Goal: Task Accomplishment & Management: Complete application form

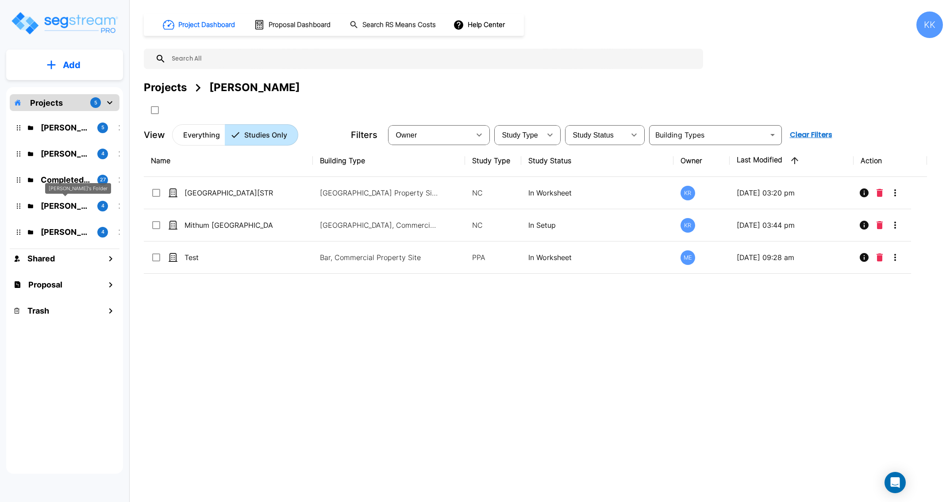
click at [55, 206] on p "[PERSON_NAME]'s Folder" at bounding box center [66, 206] width 50 height 12
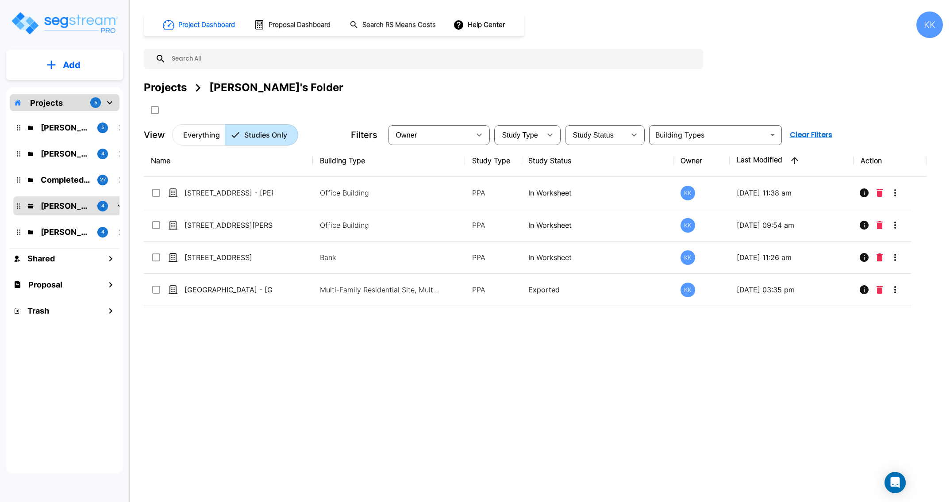
click at [275, 463] on div "Project Dashboard Proposal Dashboard Search RS Means Costs Help Center KK Proje…" at bounding box center [543, 251] width 813 height 502
click at [443, 360] on div "Name Building Type Study Type Study Status Owner Last Modified Action 950 Wayza…" at bounding box center [535, 300] width 783 height 311
click at [49, 402] on div "Projects 5 Jon's Folder 5 Kristina's Folder (Finalized Reports) 4 Completed Cli…" at bounding box center [64, 280] width 117 height 387
click at [66, 63] on p "Add" at bounding box center [72, 64] width 18 height 13
click at [61, 114] on p "Add Study" at bounding box center [69, 114] width 35 height 11
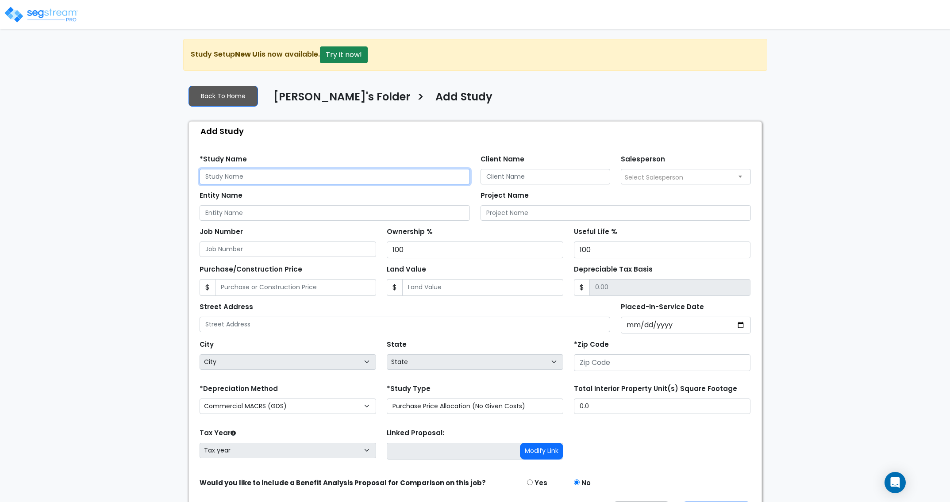
click at [237, 176] on input "text" at bounding box center [334, 176] width 270 height 15
click at [260, 178] on input "13700 Catalina" at bounding box center [334, 176] width 270 height 15
drag, startPoint x: 265, startPoint y: 178, endPoint x: 167, endPoint y: 169, distance: 97.7
click at [199, 169] on input "[STREET_ADDRESS]" at bounding box center [334, 176] width 270 height 15
type input "[STREET_ADDRESS]"
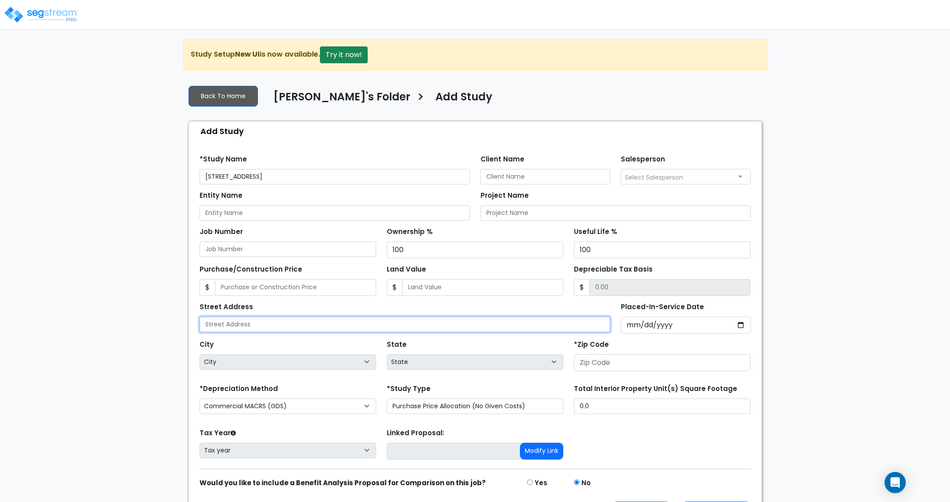
click at [251, 326] on input "text" at bounding box center [404, 324] width 411 height 15
paste input "[STREET_ADDRESS]"
type input "[STREET_ADDRESS]"
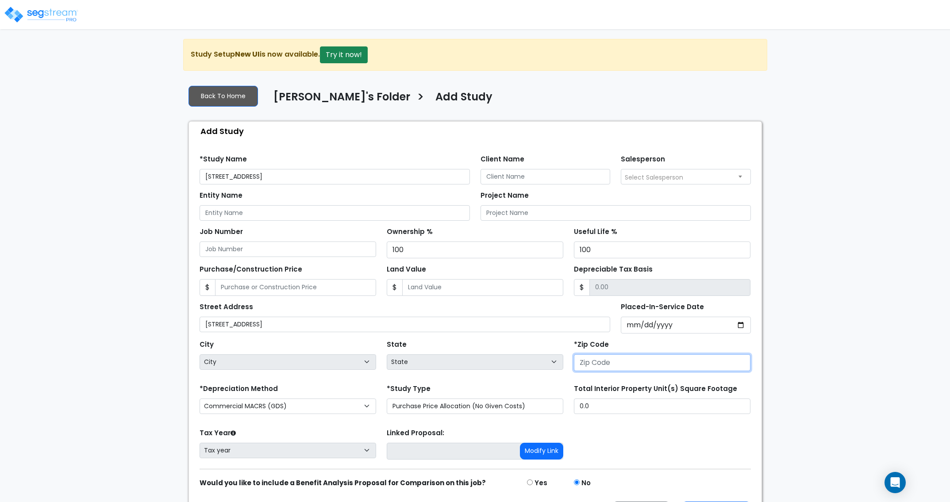
click at [603, 364] on input "number" at bounding box center [662, 362] width 176 height 17
type input "9"
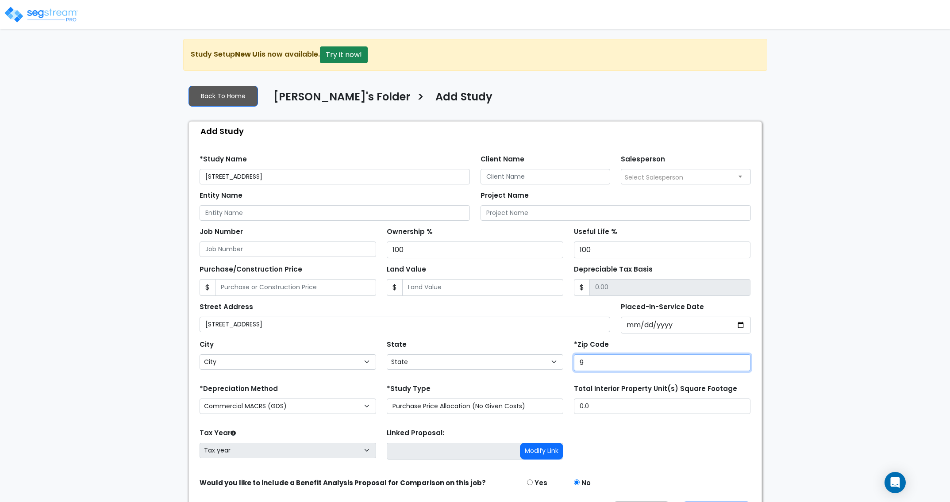
select select "CA"
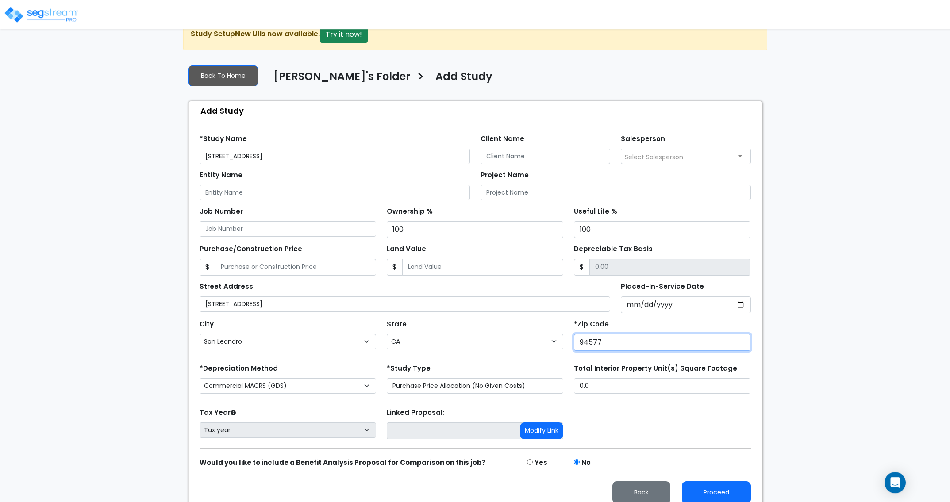
scroll to position [31, 0]
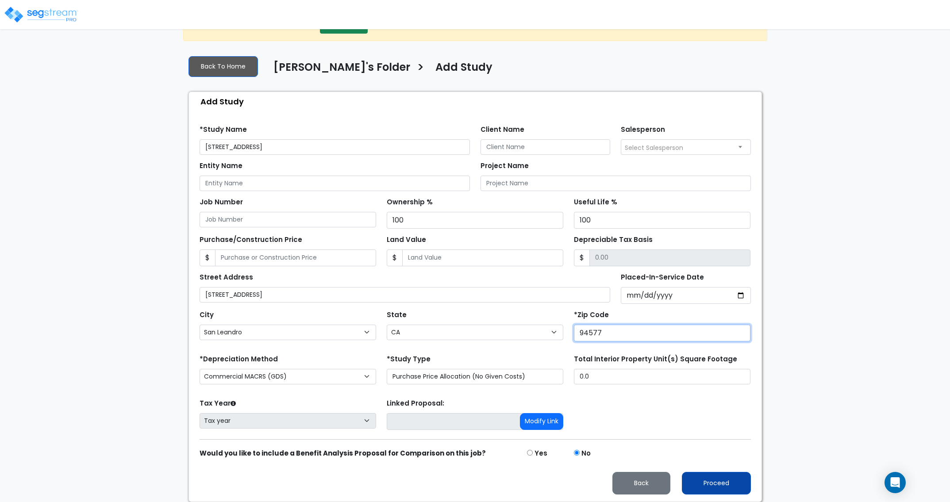
type input "94577"
click at [708, 484] on button "Proceed" at bounding box center [716, 483] width 69 height 23
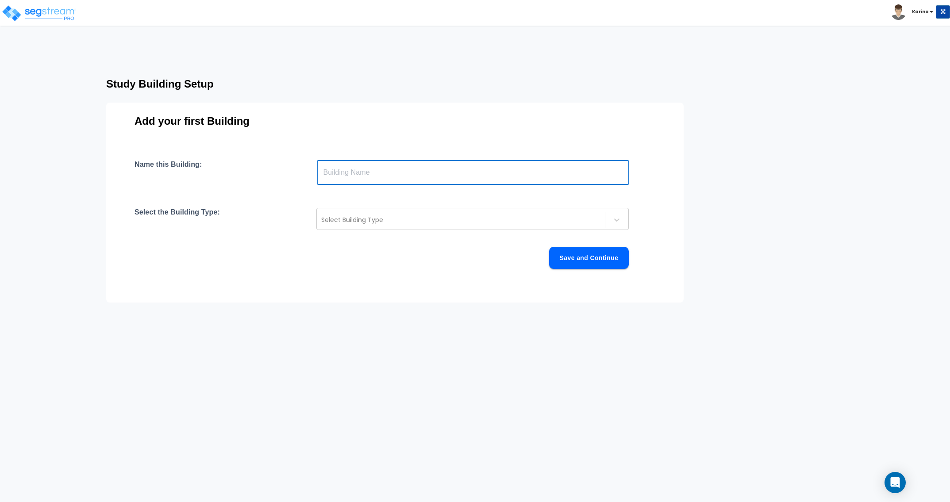
click at [346, 174] on input "text" at bounding box center [473, 172] width 312 height 25
type input "[STREET_ADDRESS]"
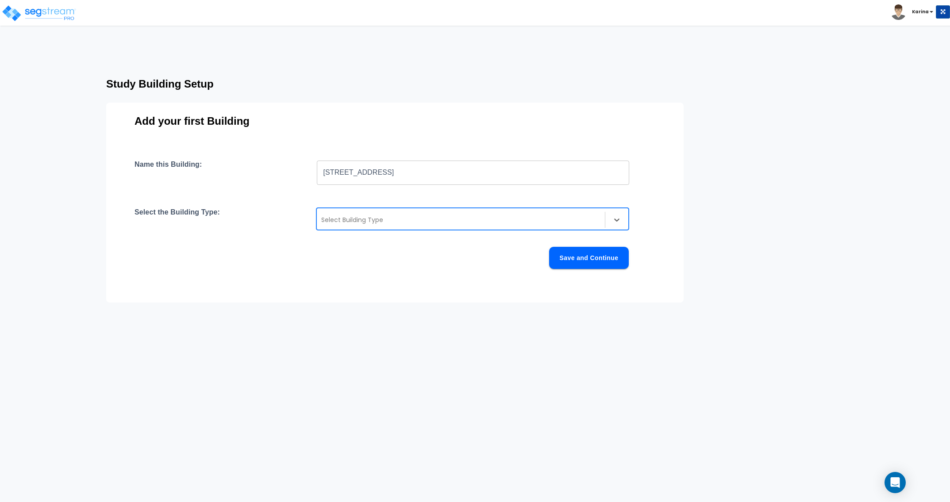
click at [357, 221] on div at bounding box center [460, 220] width 279 height 11
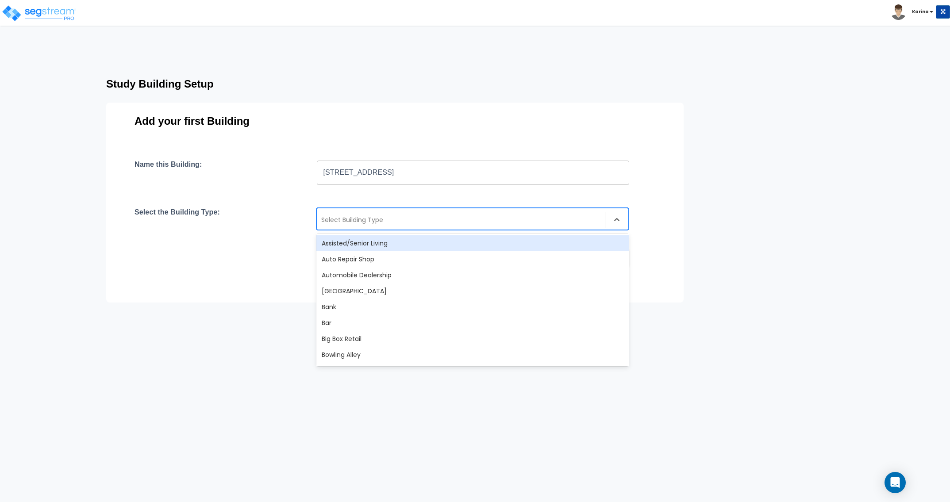
click at [401, 222] on div at bounding box center [460, 220] width 279 height 11
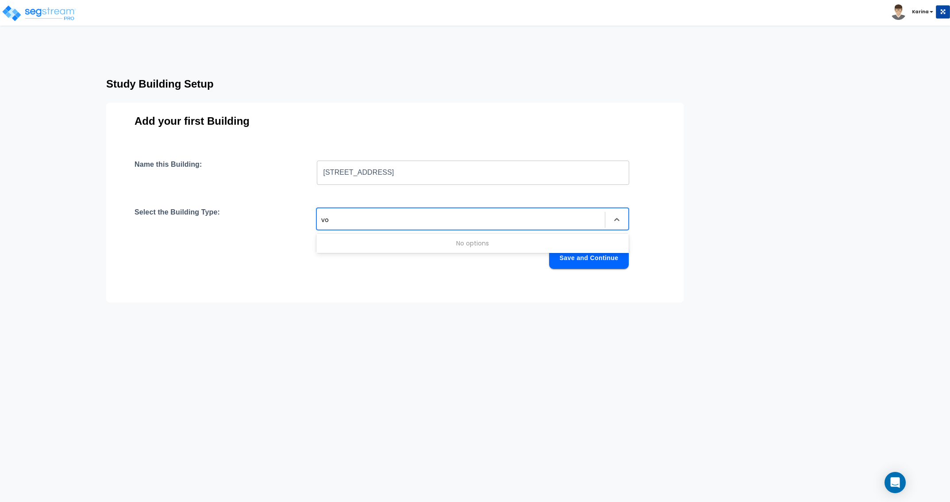
type input "v"
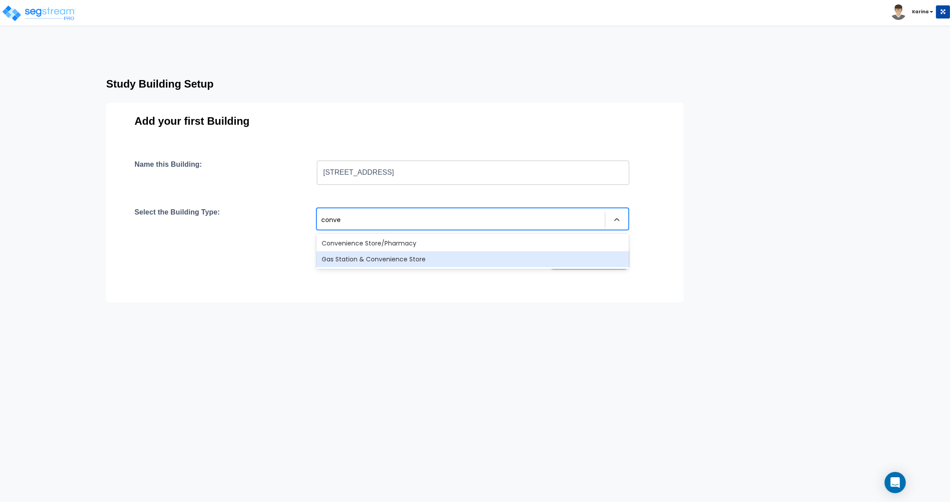
type input "conve"
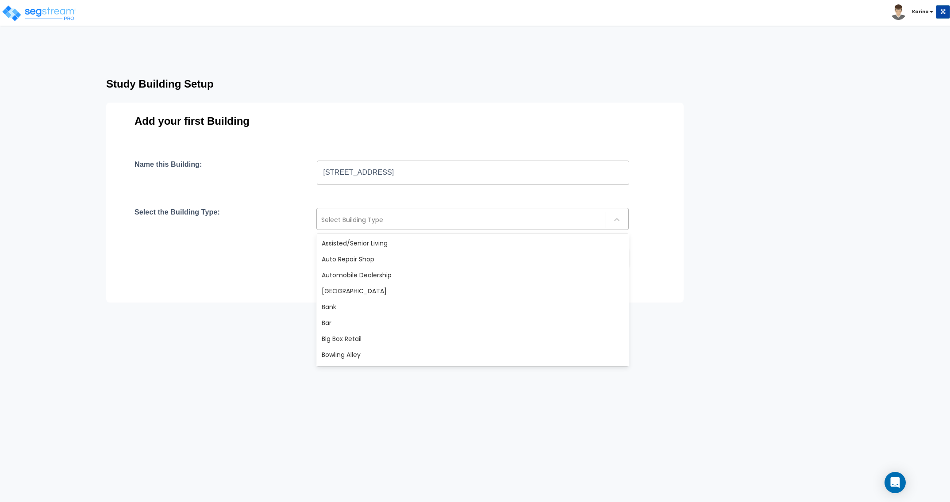
click at [340, 221] on div at bounding box center [460, 220] width 279 height 11
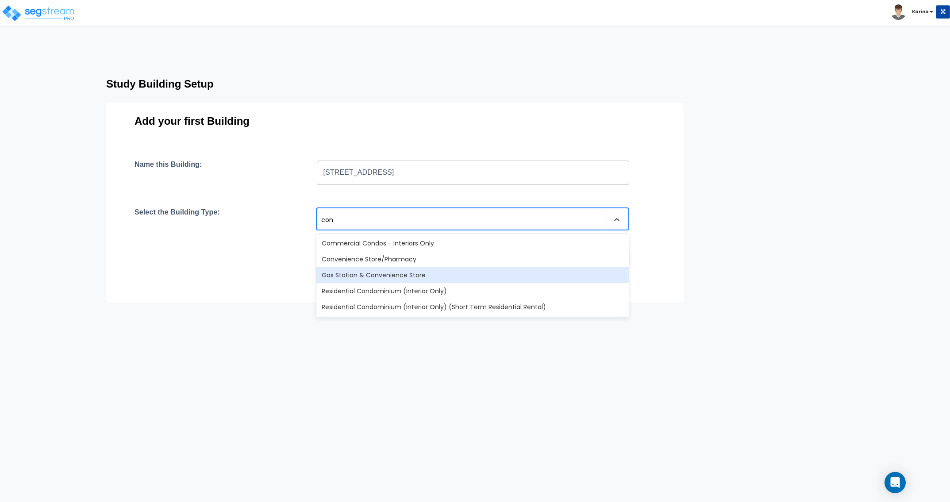
type input "conv"
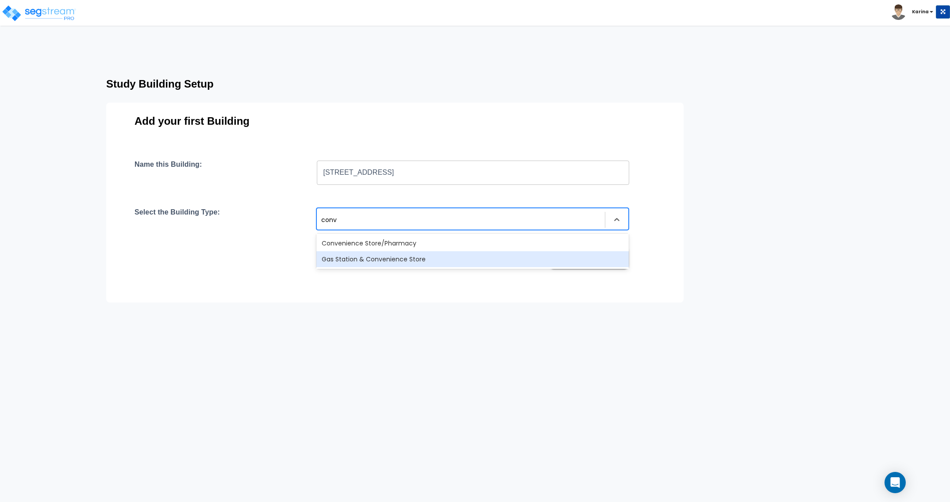
click at [361, 261] on div "Gas Station & Convenience Store" at bounding box center [472, 259] width 312 height 16
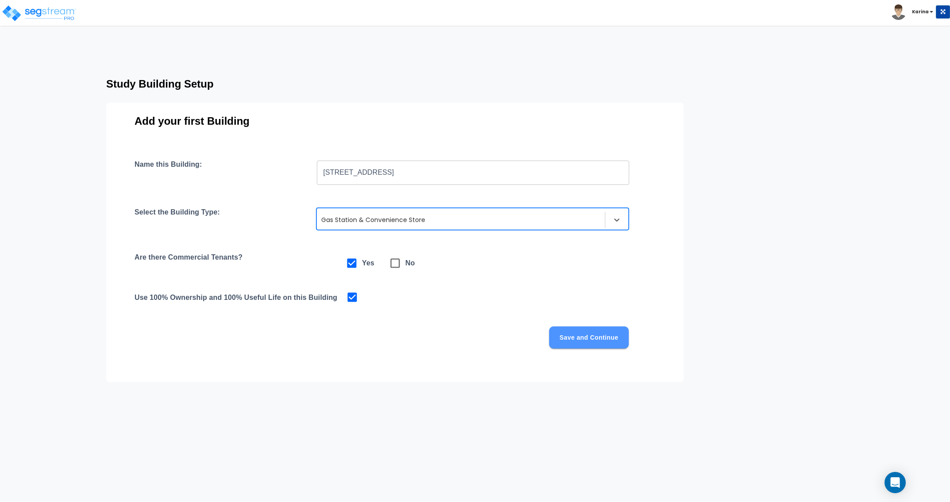
click at [596, 338] on button "Save and Continue" at bounding box center [589, 337] width 80 height 22
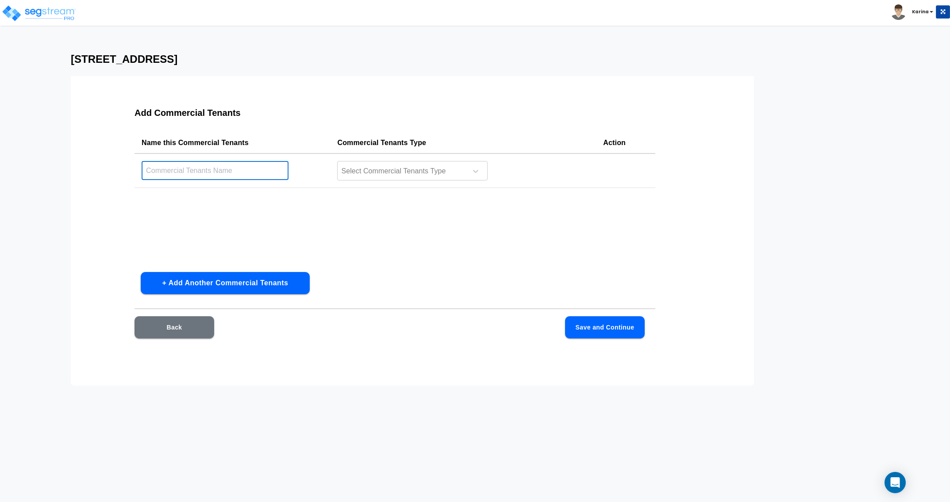
click at [214, 169] on input "text" at bounding box center [215, 170] width 147 height 19
type input "Convenience/Uhaul"
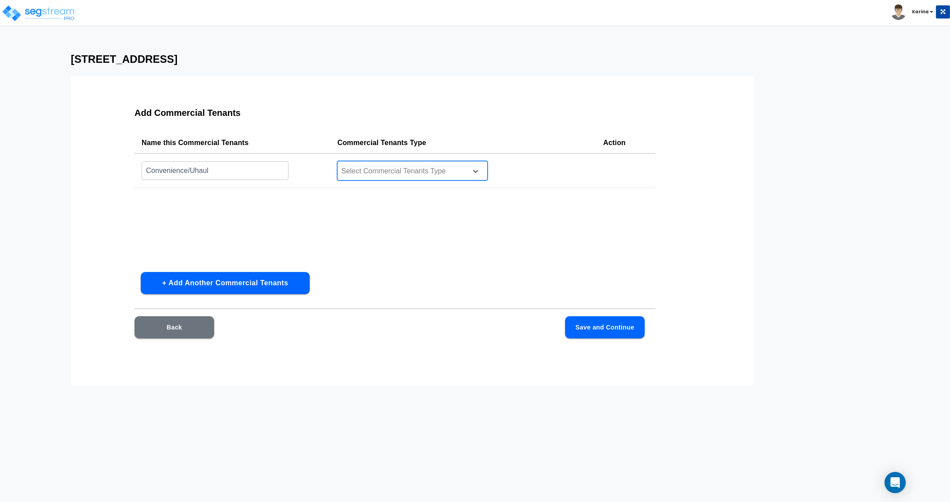
click at [359, 171] on div at bounding box center [400, 171] width 121 height 12
type input "gas"
drag, startPoint x: 389, startPoint y: 173, endPoint x: 380, endPoint y: 170, distance: 10.4
click at [387, 173] on div at bounding box center [400, 171] width 121 height 12
click at [369, 168] on div at bounding box center [400, 171] width 121 height 12
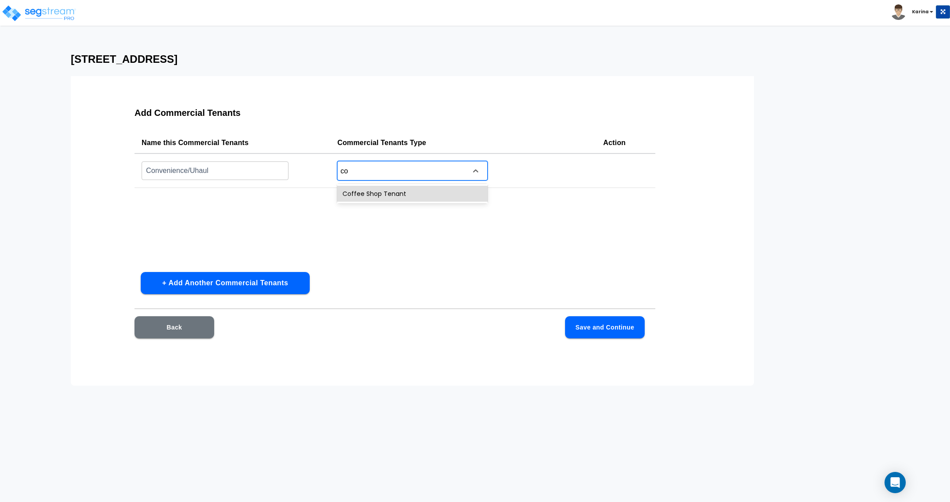
type input "c"
type input "s"
type input "c"
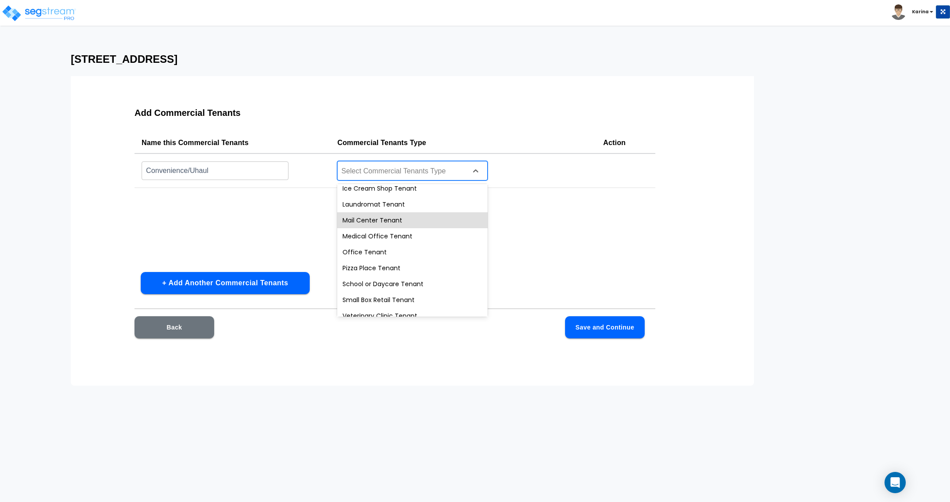
scroll to position [221, 0]
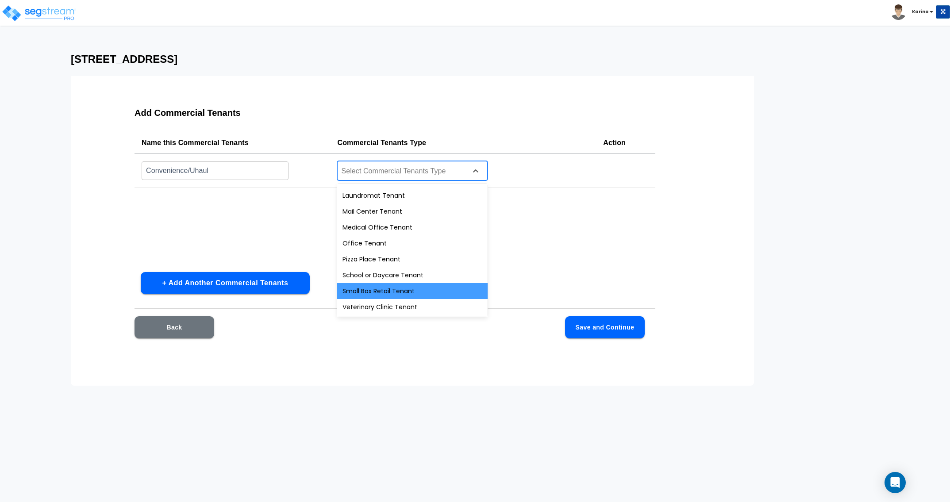
click at [385, 289] on div "Small Box Retail Tenant" at bounding box center [412, 291] width 150 height 16
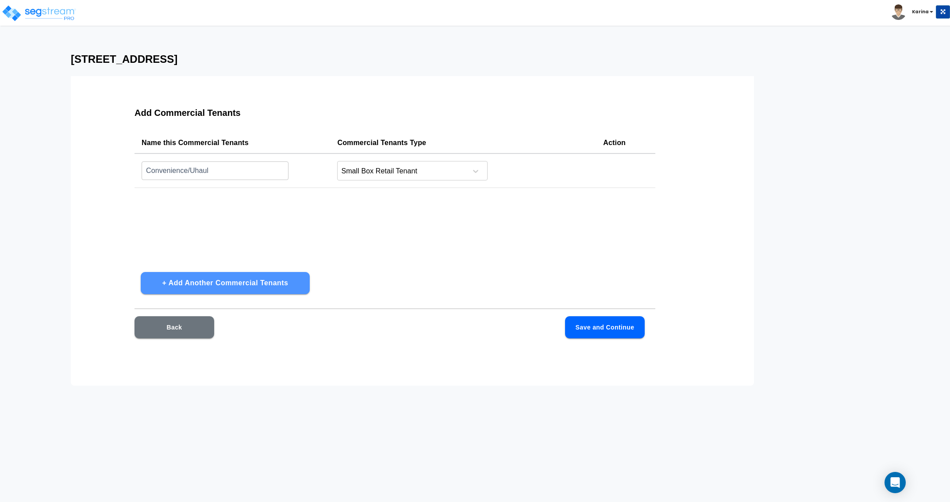
click at [230, 279] on button "+ Add Another Commercial Tenants" at bounding box center [225, 283] width 169 height 22
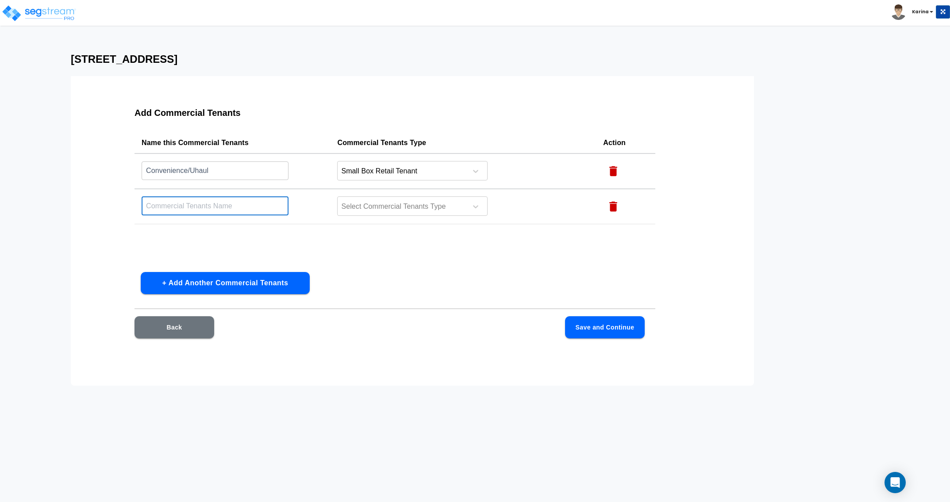
click at [201, 206] on input "text" at bounding box center [215, 205] width 147 height 19
type input "Tire Shop"
click at [397, 202] on div at bounding box center [400, 207] width 121 height 12
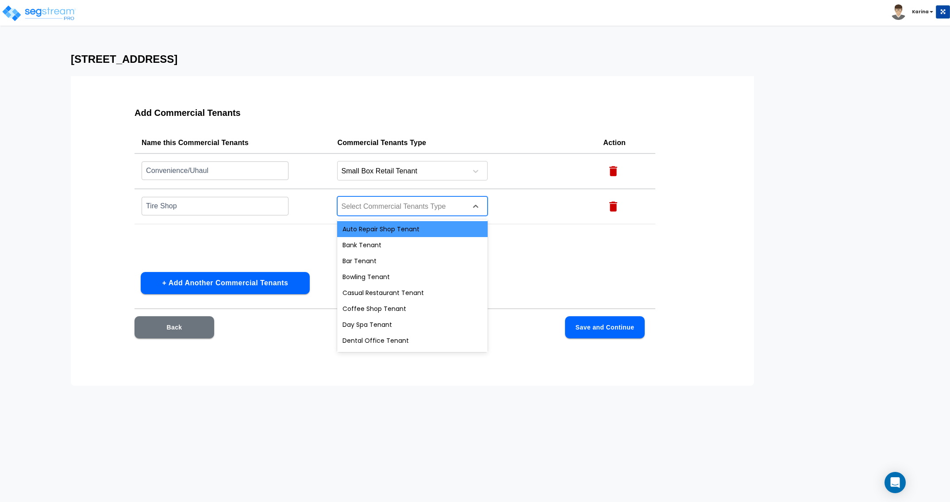
click at [380, 228] on div "Auto Repair Shop Tenant" at bounding box center [412, 229] width 150 height 16
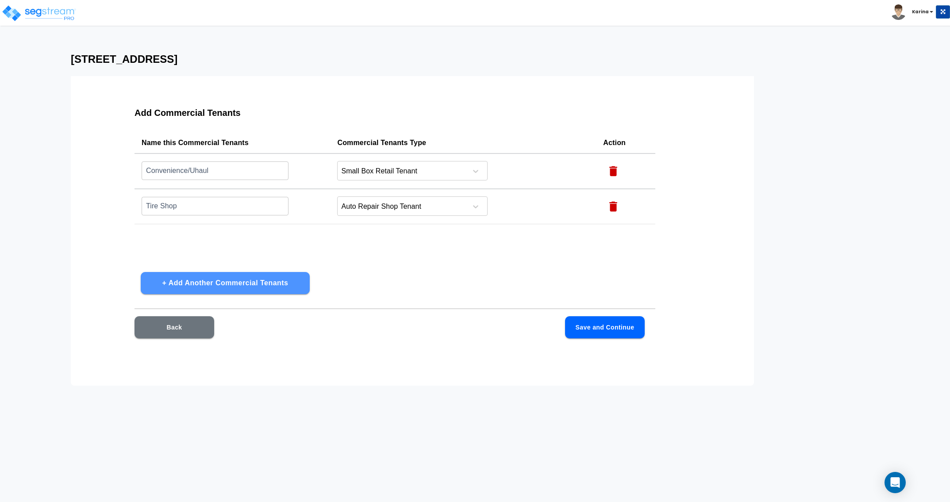
click at [199, 280] on button "+ Add Another Commercial Tenants" at bounding box center [225, 283] width 169 height 22
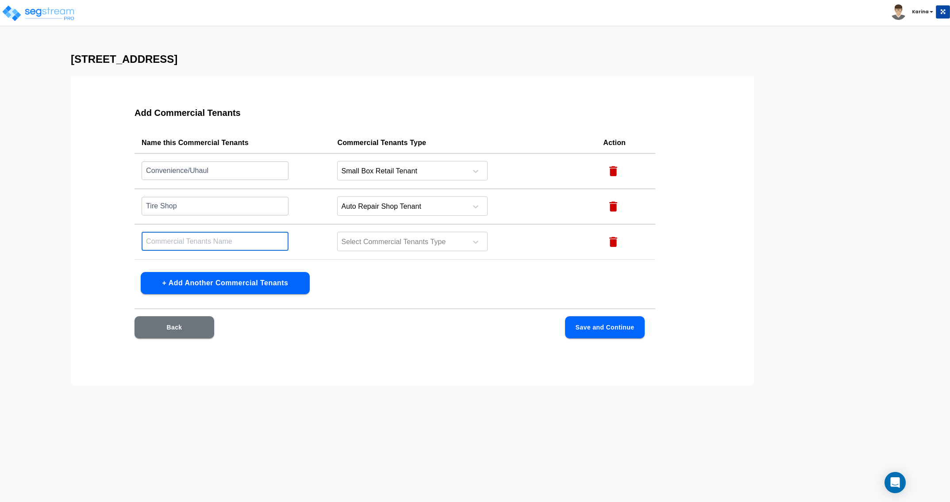
click at [199, 242] on input "text" at bounding box center [215, 241] width 147 height 19
type input "Repair Office"
click at [374, 243] on div at bounding box center [400, 242] width 121 height 12
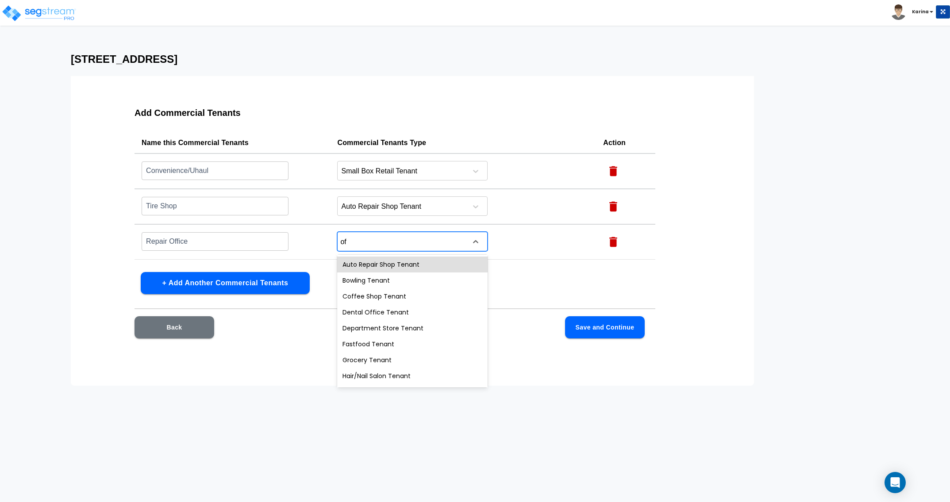
type input "off"
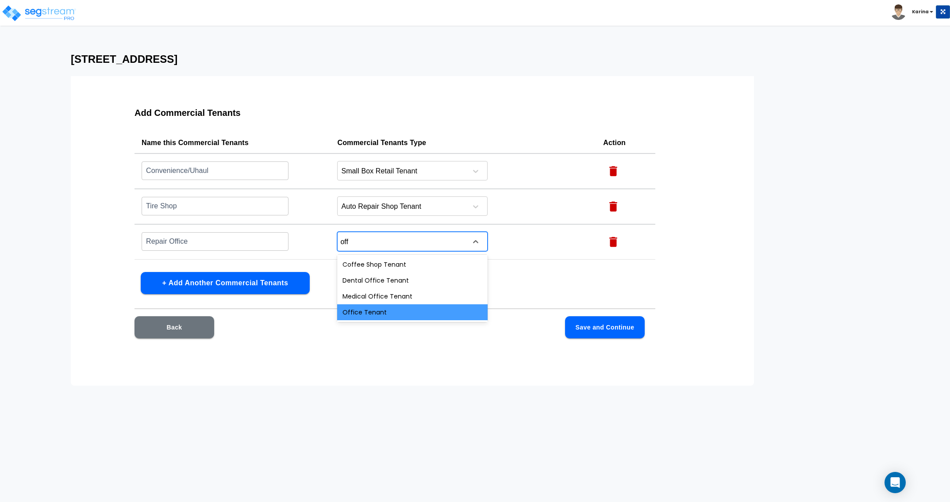
click at [370, 310] on div "Office Tenant" at bounding box center [412, 312] width 150 height 16
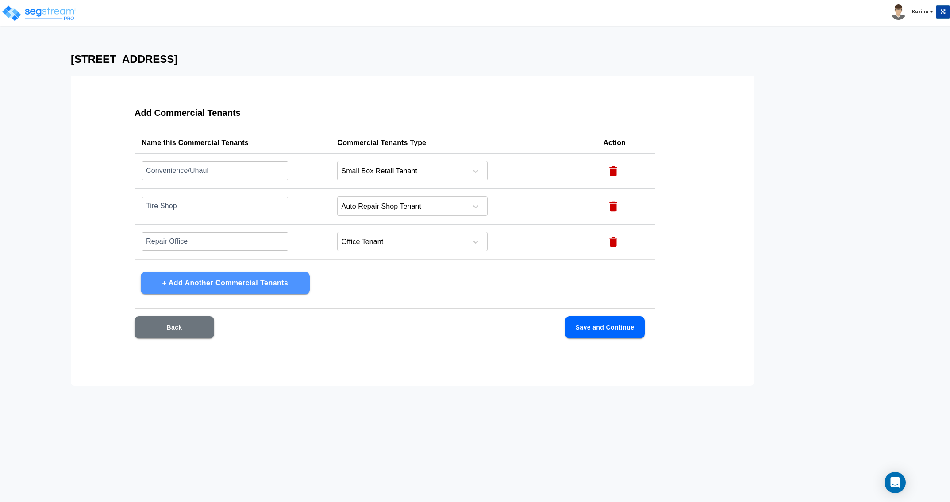
click at [185, 280] on button "+ Add Another Commercial Tenants" at bounding box center [225, 283] width 169 height 22
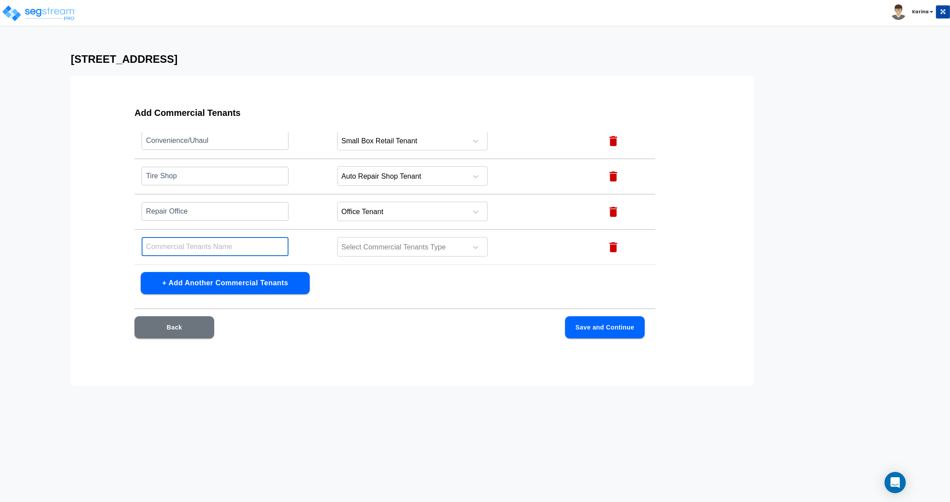
click at [175, 247] on input "text" at bounding box center [215, 246] width 147 height 19
click at [170, 248] on input "Upper storage" at bounding box center [215, 246] width 147 height 19
type input "Upper Storage"
click at [372, 248] on div at bounding box center [400, 248] width 121 height 12
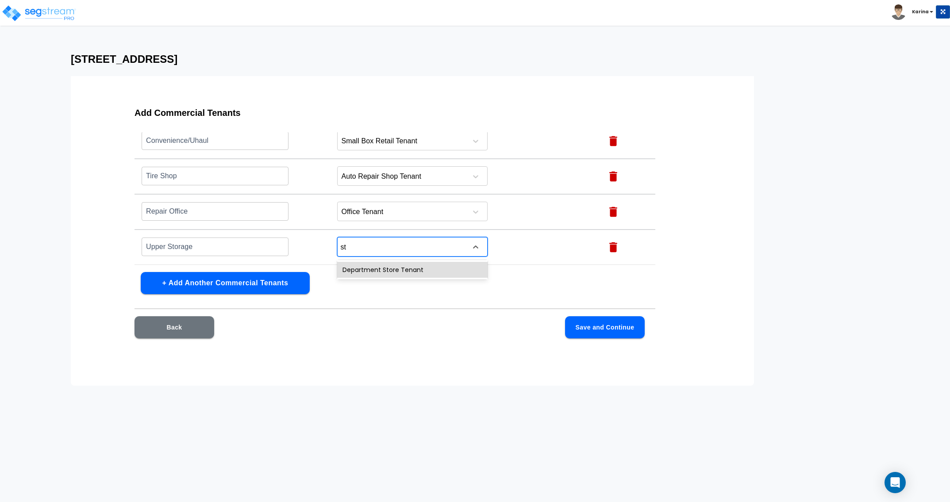
type input "s"
type input "off"
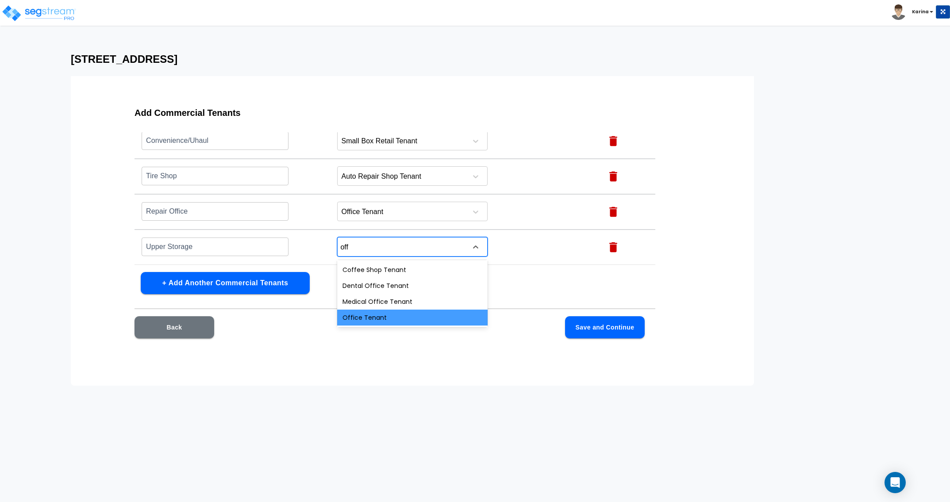
click at [365, 320] on div "Office Tenant" at bounding box center [412, 318] width 150 height 16
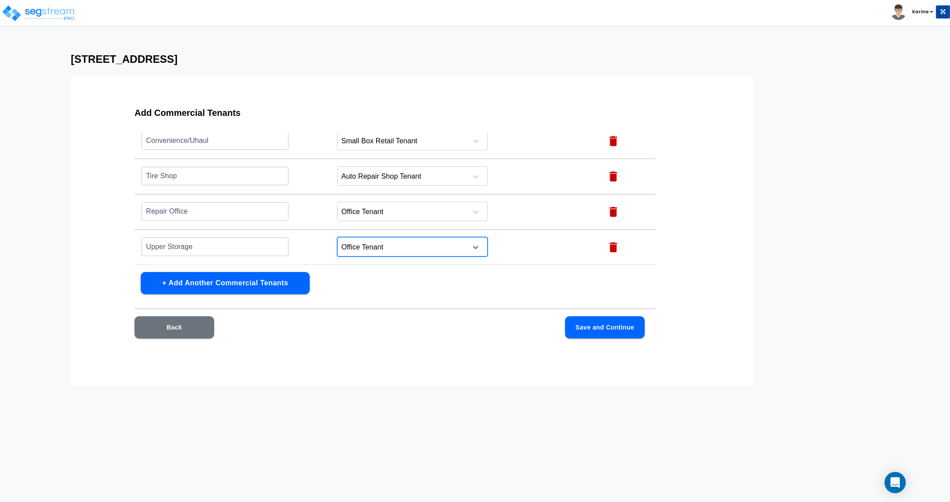
click at [592, 326] on button "Save and Continue" at bounding box center [605, 327] width 80 height 22
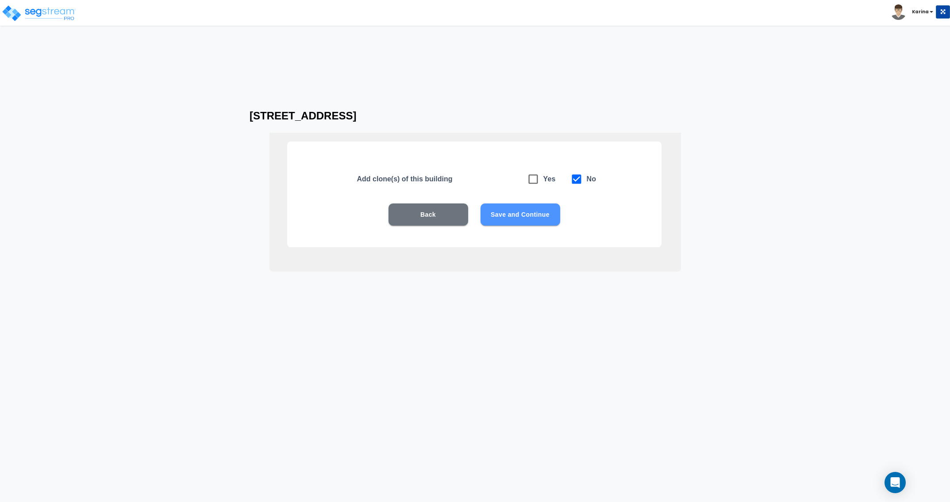
click at [504, 212] on button "Save and Continue" at bounding box center [520, 214] width 80 height 22
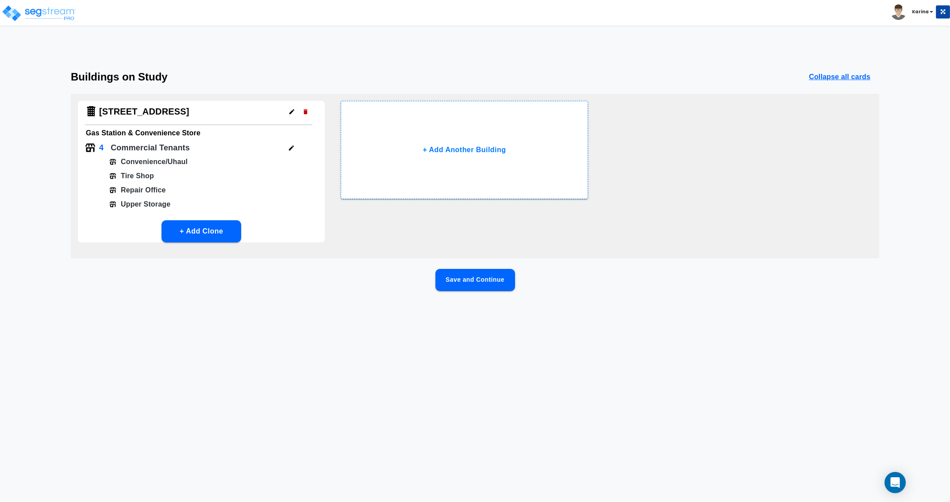
click at [472, 278] on button "Save and Continue" at bounding box center [475, 280] width 80 height 22
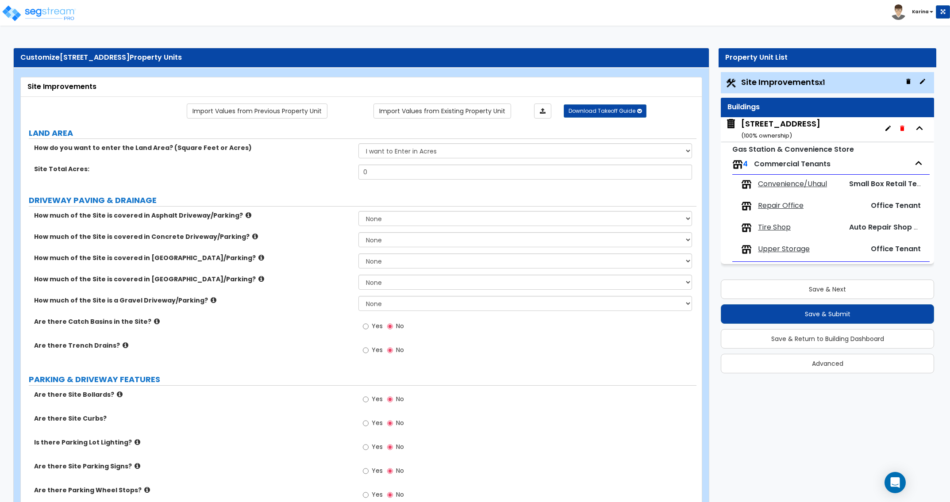
click at [325, 452] on div "Is there Parking Lot Lighting? Yes No" at bounding box center [358, 450] width 675 height 24
click at [101, 113] on div "Import Values from Previous Property Unit Import Values from Existing Property …" at bounding box center [387, 111] width 630 height 15
click at [358, 143] on select "I want to Enter in Acres I want to Enter in Square Feet" at bounding box center [524, 150] width 333 height 15
select select "2"
click option "I want to Enter in Square Feet" at bounding box center [0, 0] width 0 height 0
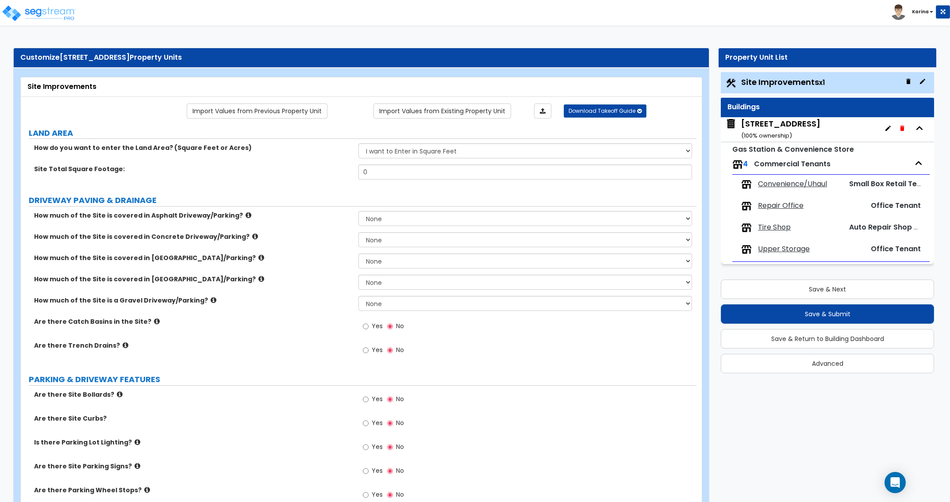
click at [283, 447] on div "Is there Parking Lot Lighting? Yes No" at bounding box center [358, 450] width 675 height 24
click at [377, 173] on input "0" at bounding box center [524, 172] width 333 height 15
type input "53,404"
click at [334, 246] on div "How much of the Site is covered in Concrete Driveway/Parking? None I want to En…" at bounding box center [358, 242] width 675 height 21
click at [308, 425] on div "Are there Site Curbs? Yes No" at bounding box center [358, 426] width 675 height 24
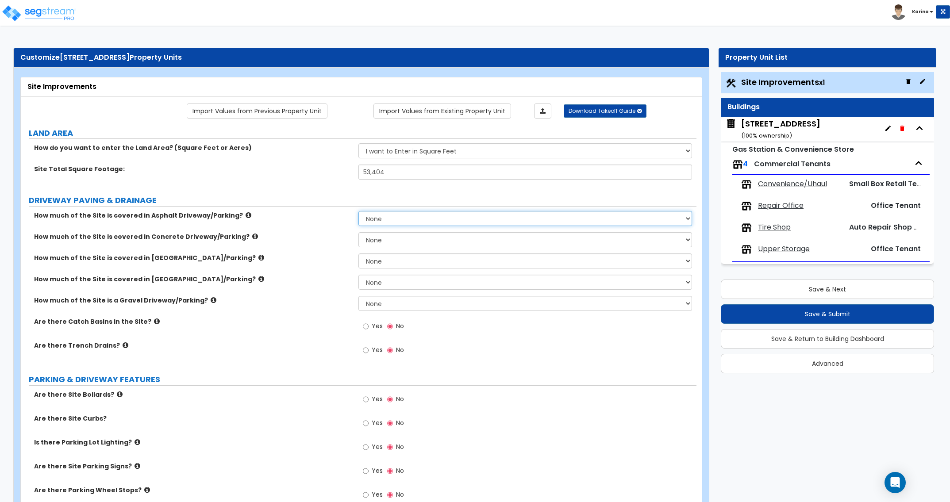
click at [358, 211] on select "None I want to Enter an Approximate Percentage I want to Enter the Square Foota…" at bounding box center [524, 218] width 333 height 15
select select "2"
click option "I want to Enter the Square Footage" at bounding box center [0, 0] width 0 height 0
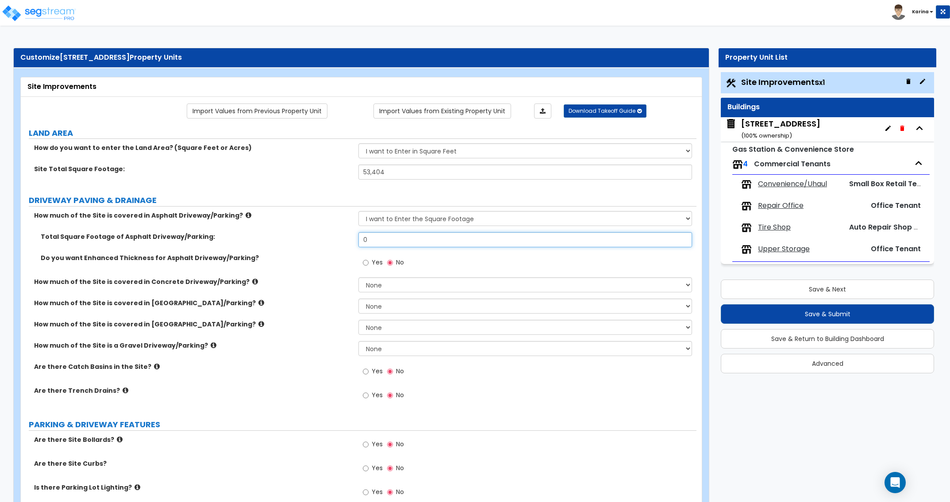
click at [386, 241] on input "0" at bounding box center [524, 239] width 333 height 15
type input "20,568"
click at [358, 277] on select "None I want to Enter an Approximate Percentage I want to Enter the Square Foota…" at bounding box center [524, 284] width 333 height 15
select select "2"
click option "I want to Enter the Square Footage" at bounding box center [0, 0] width 0 height 0
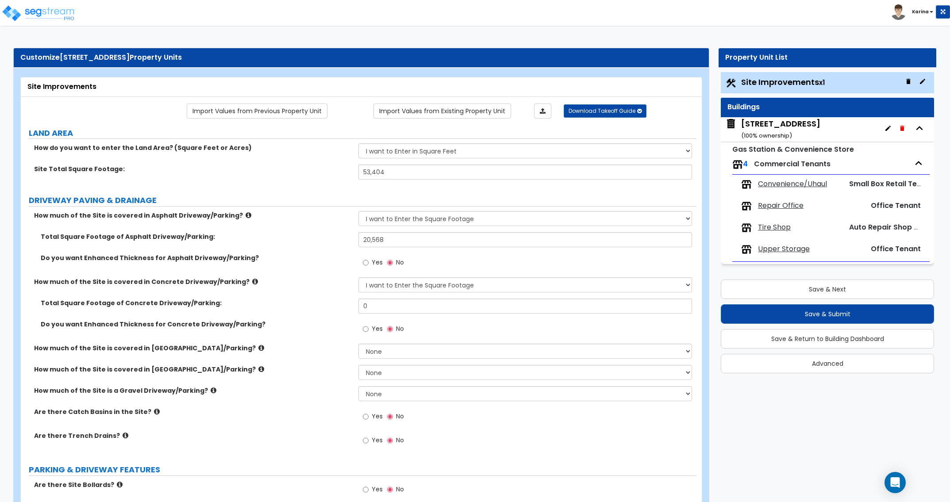
click at [319, 454] on div "Are there Trench Drains? Yes No" at bounding box center [358, 443] width 675 height 24
click at [305, 407] on div "How much of the Site is a Gravel Driveway/Parking? None I want to Enter an Appr…" at bounding box center [358, 396] width 675 height 21
click at [380, 308] on input "0" at bounding box center [524, 306] width 333 height 15
type input "21,942.2"
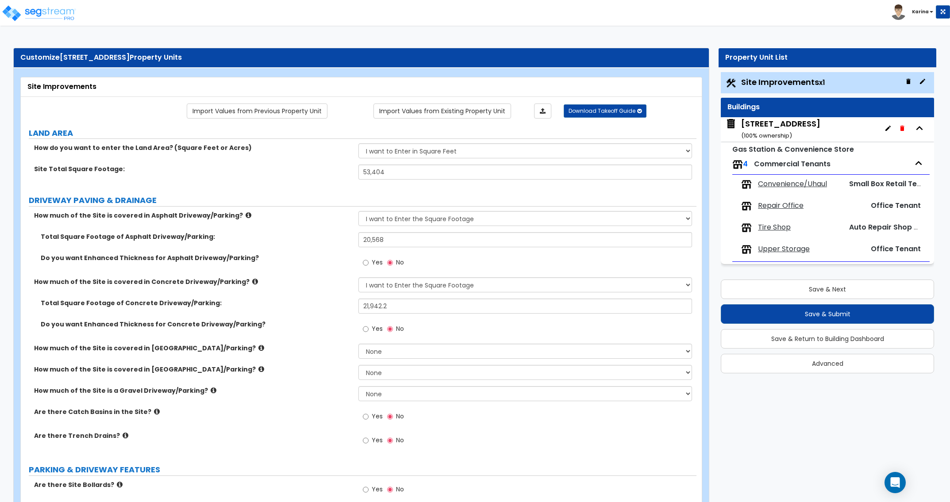
click at [335, 298] on div "How much of the Site is covered in Concrete Driveway/Parking? None I want to En…" at bounding box center [358, 287] width 675 height 21
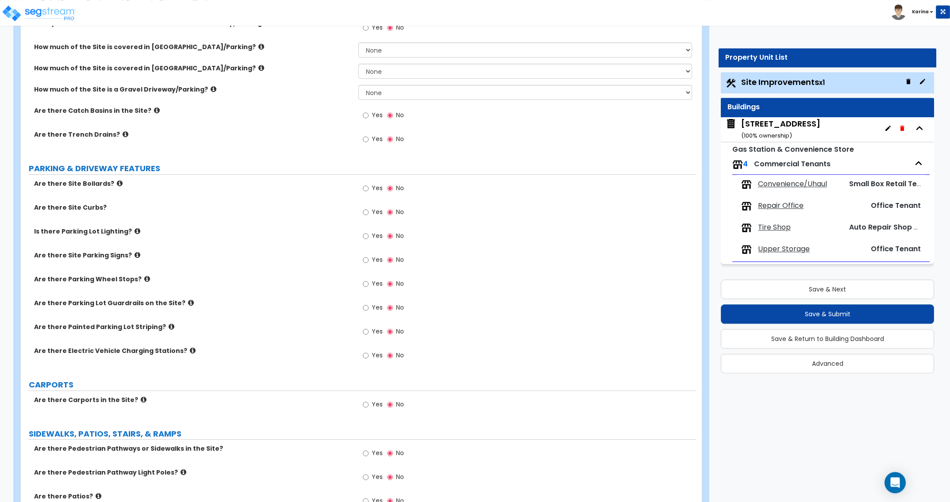
scroll to position [316, 0]
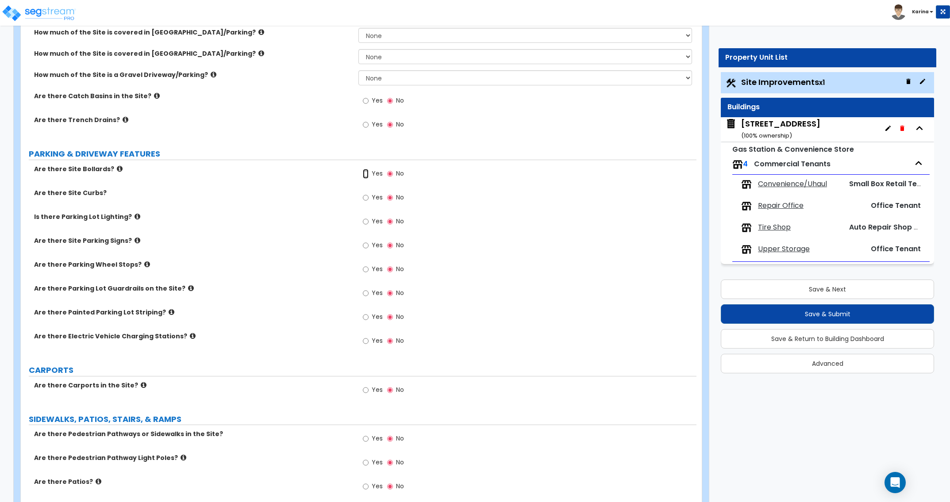
click at [365, 175] on input "Yes" at bounding box center [366, 174] width 6 height 10
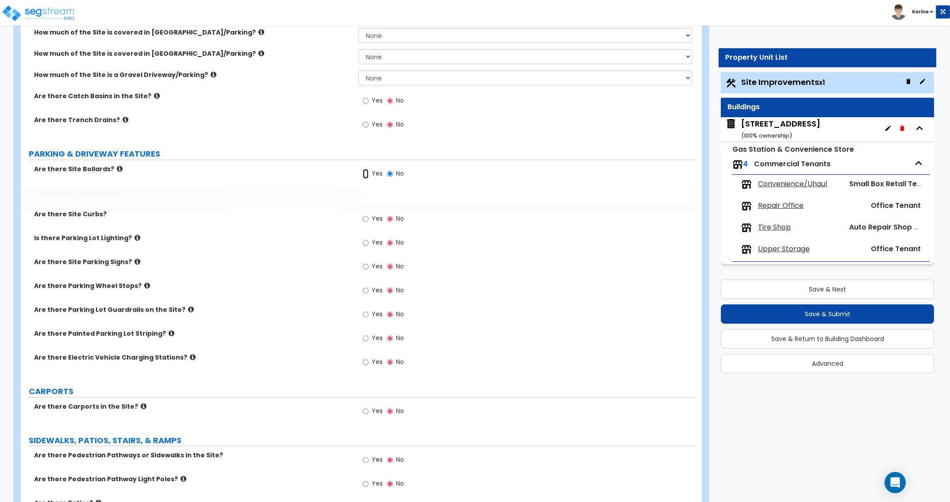
radio input "true"
click at [373, 195] on input "0" at bounding box center [524, 195] width 333 height 15
type input "14"
click at [318, 219] on div "Are there Site Curbs? Yes No" at bounding box center [358, 222] width 675 height 24
click at [368, 217] on input "Yes" at bounding box center [366, 219] width 6 height 10
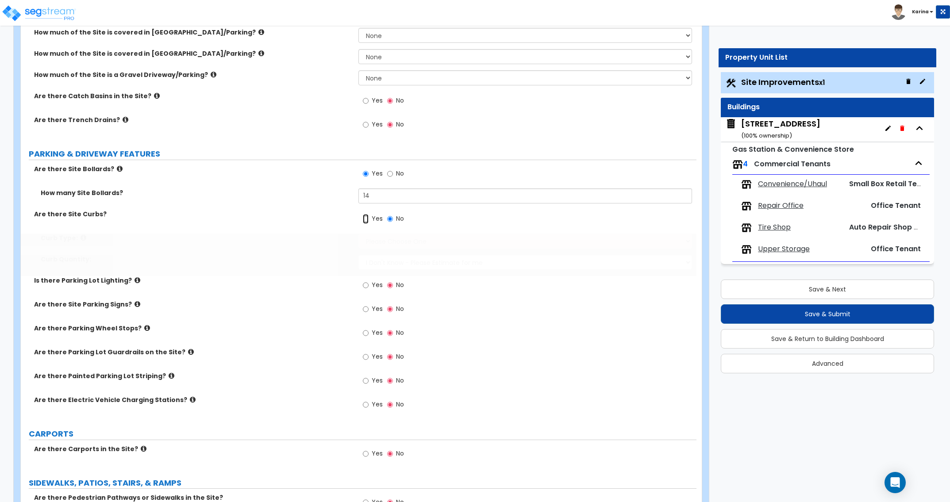
radio input "true"
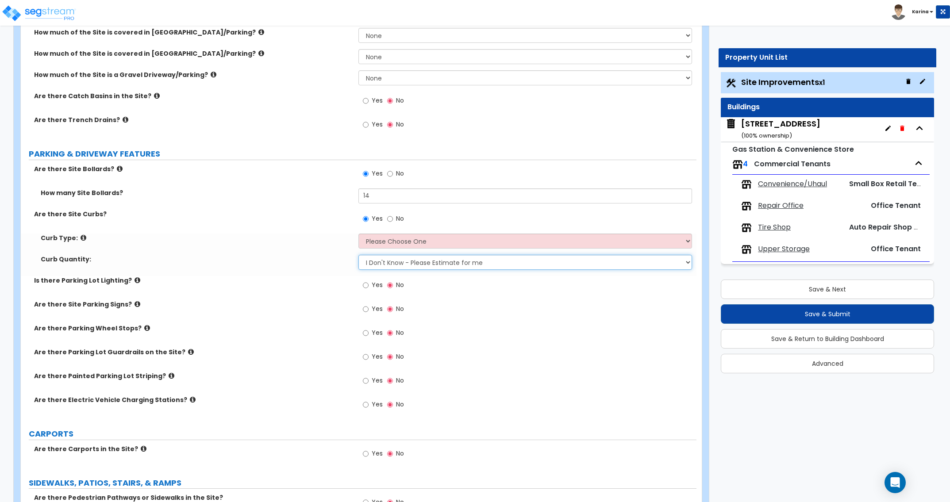
click at [358, 255] on select "I Don't Know - Please Estimate for me I want to Enter the Linear Footage" at bounding box center [524, 262] width 333 height 15
select select "1"
click option "I want to Enter the Linear Footage" at bounding box center [0, 0] width 0 height 0
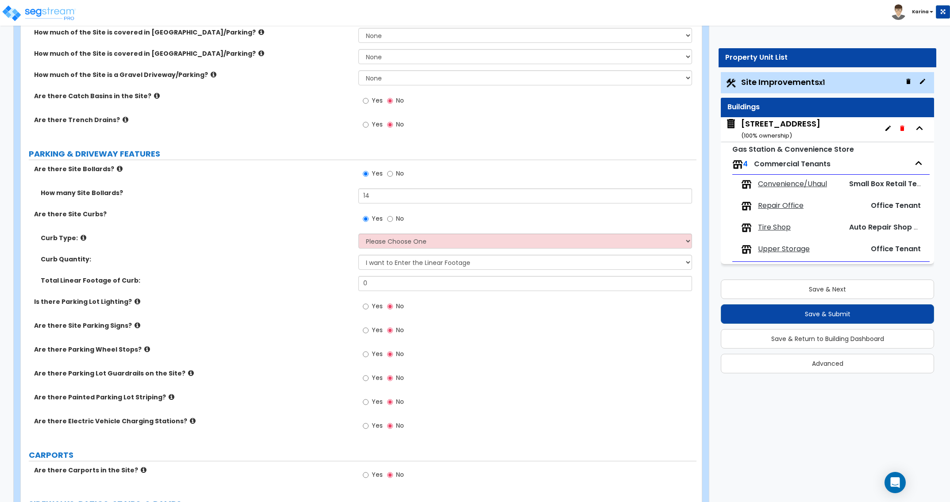
click at [30, 258] on div "Curb Quantity:" at bounding box center [190, 259] width 338 height 9
click at [28, 287] on div "Total Linear Footage of Curb: 0" at bounding box center [358, 286] width 675 height 21
click at [383, 282] on input "0" at bounding box center [524, 283] width 333 height 15
type input "291.5"
click at [301, 296] on div "Total Linear Footage of Curb: 291.5" at bounding box center [358, 286] width 675 height 21
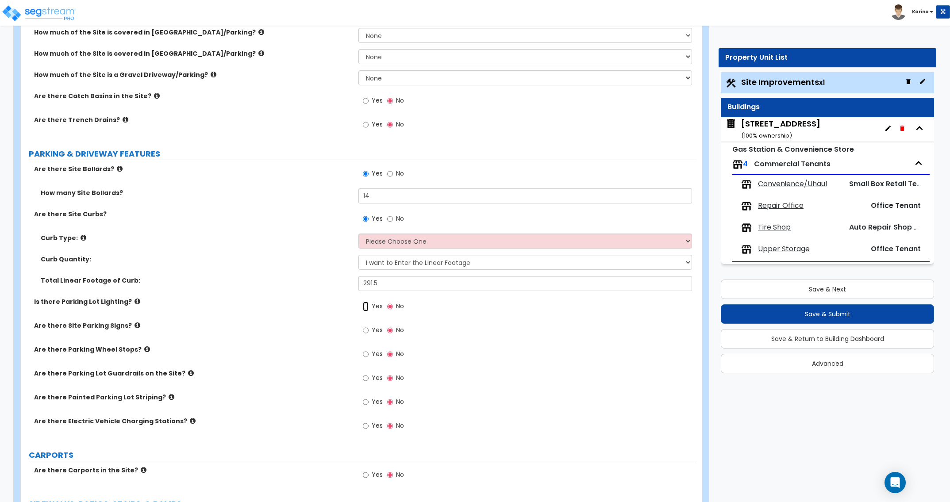
click at [365, 307] on input "Yes" at bounding box center [366, 307] width 6 height 10
radio input "true"
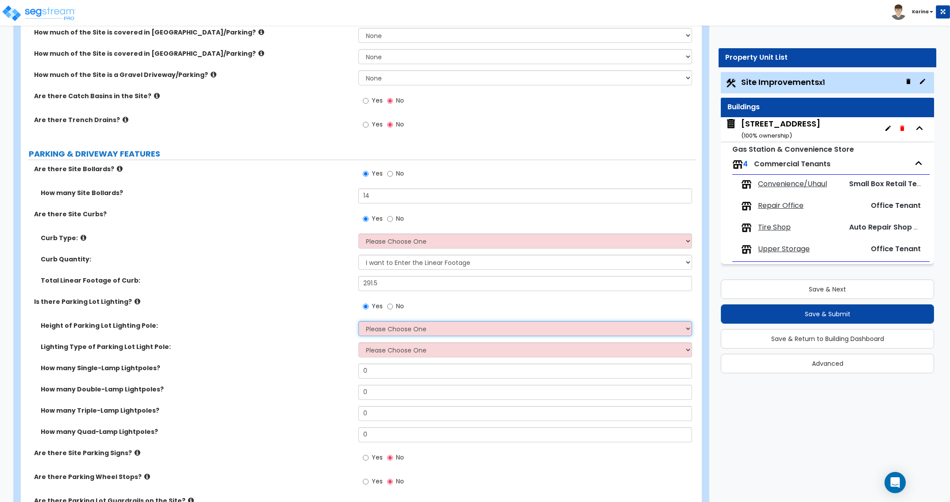
click at [358, 321] on select "Please Choose One 20' high 30' high 40' high" at bounding box center [524, 328] width 333 height 15
select select "1"
click option "20' high" at bounding box center [0, 0] width 0 height 0
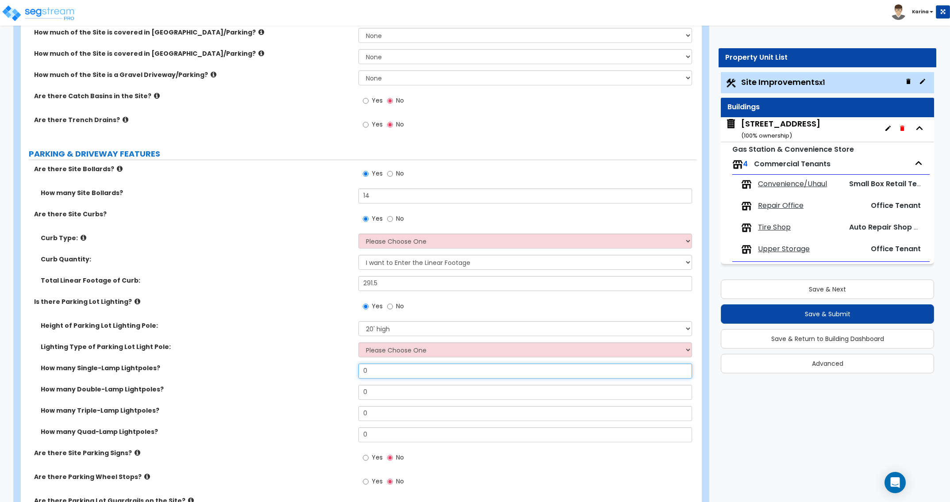
click at [380, 371] on input "0" at bounding box center [524, 371] width 333 height 15
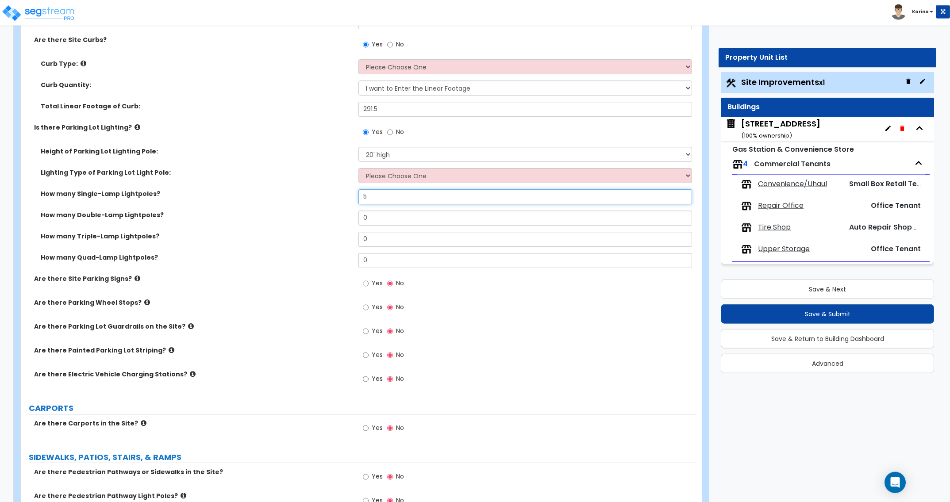
scroll to position [496, 0]
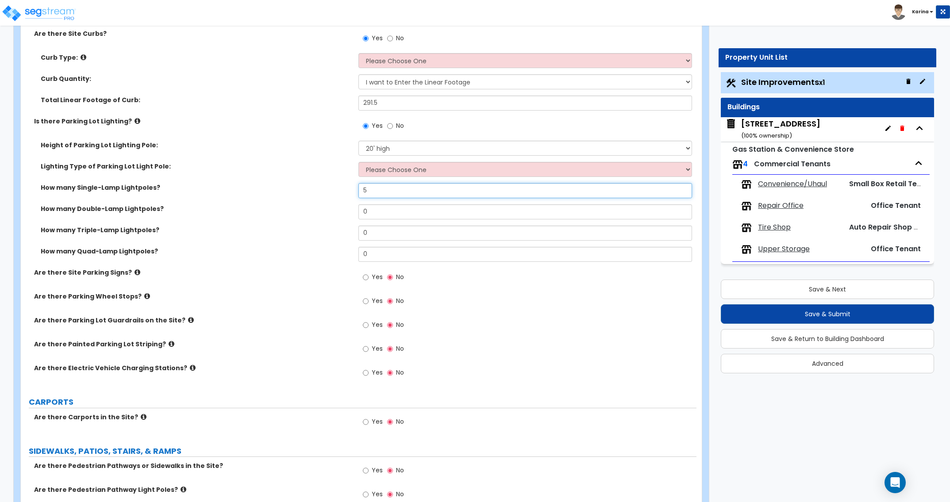
type input "5"
click at [366, 275] on input "Yes" at bounding box center [366, 277] width 6 height 10
radio input "true"
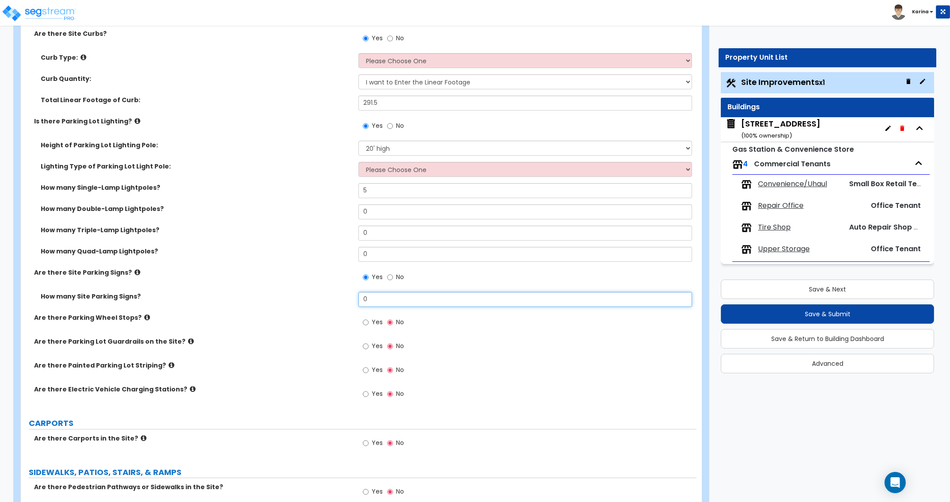
drag, startPoint x: 378, startPoint y: 299, endPoint x: 340, endPoint y: 299, distance: 38.0
click at [358, 299] on input "0" at bounding box center [524, 299] width 333 height 15
type input "1"
click at [365, 322] on input "Yes" at bounding box center [366, 323] width 6 height 10
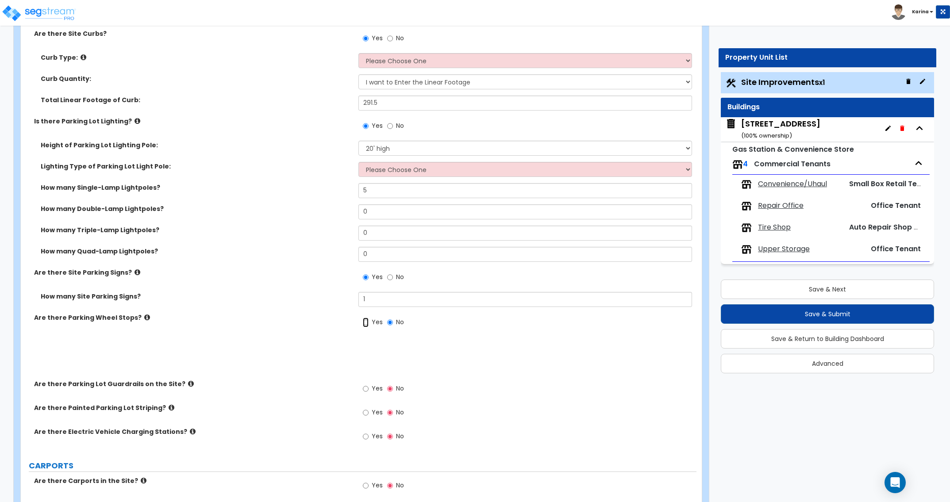
radio input "true"
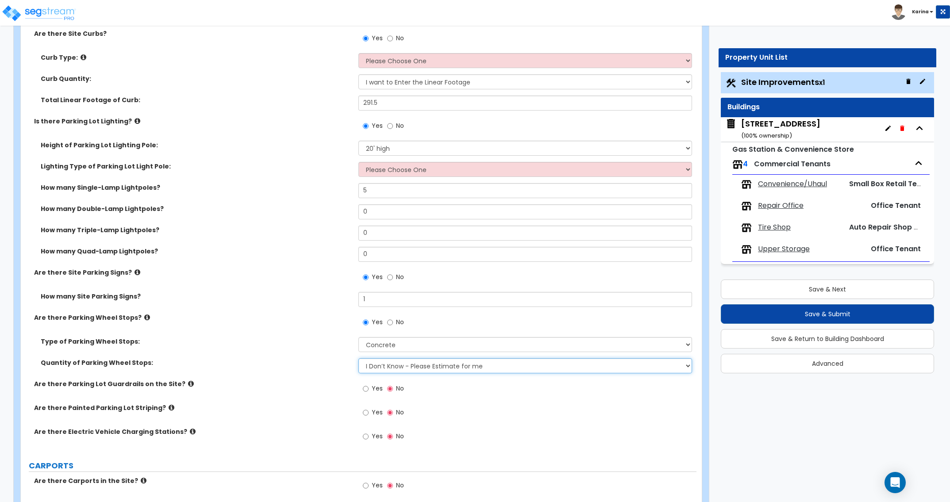
click at [358, 358] on select "I Don’t Know - Please Estimate for me I Want to Enter the Number of Wheel Stops" at bounding box center [524, 365] width 333 height 15
select select "1"
click option "I Want to Enter the Number of Wheel Stops" at bounding box center [0, 0] width 0 height 0
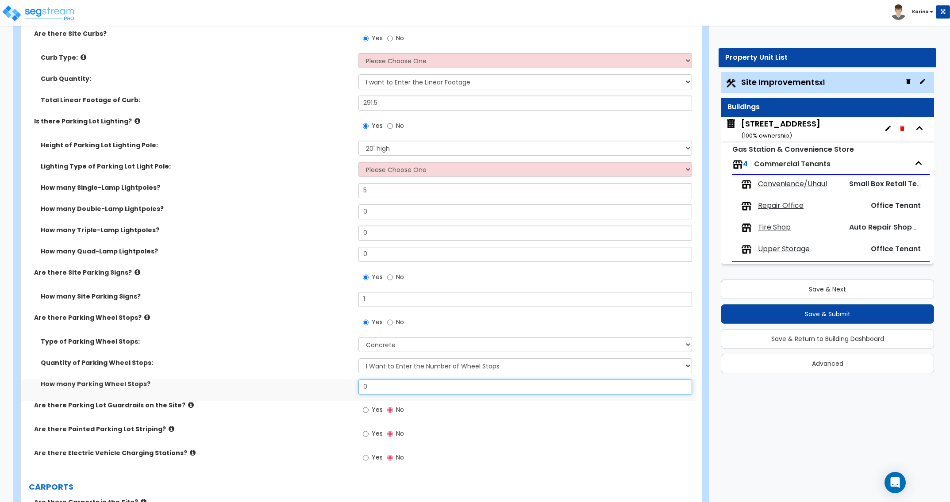
click at [380, 389] on input "0" at bounding box center [524, 387] width 333 height 15
type input "1"
click at [339, 378] on div "Quantity of Parking Wheel Stops: I Don’t Know - Please Estimate for me I Want t…" at bounding box center [358, 368] width 675 height 21
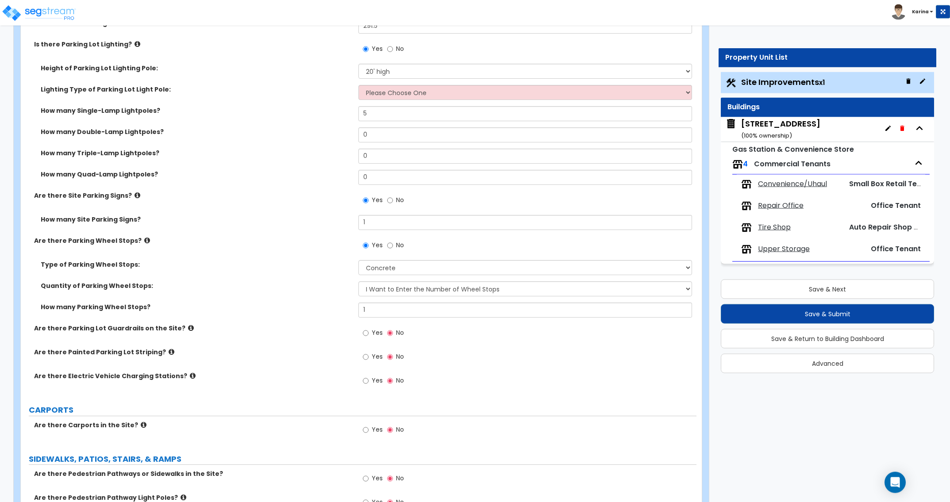
scroll to position [587, 0]
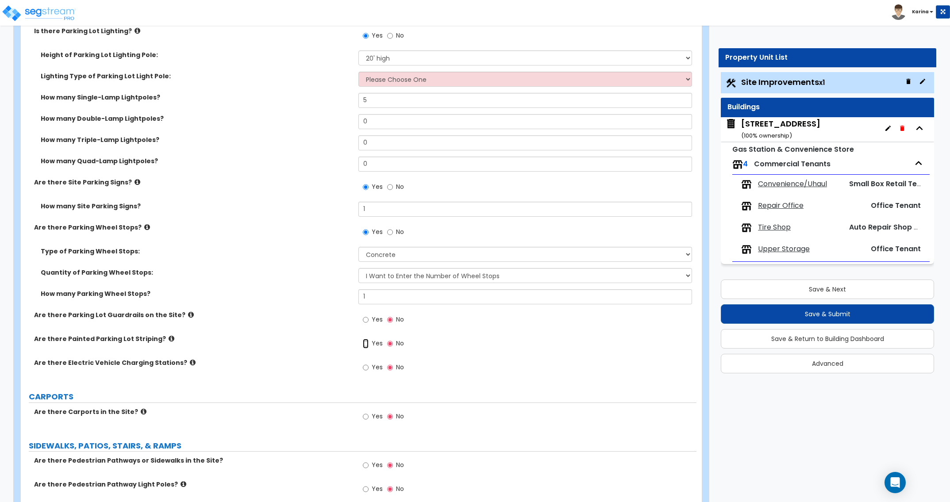
click at [364, 345] on input "Yes" at bounding box center [366, 344] width 6 height 10
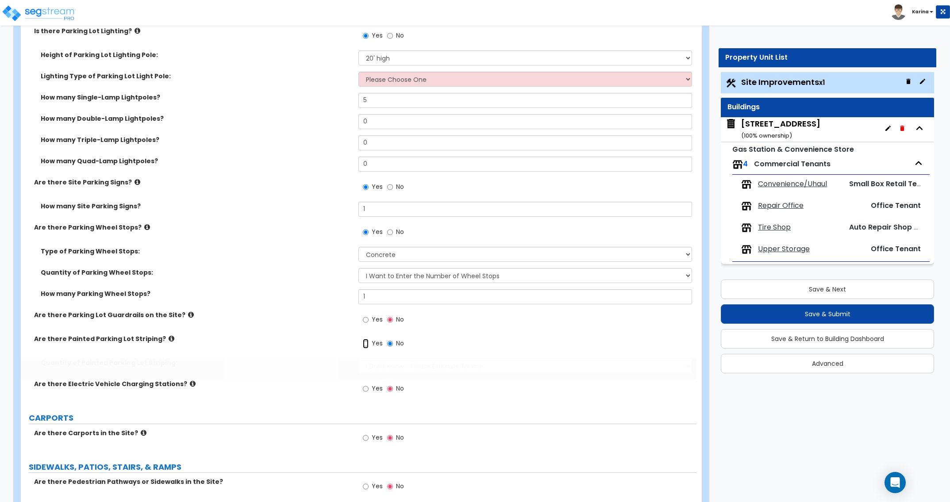
radio input "true"
click at [24, 326] on div "Are there Parking Lot Guardrails on the Site? Yes No" at bounding box center [358, 323] width 675 height 24
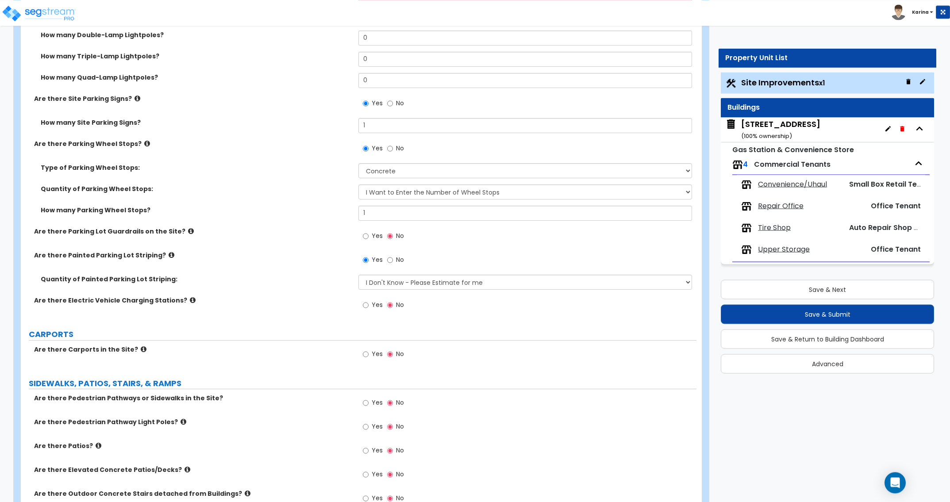
scroll to position [722, 0]
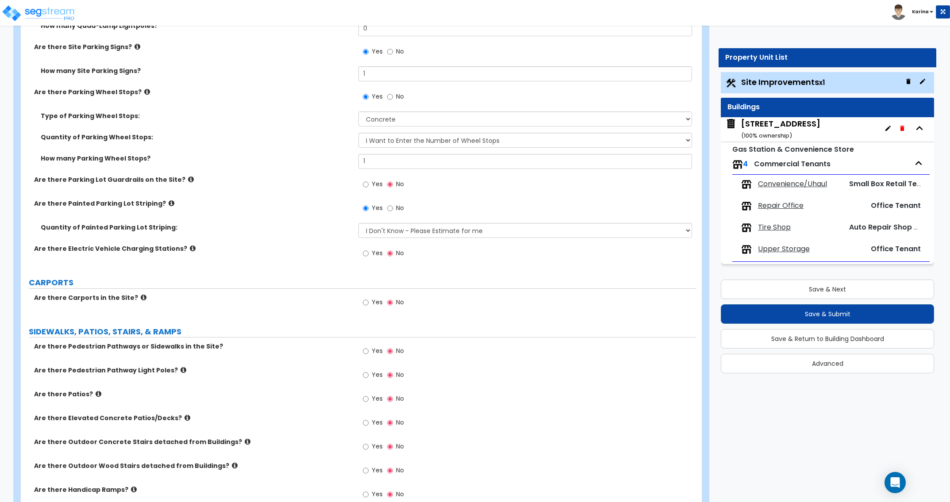
click at [141, 298] on icon at bounding box center [144, 297] width 6 height 7
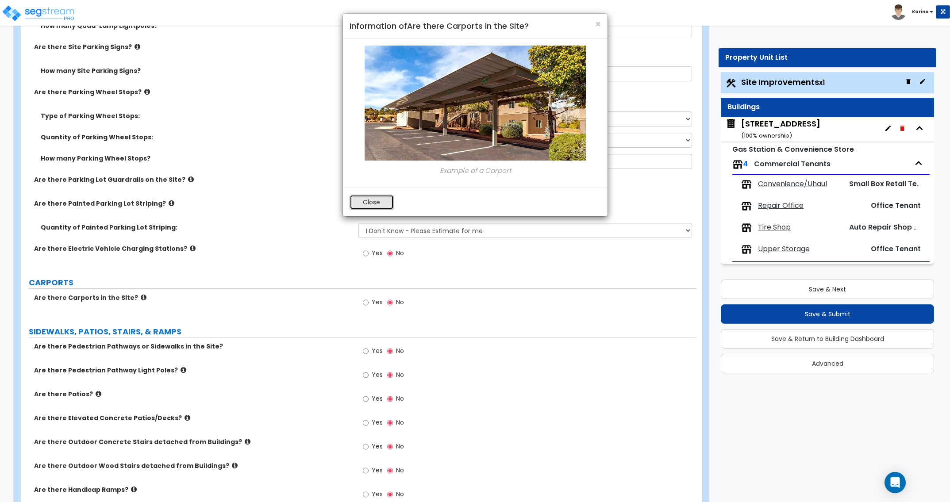
click at [372, 203] on button "Close" at bounding box center [371, 202] width 44 height 15
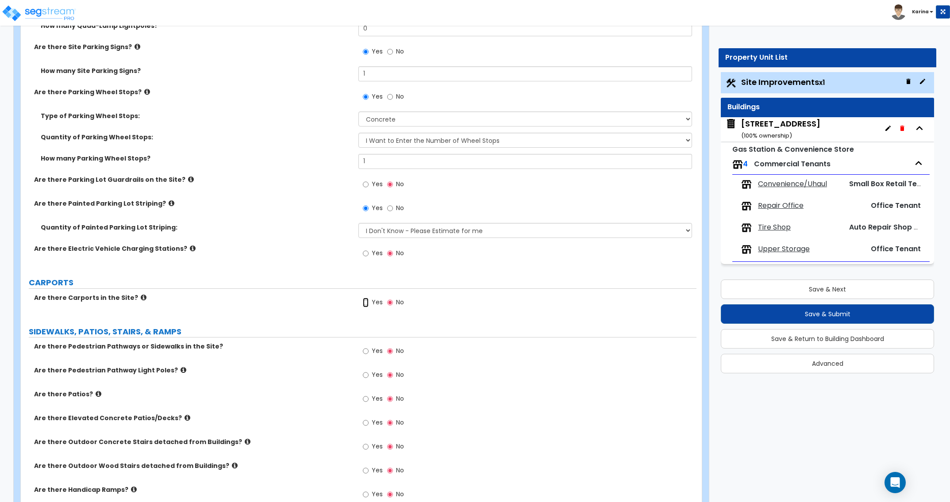
click at [365, 303] on input "Yes" at bounding box center [366, 303] width 6 height 10
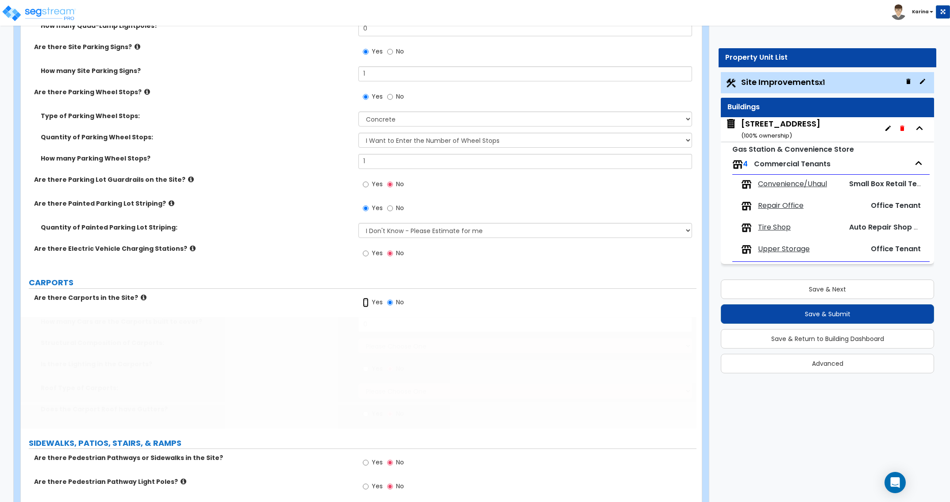
radio input "true"
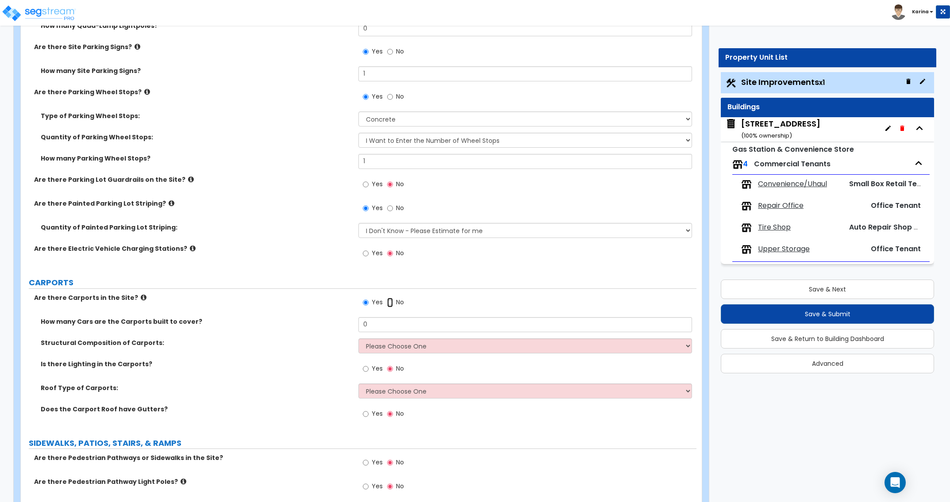
click at [391, 303] on input "No" at bounding box center [390, 303] width 6 height 10
radio input "false"
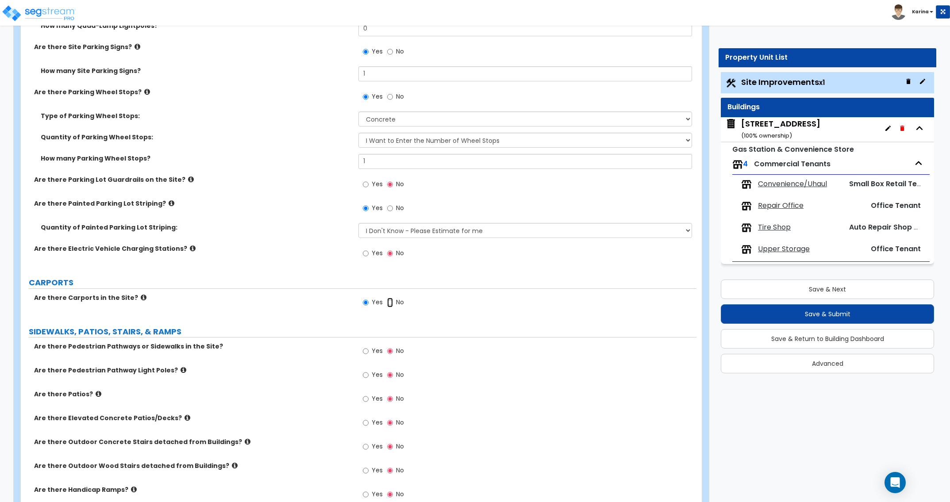
radio input "false"
radio input "true"
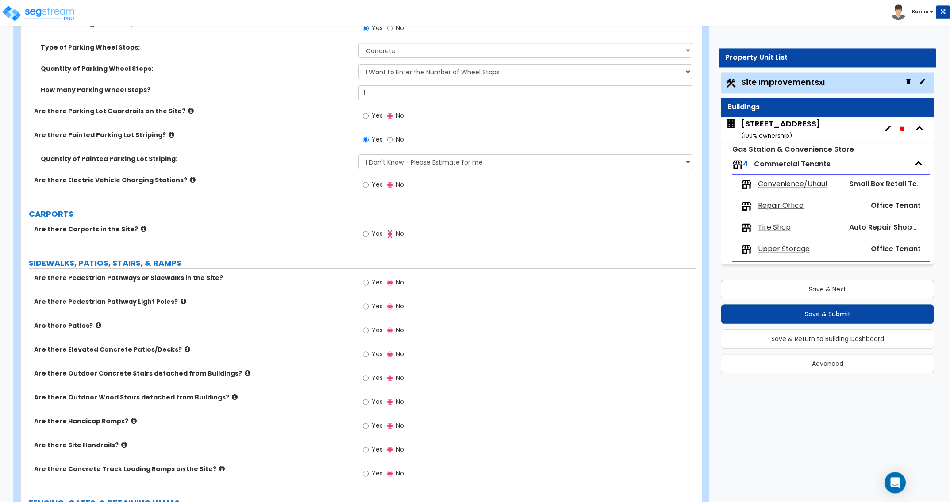
scroll to position [812, 0]
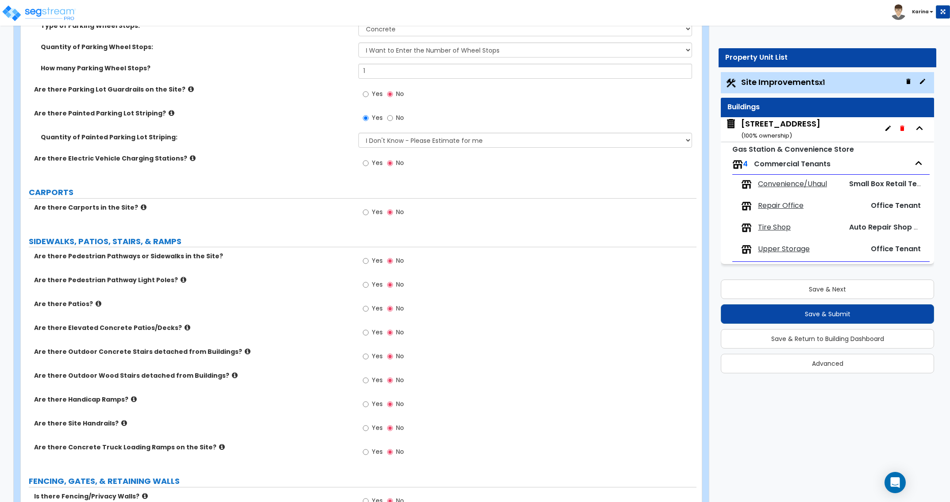
click at [23, 337] on div "Are there Elevated Concrete Patios/Decks? Yes No" at bounding box center [358, 335] width 675 height 24
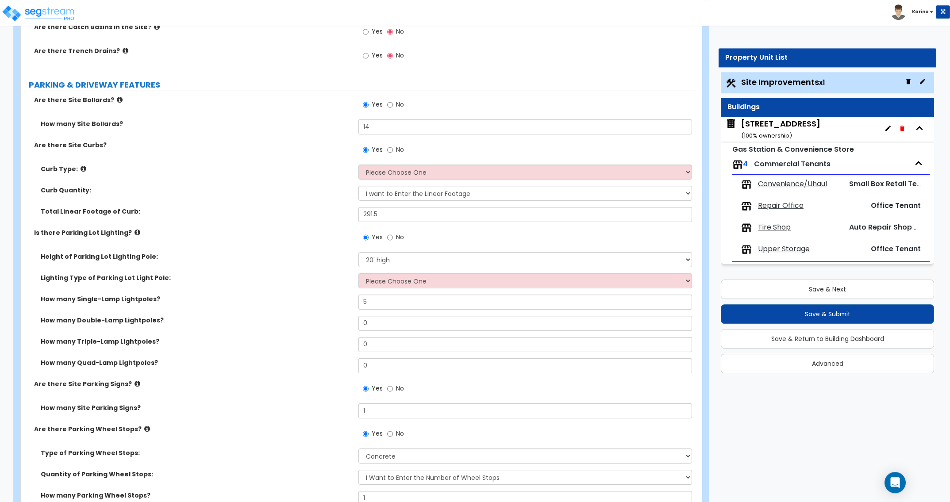
scroll to position [316, 0]
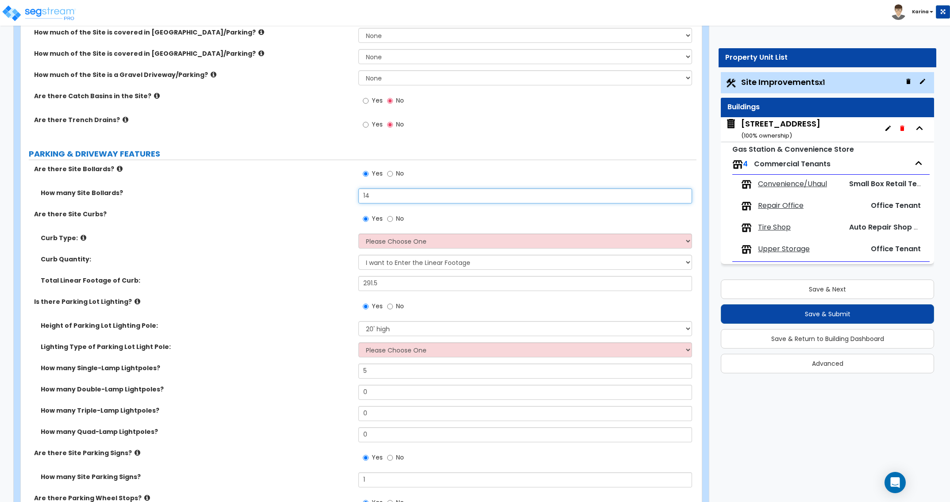
drag, startPoint x: 379, startPoint y: 198, endPoint x: 340, endPoint y: 191, distance: 39.1
click at [358, 191] on input "14" at bounding box center [524, 195] width 333 height 15
type input "26"
click at [303, 254] on div "Curb Type: Please Choose One Curb (Only) Curb & Gutter Asphalt Berm" at bounding box center [358, 244] width 675 height 21
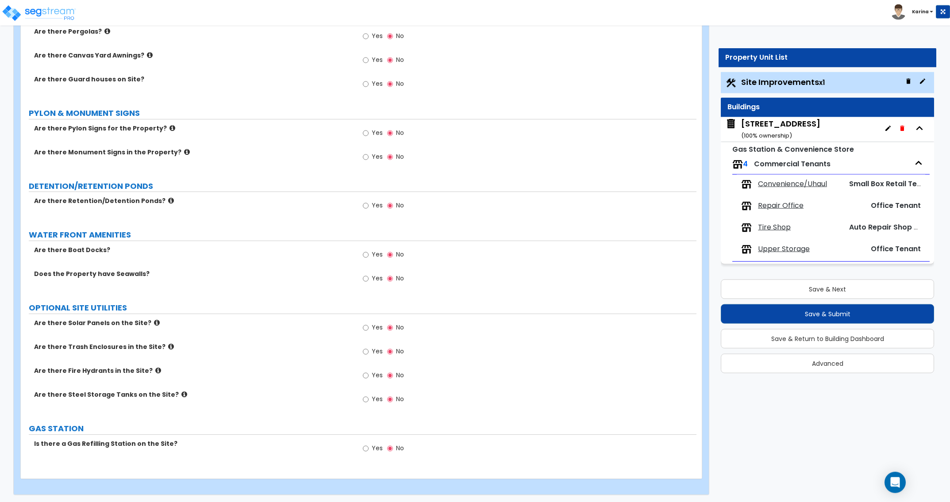
scroll to position [1590, 0]
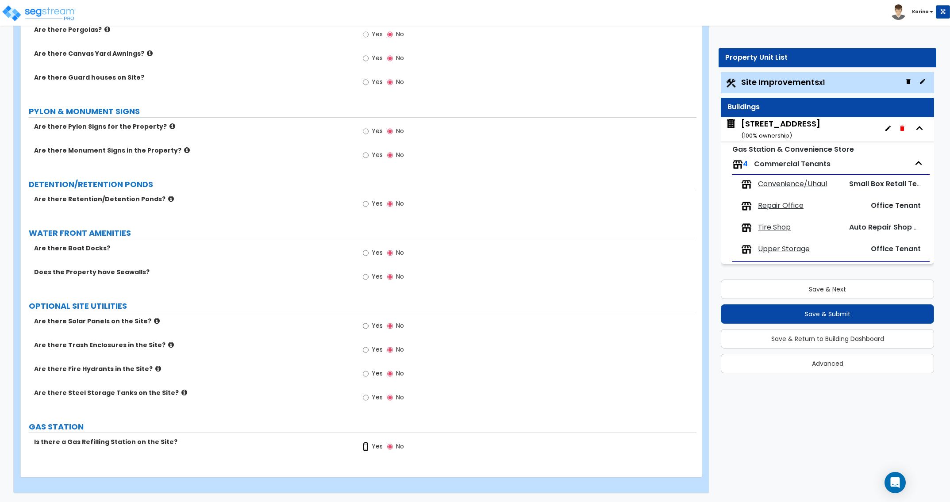
click at [366, 447] on input "Yes" at bounding box center [366, 447] width 6 height 10
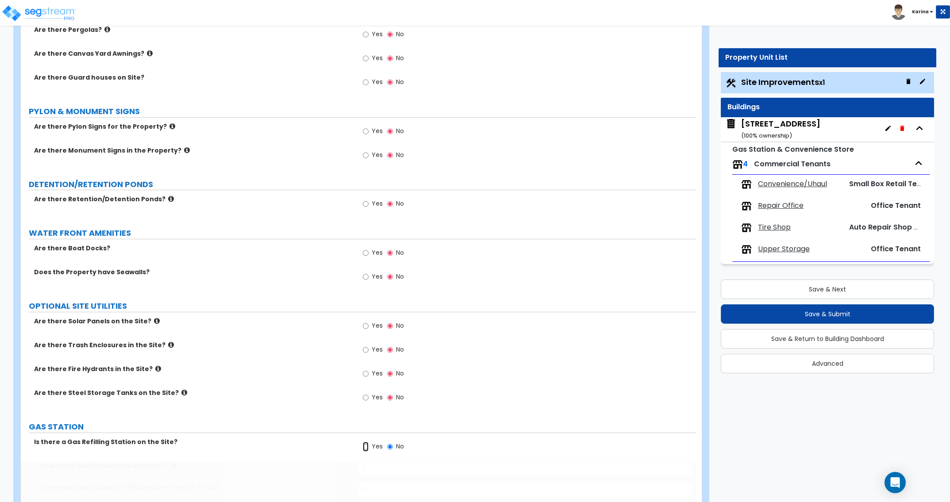
radio input "true"
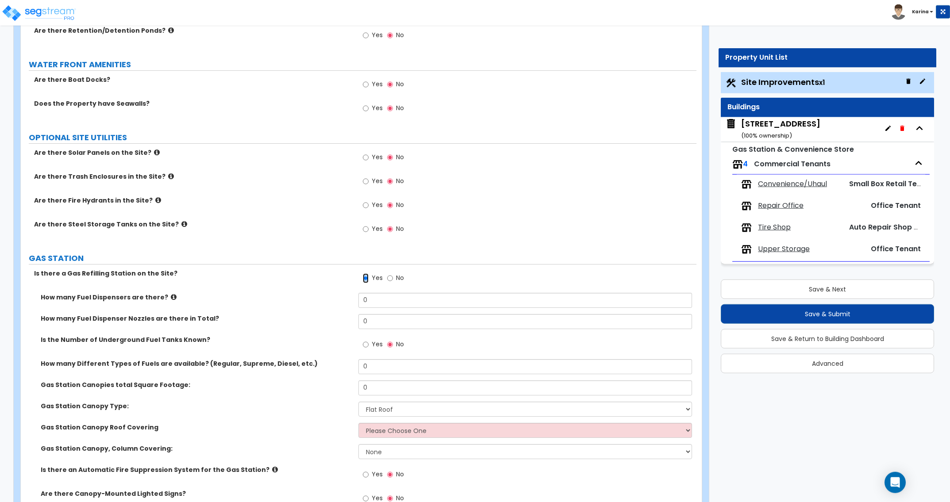
scroll to position [1771, 0]
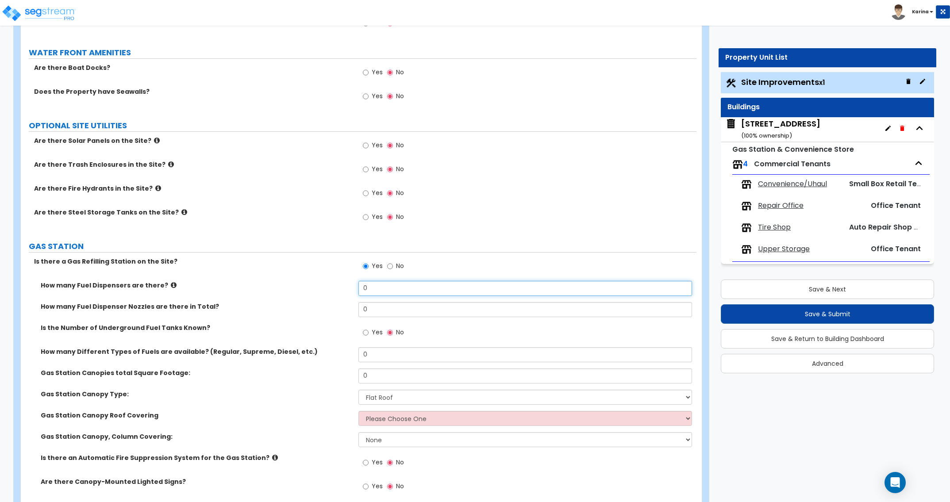
click at [389, 284] on input "0" at bounding box center [524, 288] width 333 height 15
type input "5"
drag, startPoint x: 369, startPoint y: 311, endPoint x: 351, endPoint y: 309, distance: 18.7
click at [358, 309] on input "0" at bounding box center [524, 309] width 333 height 15
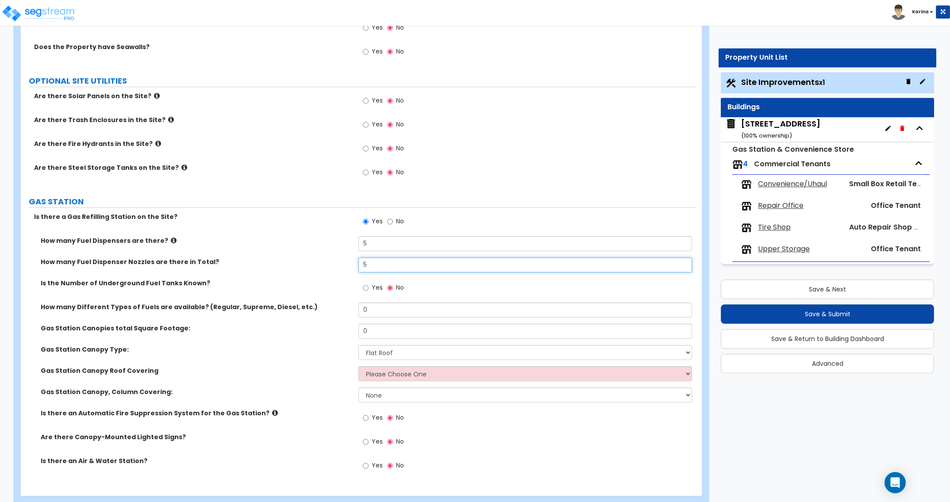
scroll to position [1816, 0]
type input "5"
drag, startPoint x: 367, startPoint y: 311, endPoint x: 335, endPoint y: 310, distance: 31.9
click at [358, 310] on input "0" at bounding box center [524, 309] width 333 height 15
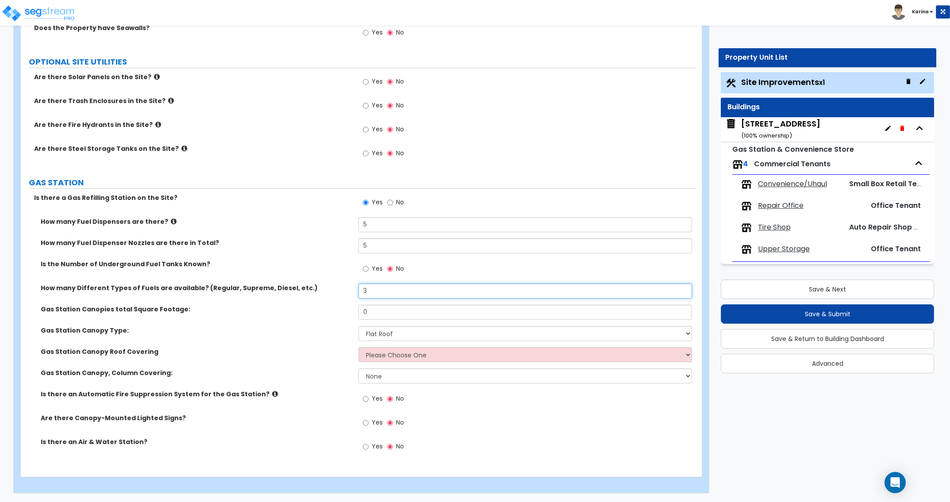
type input "3"
click at [374, 312] on input "0" at bounding box center [524, 312] width 333 height 15
click at [31, 425] on div "Are there Canopy-Mounted Lighted Signs? Yes No" at bounding box center [358, 426] width 675 height 24
drag, startPoint x: 376, startPoint y: 314, endPoint x: 303, endPoint y: 304, distance: 73.1
click at [358, 305] on input "0" at bounding box center [524, 312] width 333 height 15
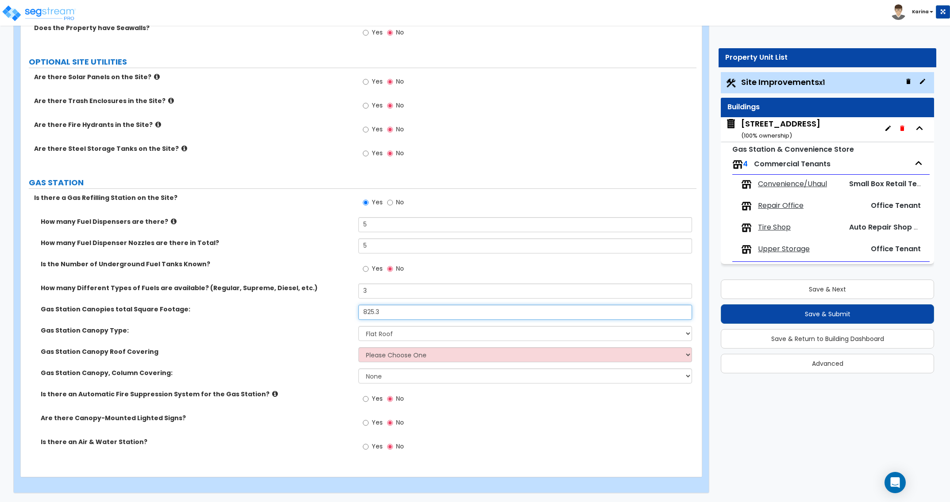
type input "825.3"
click at [358, 347] on select "Please Choose One Rolled Asphalt Plastic Membrane Asphalt Flood Coat Metal Roof…" at bounding box center [524, 354] width 333 height 15
select select "4"
click option "Metal Roofing" at bounding box center [0, 0] width 0 height 0
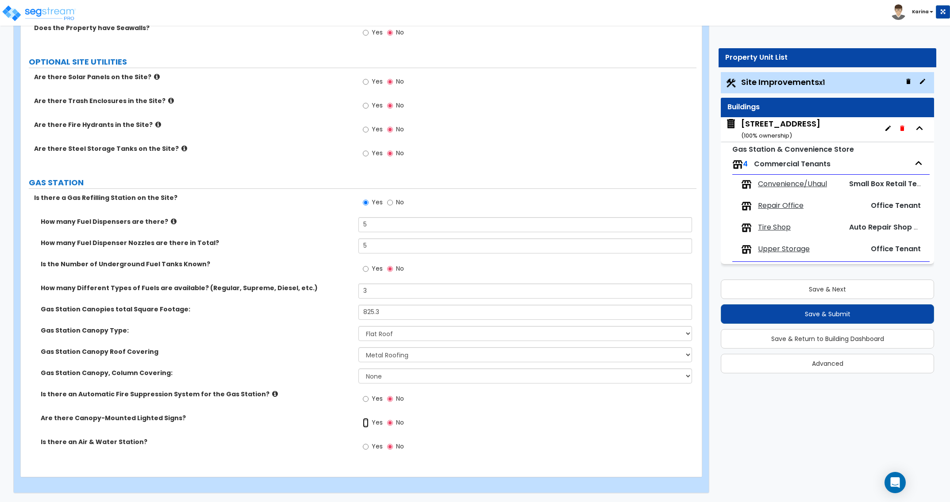
click at [364, 423] on input "Yes" at bounding box center [366, 423] width 6 height 10
radio input "true"
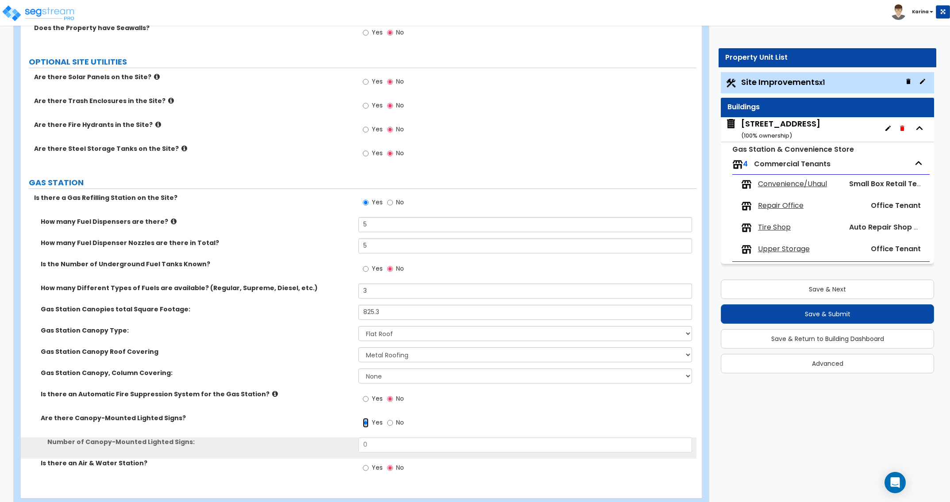
scroll to position [1856, 0]
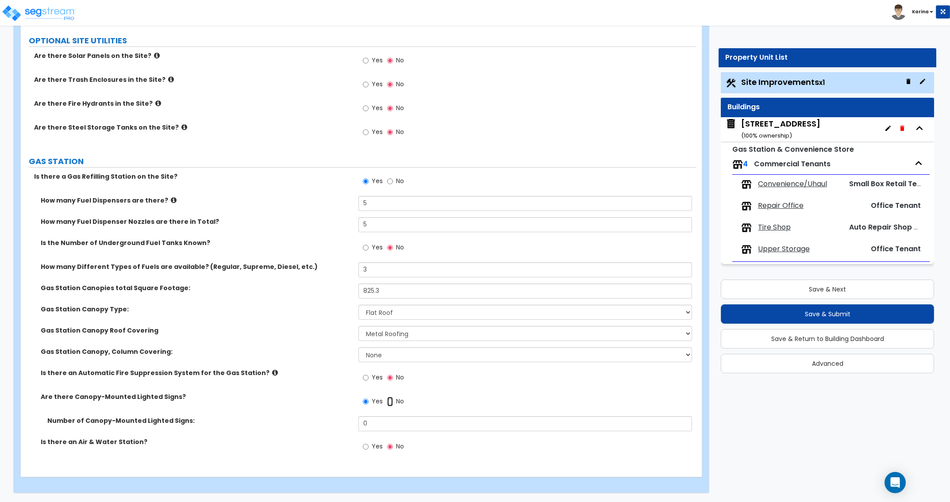
click at [390, 401] on input "No" at bounding box center [390, 402] width 6 height 10
radio input "false"
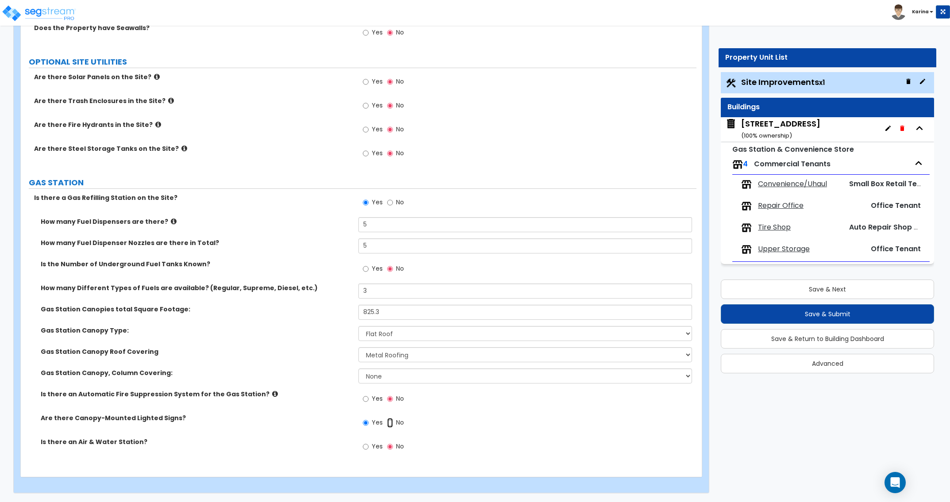
radio input "false"
radio input "true"
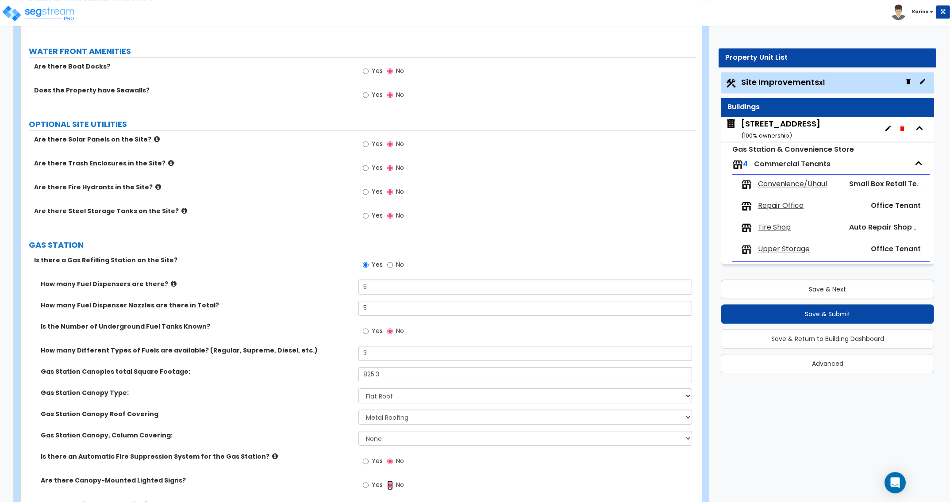
scroll to position [1744, 0]
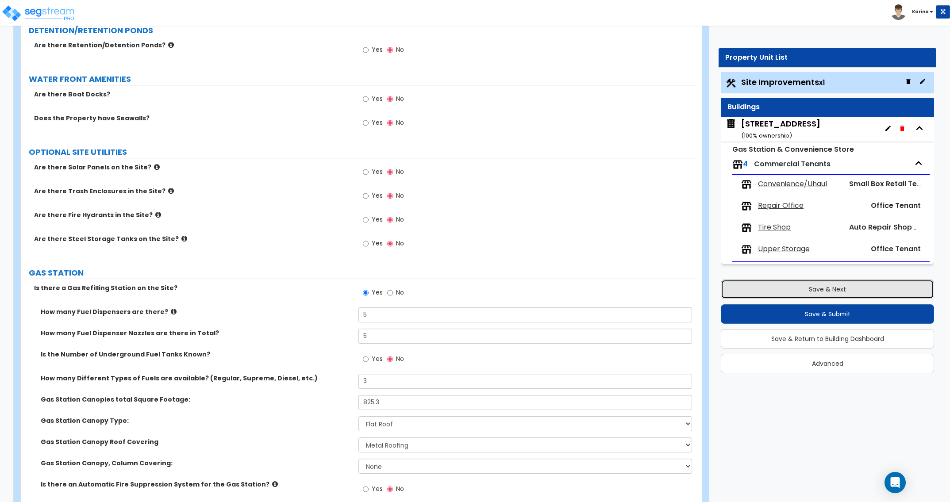
click at [819, 291] on button "Save & Next" at bounding box center [827, 289] width 213 height 19
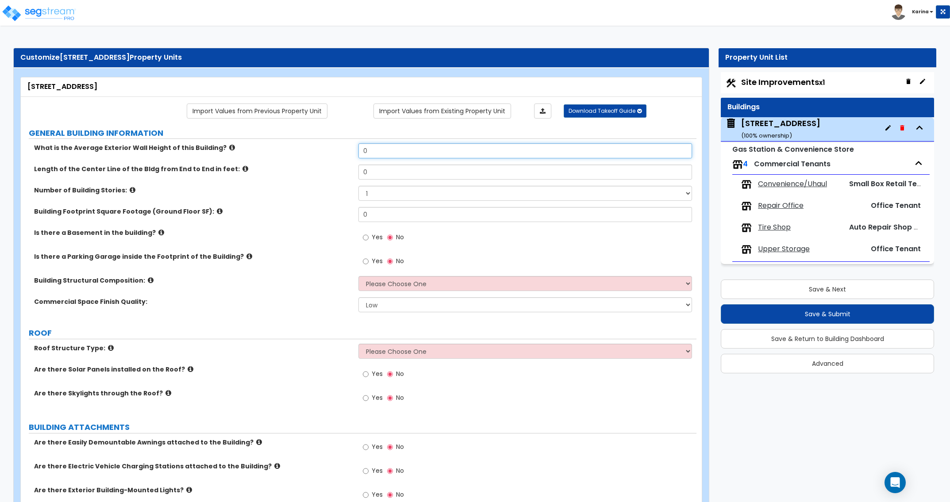
drag, startPoint x: 383, startPoint y: 151, endPoint x: 315, endPoint y: 149, distance: 68.2
click at [358, 149] on input "0" at bounding box center [524, 150] width 333 height 15
type input "25"
click at [273, 231] on label "Is there a Basement in the building?" at bounding box center [193, 232] width 318 height 9
select select "2"
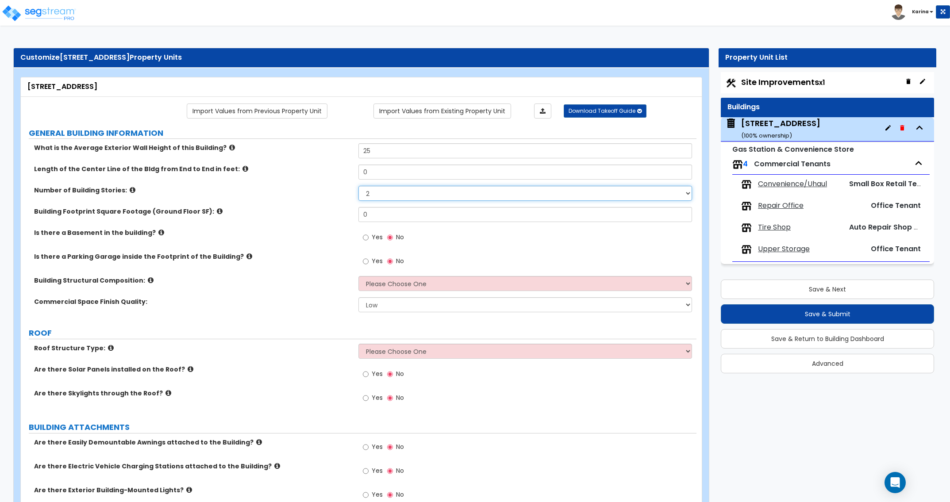
click option "2" at bounding box center [0, 0] width 0 height 0
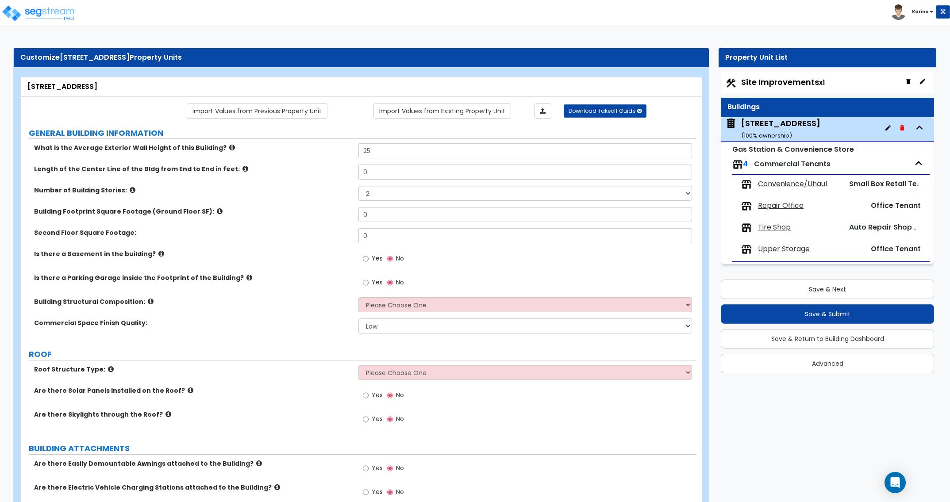
click at [27, 308] on div "Building Structural Composition: Please Choose One Tilt-up Wall Construction Re…" at bounding box center [358, 307] width 675 height 21
drag, startPoint x: 373, startPoint y: 171, endPoint x: 320, endPoint y: 166, distance: 53.3
click at [358, 166] on input "0" at bounding box center [524, 172] width 333 height 15
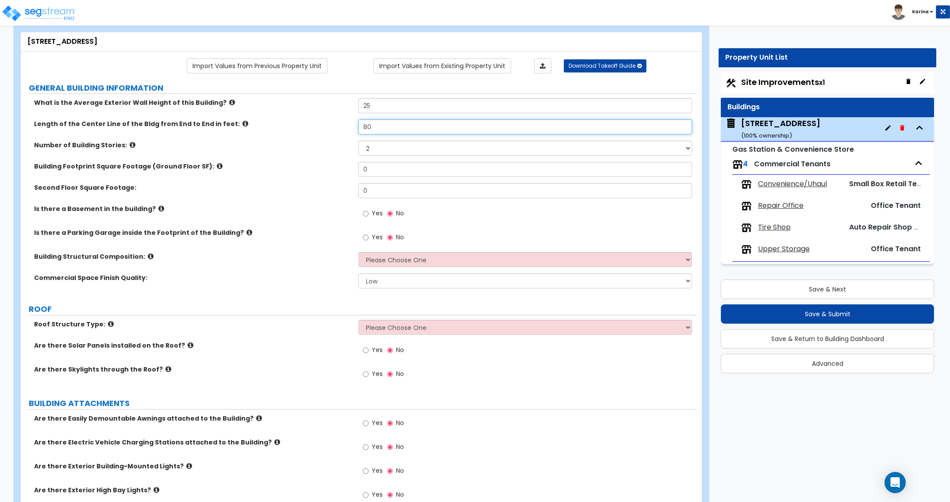
type input "80"
click at [308, 490] on label "Are there Exterior High Bay Lights?" at bounding box center [193, 490] width 318 height 9
drag, startPoint x: 374, startPoint y: 169, endPoint x: 326, endPoint y: 163, distance: 49.0
click at [358, 163] on input "0" at bounding box center [524, 169] width 333 height 15
type input "5,440"
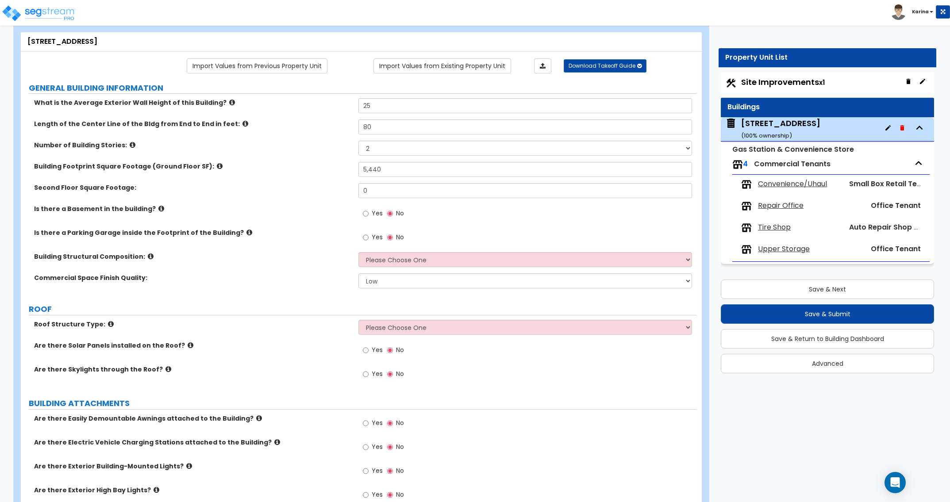
click at [303, 190] on label "Second Floor Square Footage:" at bounding box center [193, 187] width 318 height 9
click at [260, 485] on div "Are there Exterior Building-Mounted Lights? Yes No" at bounding box center [358, 474] width 675 height 24
drag, startPoint x: 370, startPoint y: 188, endPoint x: 331, endPoint y: 188, distance: 39.4
click at [358, 188] on input "0" at bounding box center [524, 190] width 333 height 15
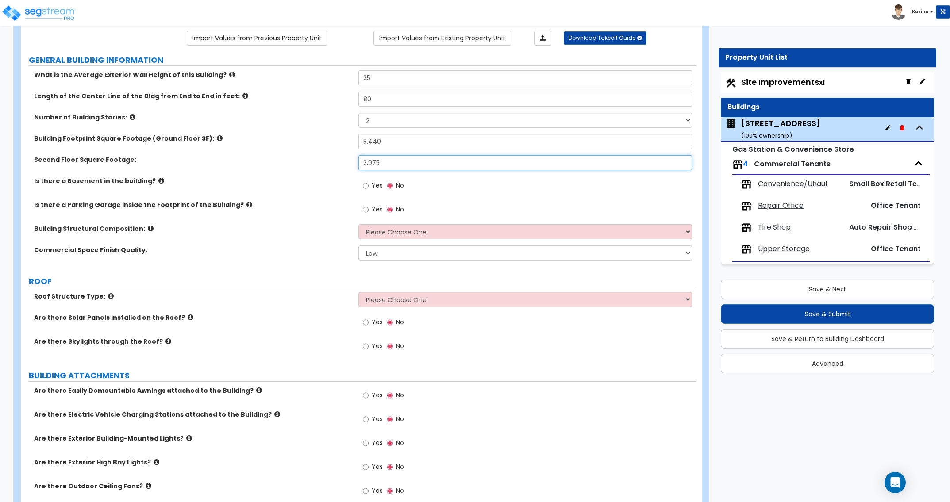
scroll to position [90, 0]
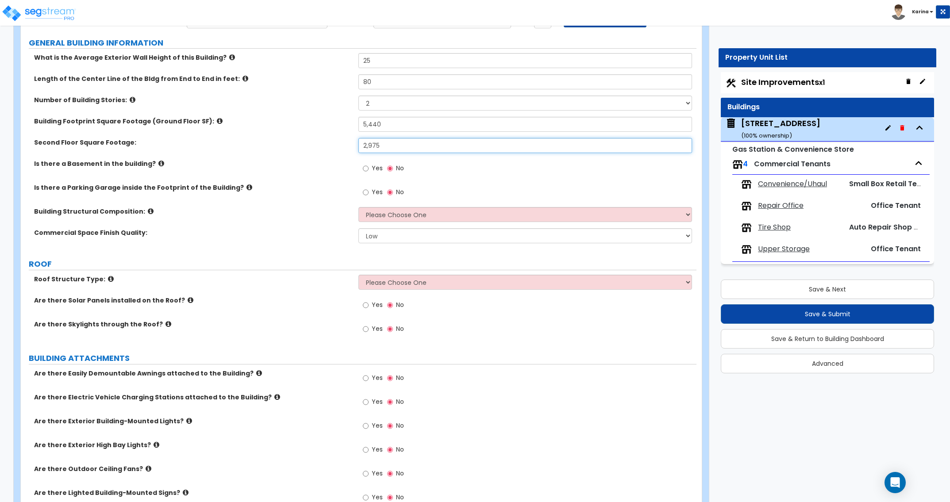
type input "2,975"
click at [358, 207] on select "Please Choose One Tilt-up Wall Construction Reinforced Concrete Structural Stee…" at bounding box center [524, 214] width 333 height 15
select select "6"
click option "CMU Masonry" at bounding box center [0, 0] width 0 height 0
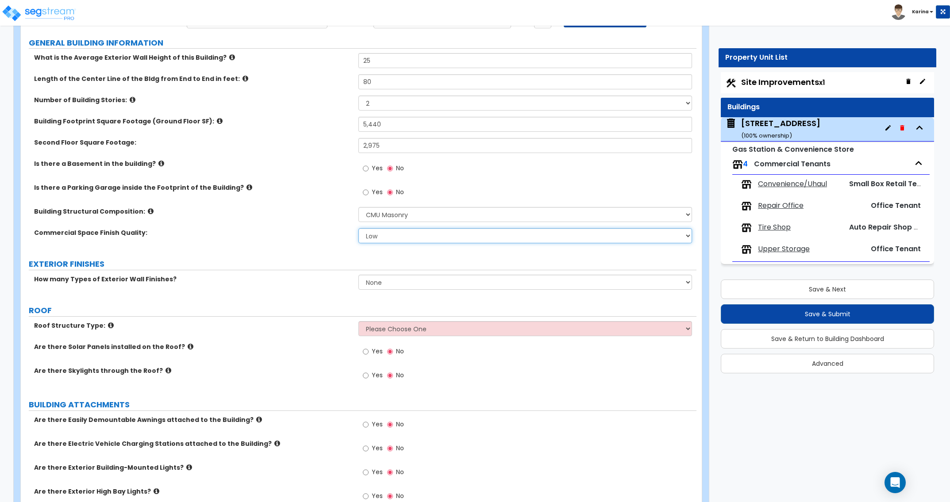
click at [358, 228] on select "Low Average High" at bounding box center [524, 235] width 333 height 15
select select "1"
click option "Average" at bounding box center [0, 0] width 0 height 0
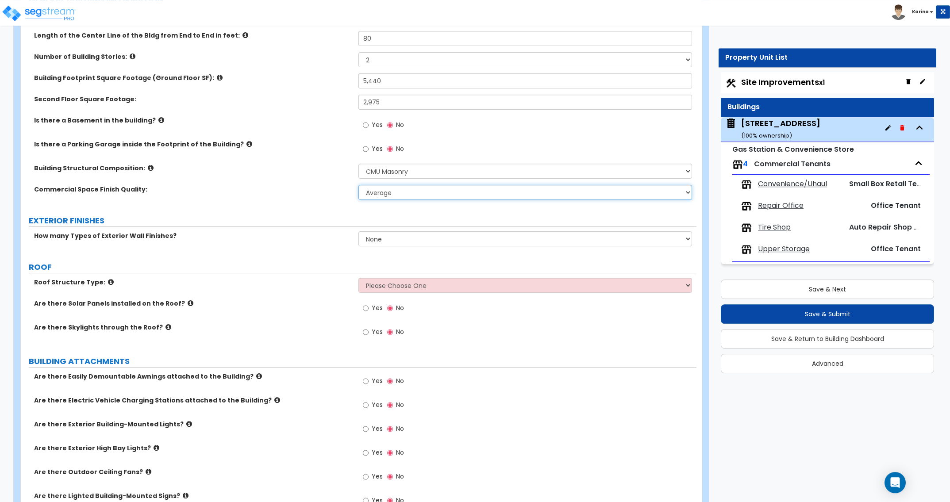
scroll to position [135, 0]
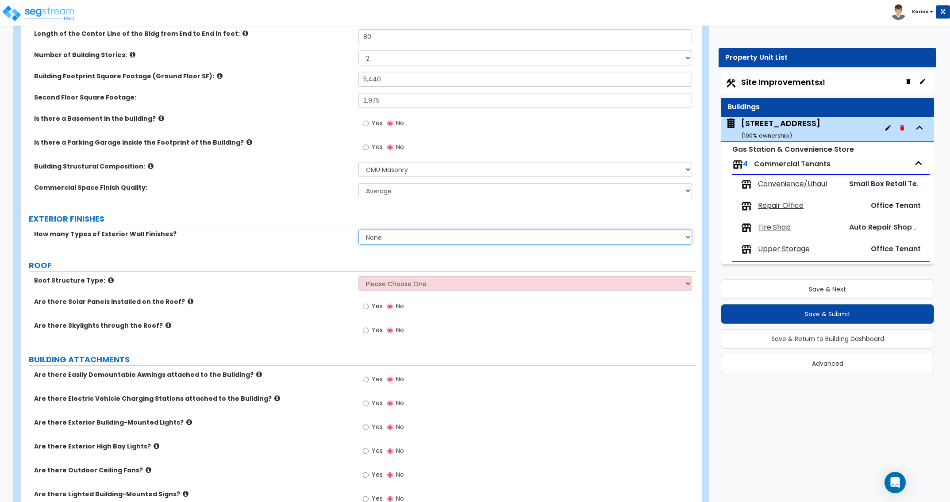
click at [358, 230] on select "None 1 2 3" at bounding box center [524, 237] width 333 height 15
select select "1"
click option "1" at bounding box center [0, 0] width 0 height 0
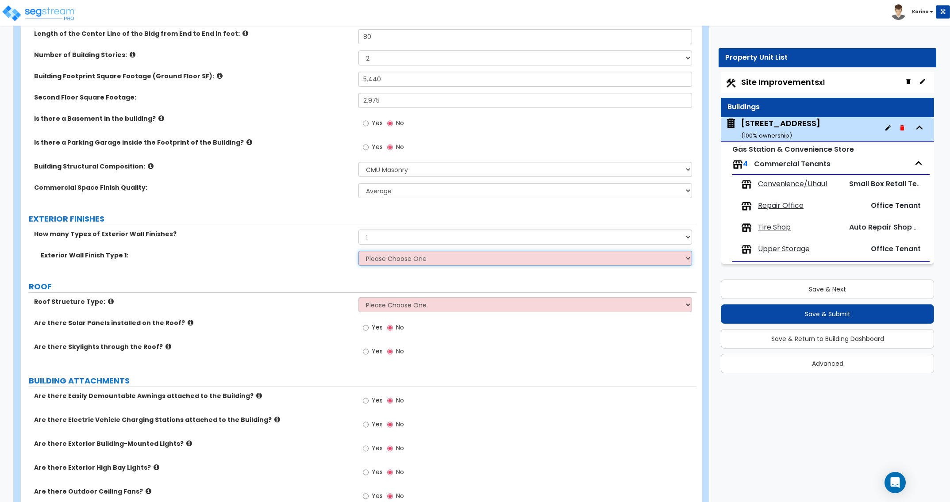
click at [358, 251] on select "Please Choose One No Finish/Shared Wall No Wall Brick Veneer Stone Veneer Wood …" at bounding box center [524, 258] width 333 height 15
select select "10"
click option "Paint Finish" at bounding box center [0, 0] width 0 height 0
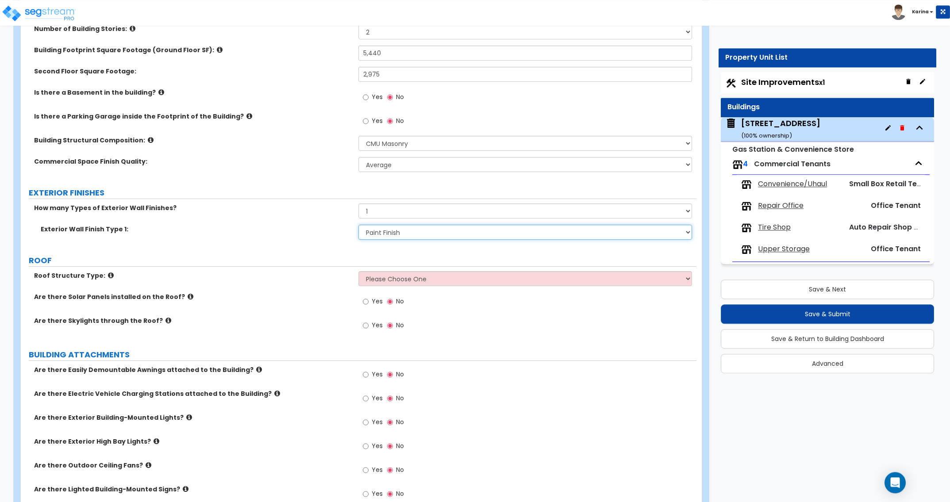
scroll to position [180, 0]
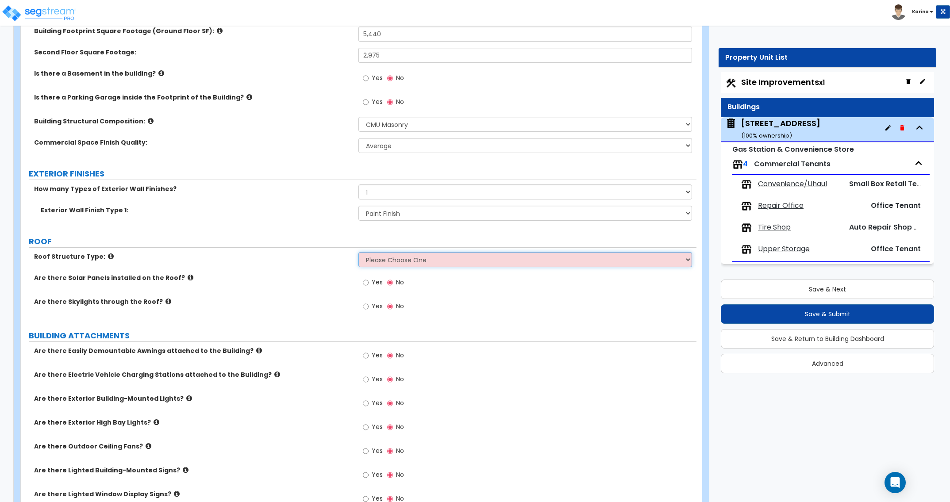
click at [358, 252] on select "Please Choose One Gable Roof Flat Roof Hybrid Gable & Flat Roof" at bounding box center [524, 259] width 333 height 15
select select "2"
click option "Flat Roof" at bounding box center [0, 0] width 0 height 0
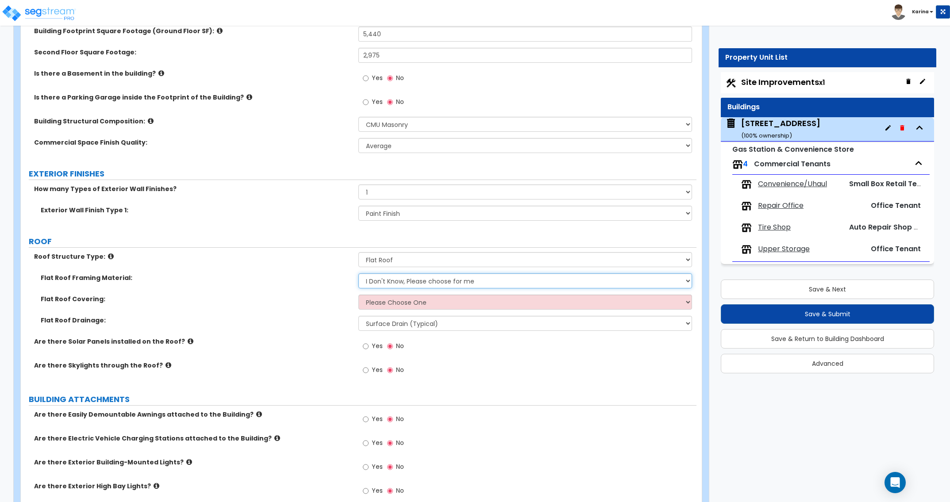
click at [358, 273] on select "I Don't Know, Please choose for me Metal Wood" at bounding box center [524, 280] width 333 height 15
select select "1"
click option "Metal" at bounding box center [0, 0] width 0 height 0
click at [358, 295] on select "Please Choose One Rolled Asphalt PVC Membrane Plastic (EPDM) Membrane Asphalt F…" at bounding box center [524, 302] width 333 height 15
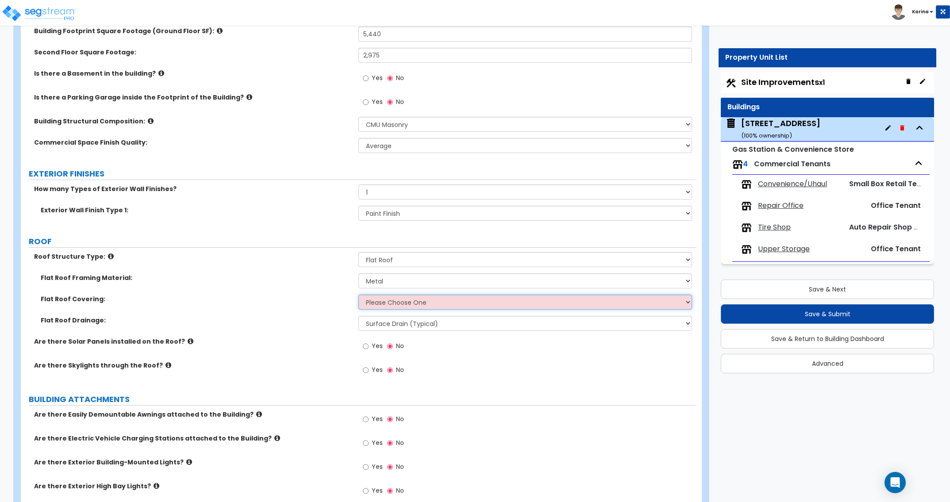
select select "2"
click option "PVC Membrane" at bounding box center [0, 0] width 0 height 0
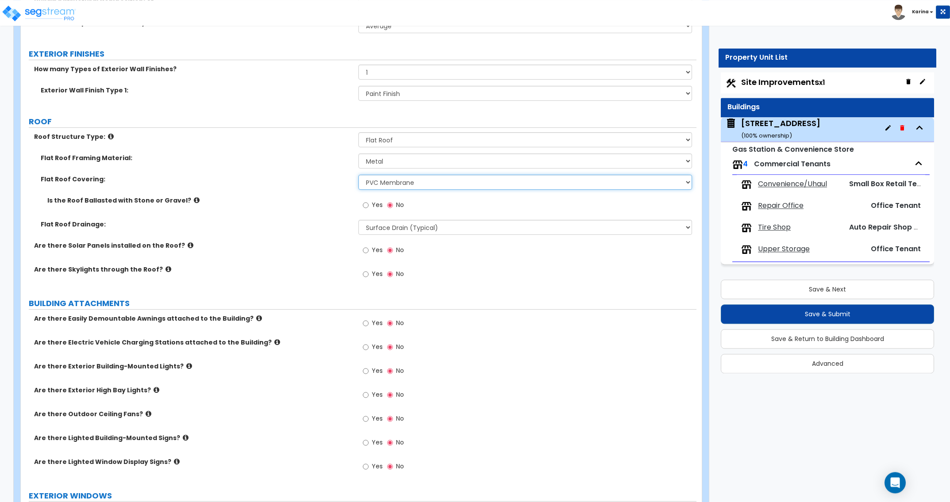
scroll to position [316, 0]
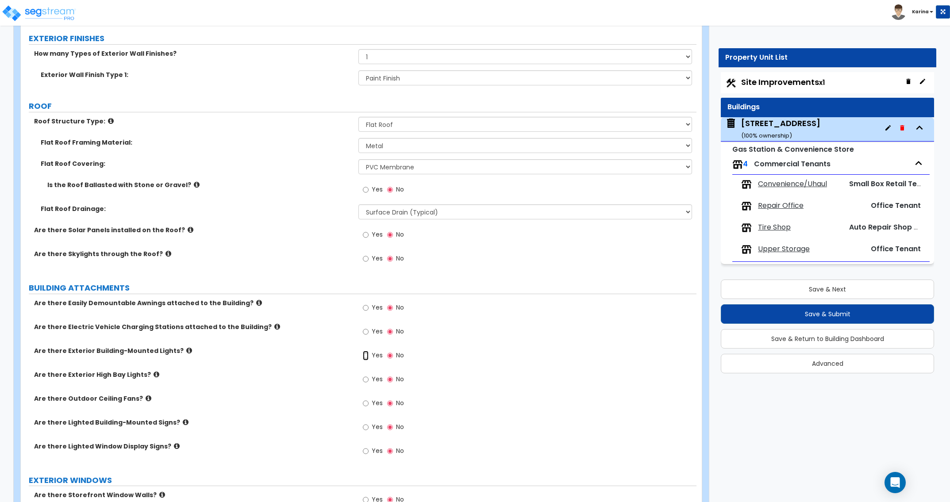
click at [365, 355] on input "Yes" at bounding box center [366, 356] width 6 height 10
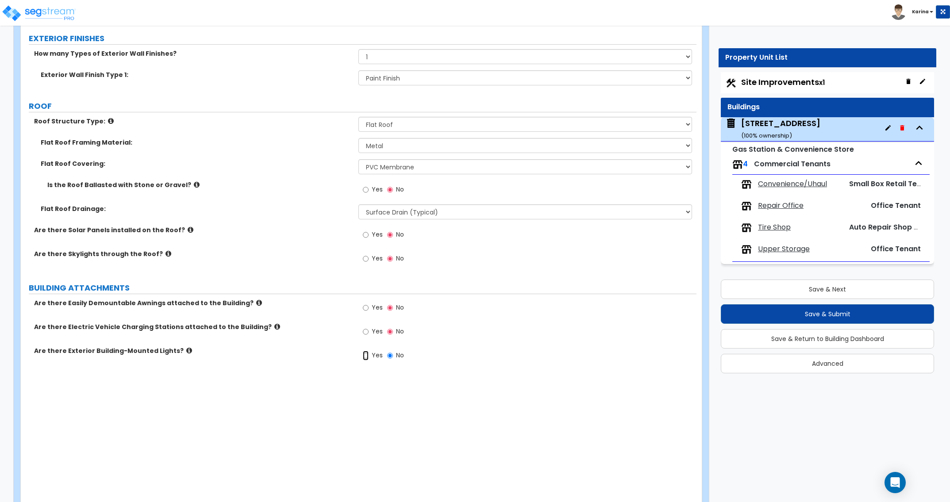
radio input "true"
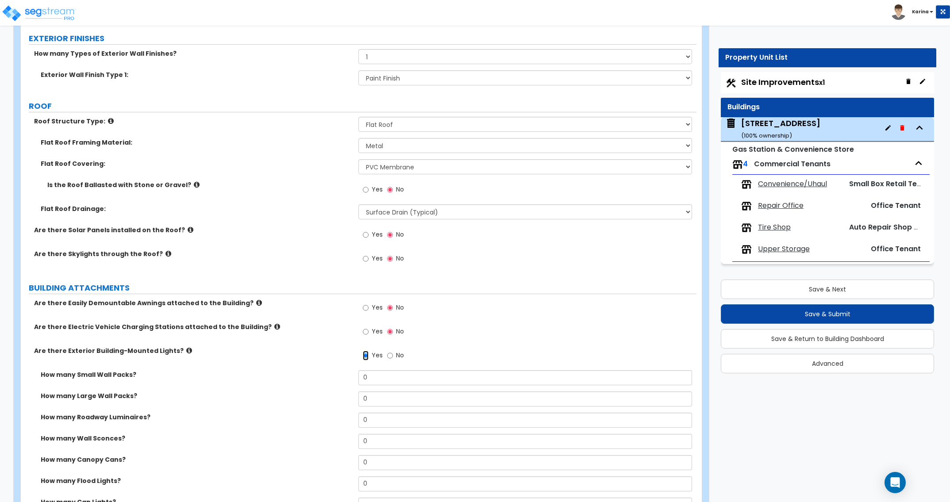
scroll to position [406, 0]
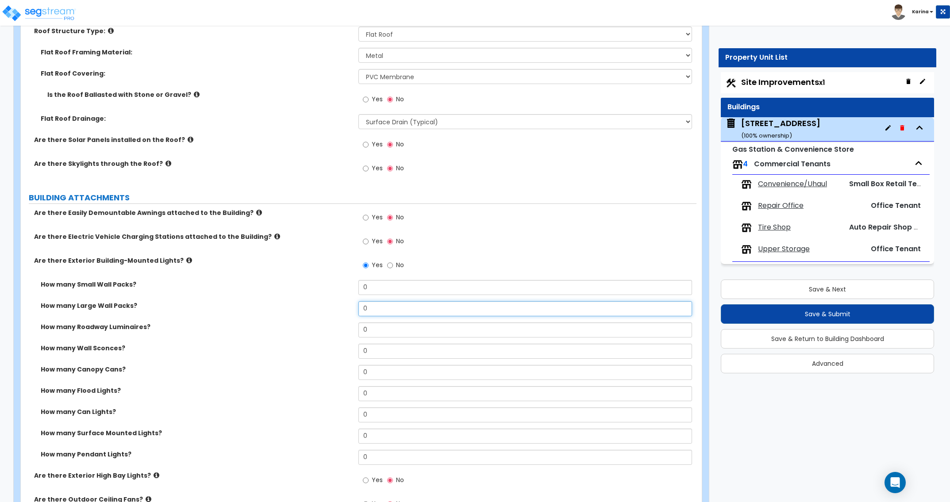
drag, startPoint x: 372, startPoint y: 311, endPoint x: 356, endPoint y: 308, distance: 15.7
click at [358, 308] on input "0" at bounding box center [524, 308] width 333 height 15
type input "2"
click at [358, 114] on select "Surface Drain (Typical) Gutters Downspout Only" at bounding box center [524, 121] width 333 height 15
select select "2"
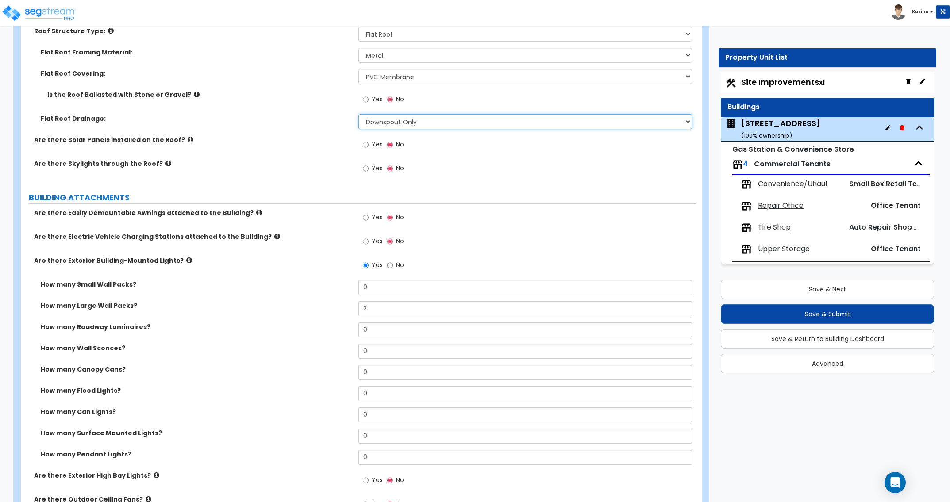
click option "Downspout Only" at bounding box center [0, 0] width 0 height 0
click at [373, 396] on input "0" at bounding box center [524, 393] width 333 height 15
drag, startPoint x: 373, startPoint y: 394, endPoint x: 348, endPoint y: 391, distance: 25.4
click at [358, 391] on input "0" at bounding box center [524, 393] width 333 height 15
click at [290, 388] on label "How many Flood Lights?" at bounding box center [196, 390] width 311 height 9
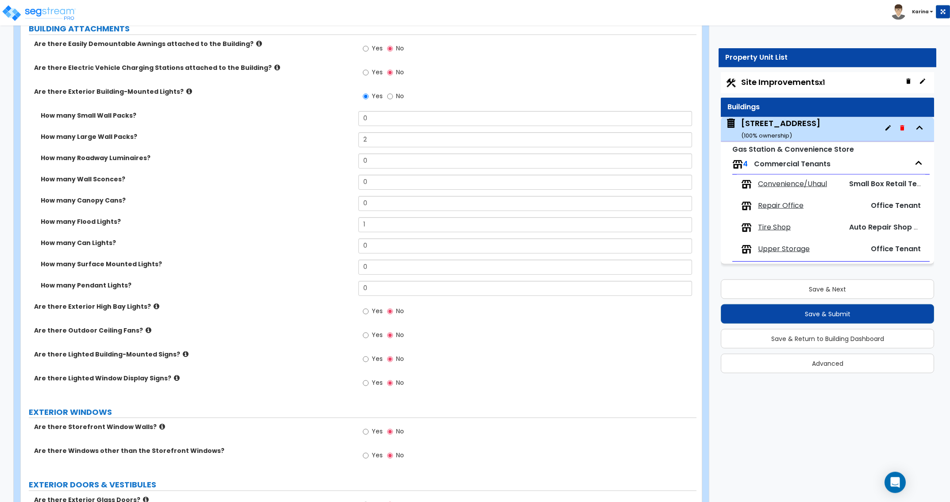
scroll to position [632, 0]
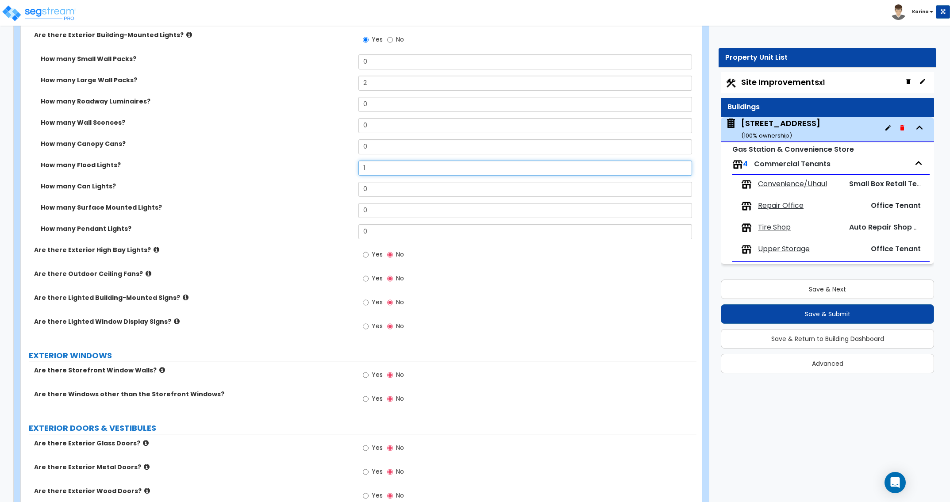
drag, startPoint x: 375, startPoint y: 167, endPoint x: 341, endPoint y: 169, distance: 34.1
click at [358, 169] on input "1" at bounding box center [524, 168] width 333 height 15
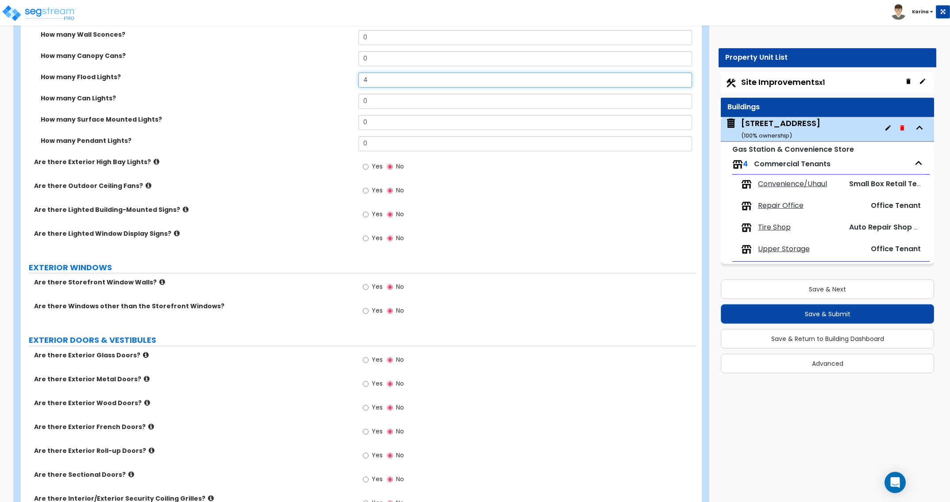
scroll to position [722, 0]
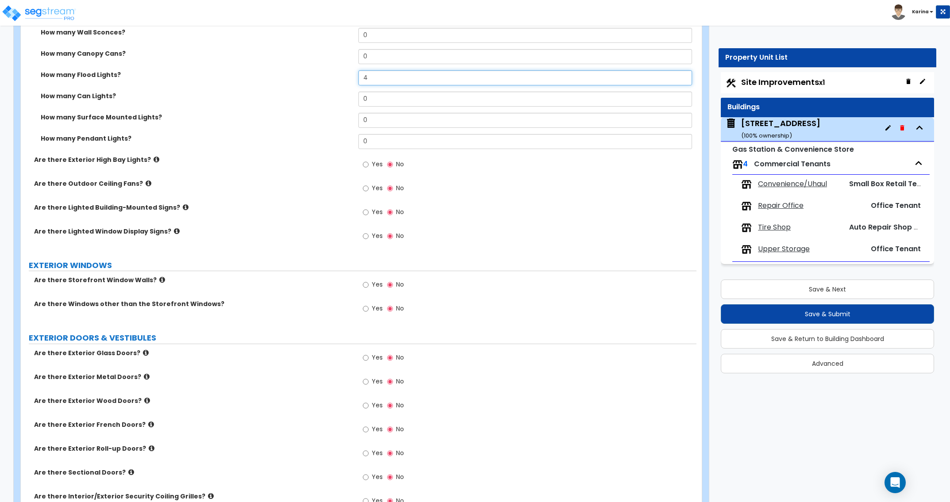
type input "4"
click at [367, 307] on input "Yes" at bounding box center [366, 309] width 6 height 10
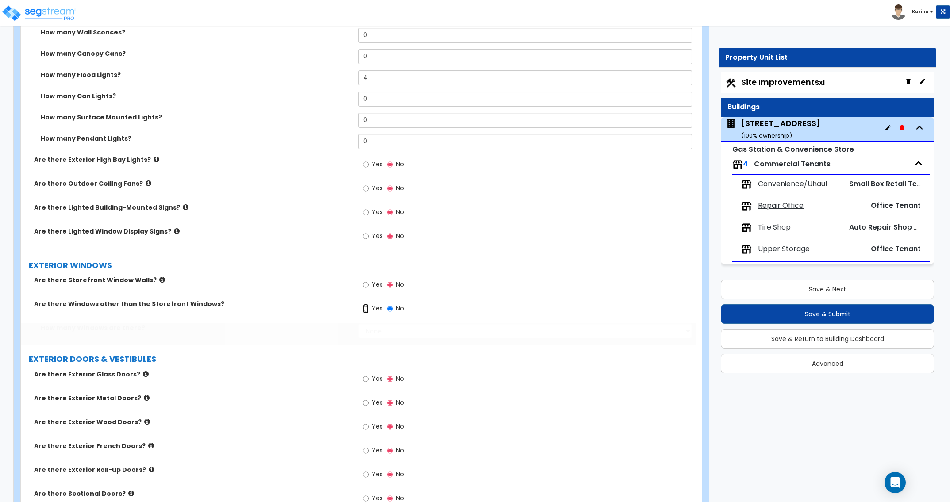
radio input "true"
click at [307, 491] on label "Are there Sectional Doors?" at bounding box center [193, 493] width 318 height 9
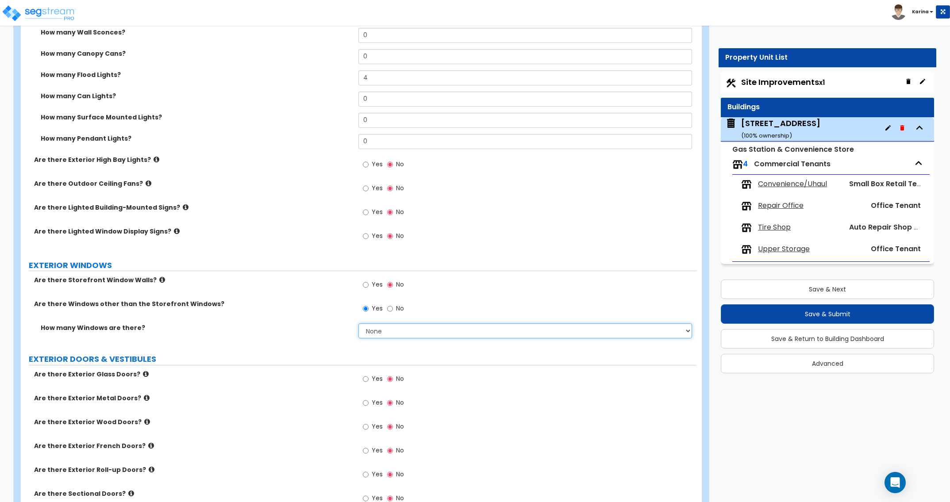
click at [358, 323] on select "None I want to enter a Percentage of the Exterior Windows I want to enter the N…" at bounding box center [524, 330] width 333 height 15
select select "2"
click option "I want to enter the Number of Windows per type" at bounding box center [0, 0] width 0 height 0
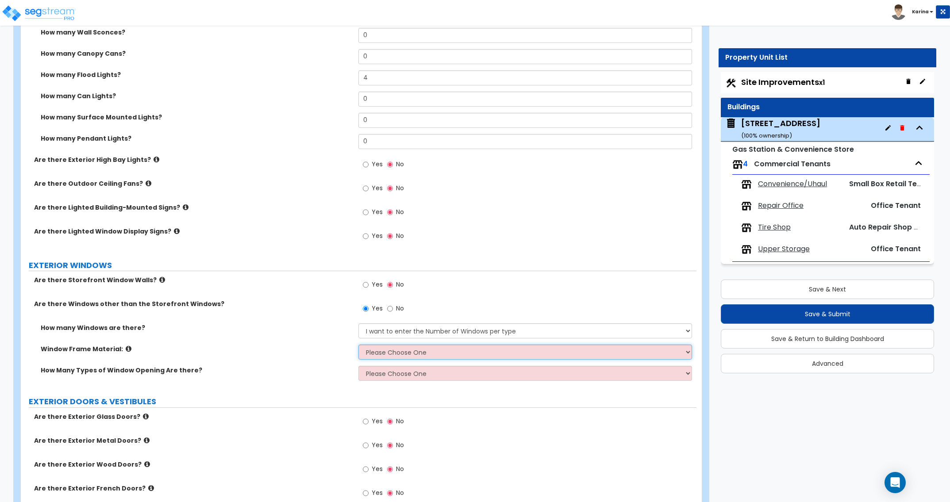
click at [358, 345] on select "Please Choose One Vinyl Aluminum Wood" at bounding box center [524, 352] width 333 height 15
select select "2"
click option "Aluminum" at bounding box center [0, 0] width 0 height 0
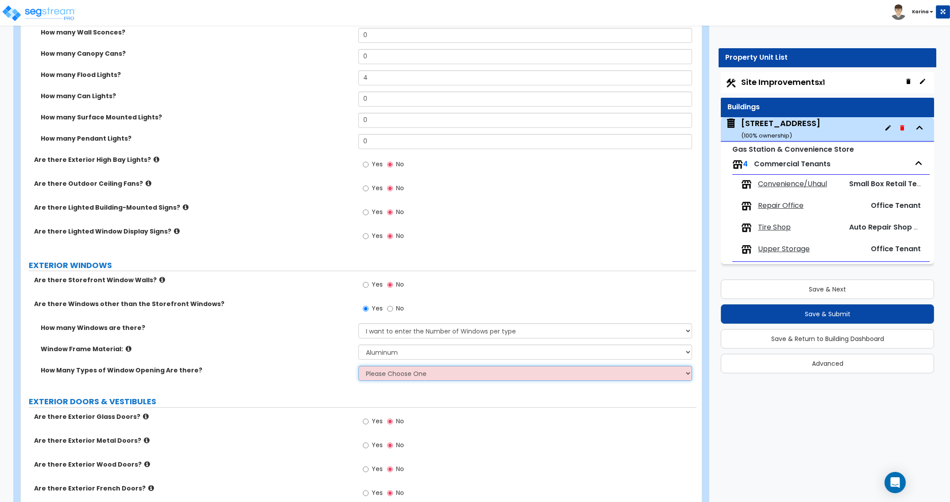
click at [358, 366] on select "Please Choose One 1 2 3 4" at bounding box center [524, 373] width 333 height 15
click option "4" at bounding box center [0, 0] width 0 height 0
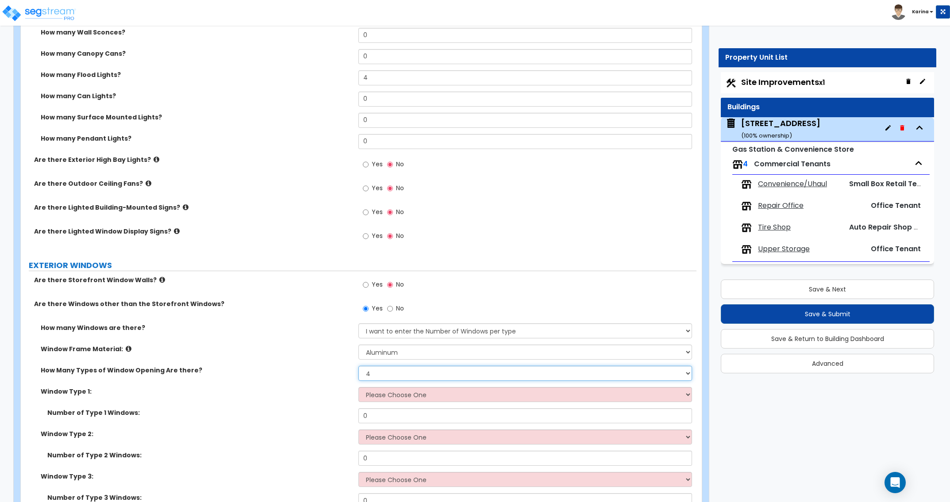
select select "1"
click option "1" at bounding box center [0, 0] width 0 height 0
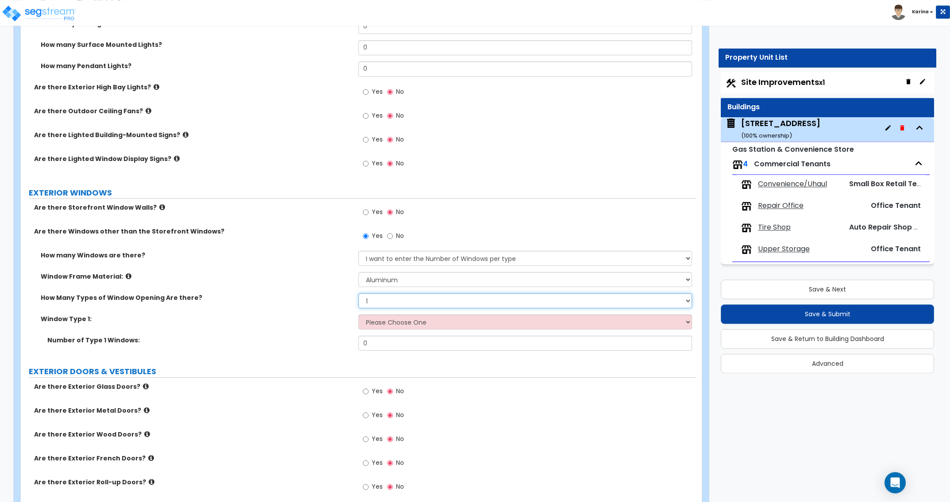
scroll to position [812, 0]
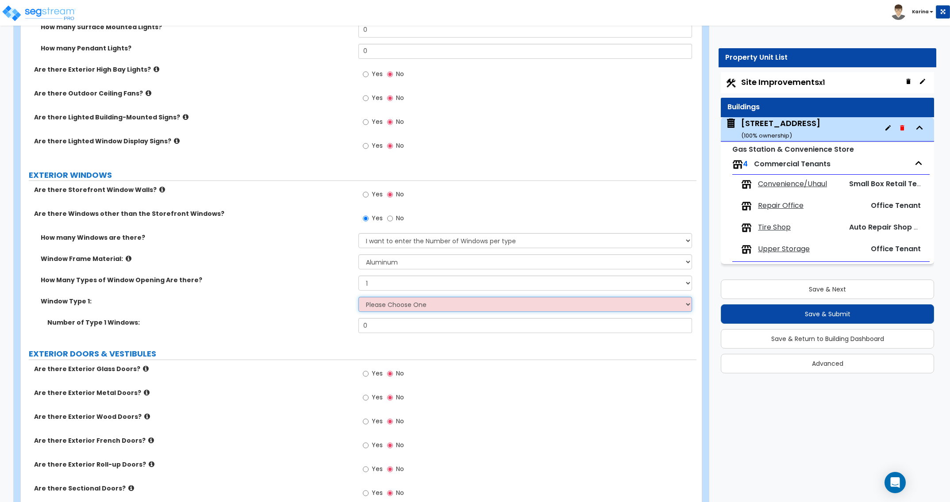
click at [358, 297] on select "Please Choose One Sliding Picture/Fixed Double/Single Hung Awning Swing" at bounding box center [524, 304] width 333 height 15
select select "1"
click option "Sliding" at bounding box center [0, 0] width 0 height 0
drag, startPoint x: 380, startPoint y: 327, endPoint x: 317, endPoint y: 323, distance: 63.8
click at [358, 323] on input "0" at bounding box center [524, 325] width 333 height 15
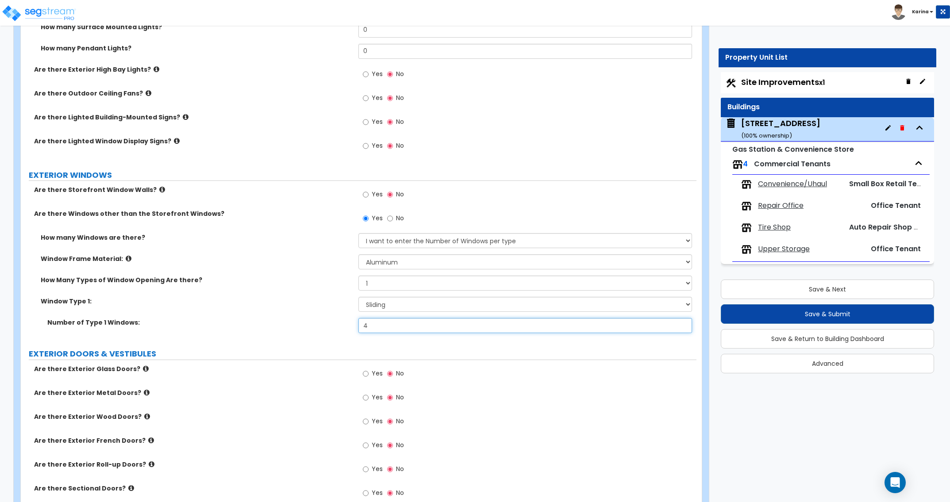
type input "4"
click at [306, 307] on div "Window Type 1: Please Choose One Sliding Picture/Fixed Double/Single Hung Awnin…" at bounding box center [358, 307] width 675 height 21
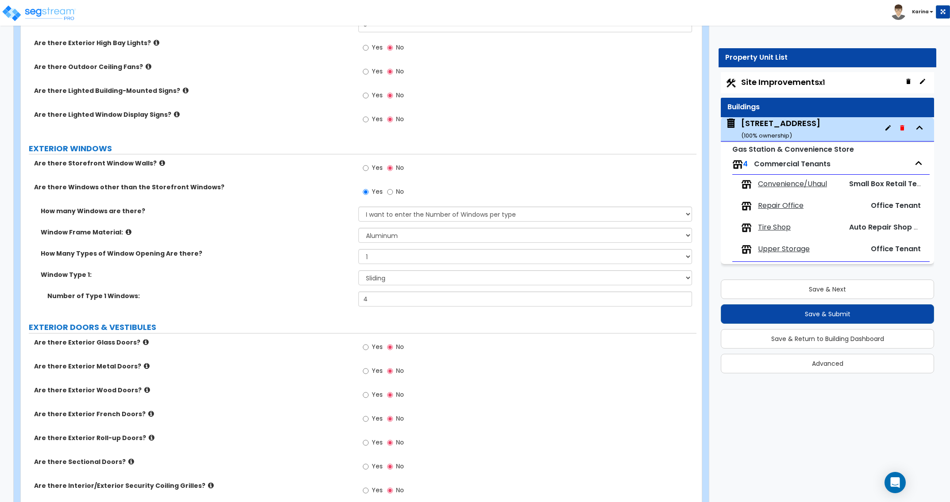
scroll to position [857, 0]
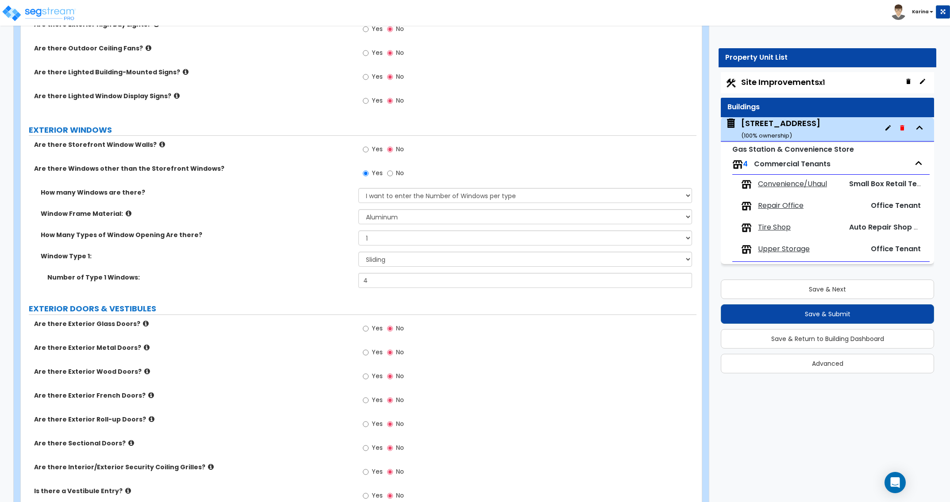
click at [37, 284] on div "Number of Type 1 Windows: 4" at bounding box center [358, 283] width 675 height 21
click at [367, 330] on input "Yes" at bounding box center [366, 329] width 6 height 10
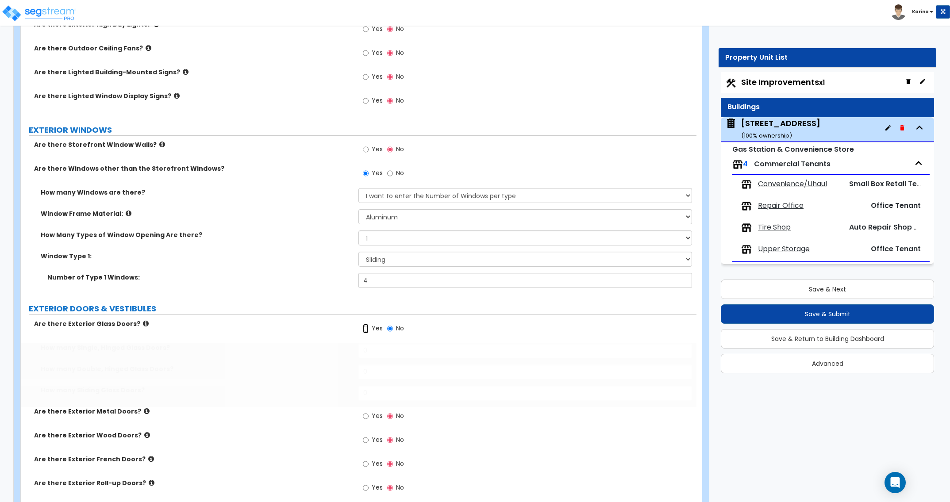
radio input "true"
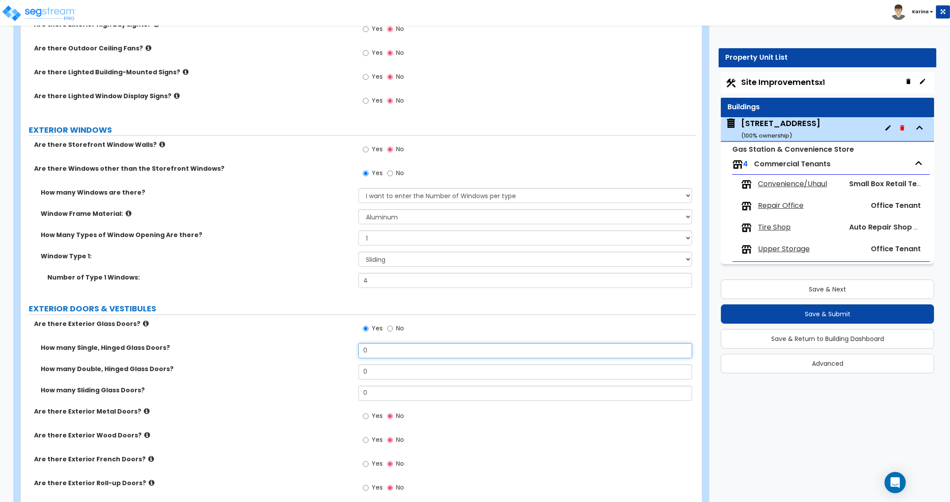
drag, startPoint x: 380, startPoint y: 349, endPoint x: 356, endPoint y: 349, distance: 24.8
click at [358, 349] on input "0" at bounding box center [524, 350] width 333 height 15
type input "2"
click at [287, 359] on div "How many Single, Hinged Glass Doors? 2" at bounding box center [358, 353] width 675 height 21
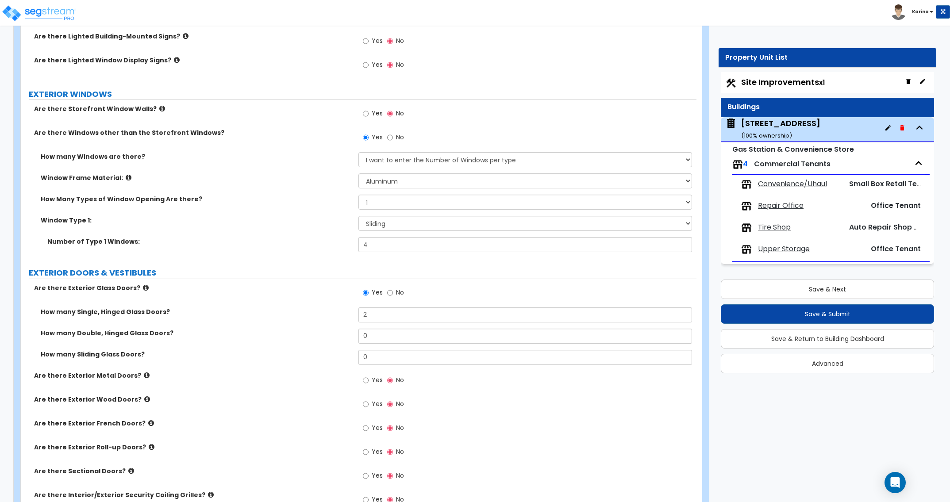
scroll to position [902, 0]
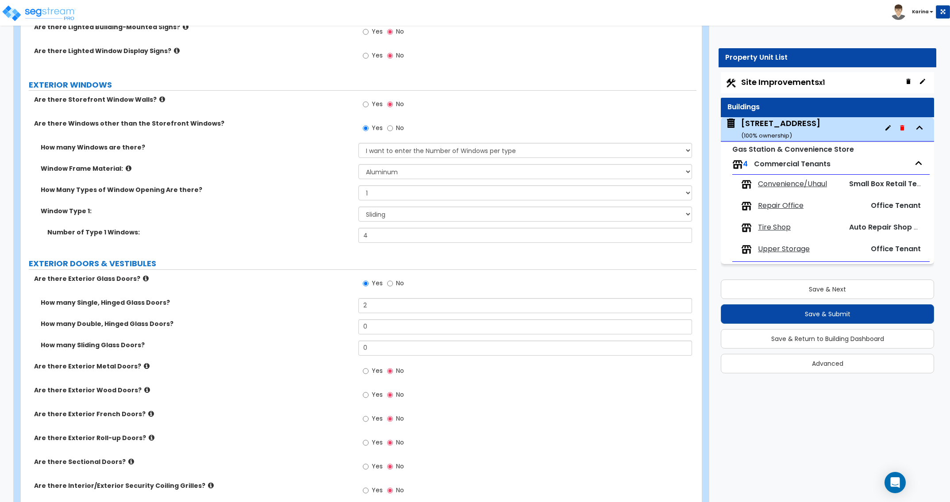
click at [235, 488] on label "Are there Interior/Exterior Security Coiling Grilles?" at bounding box center [193, 485] width 318 height 9
click at [365, 372] on input "Yes" at bounding box center [366, 371] width 6 height 10
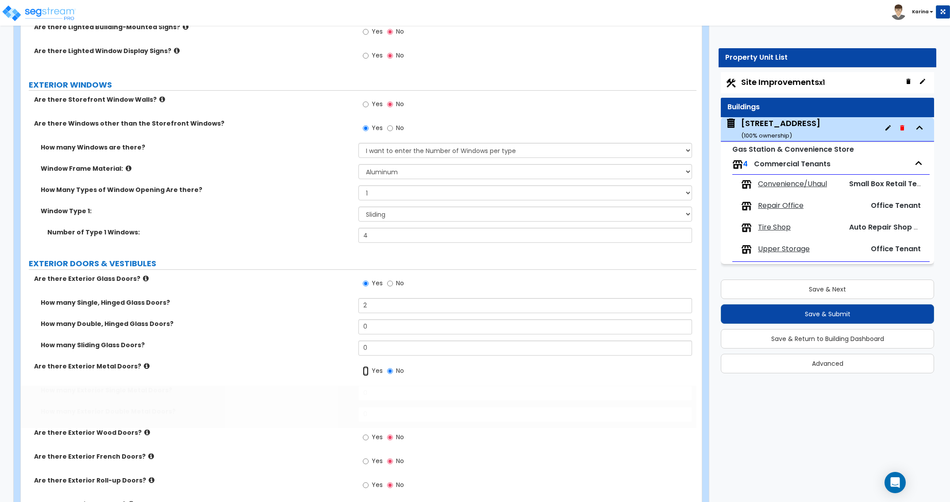
radio input "true"
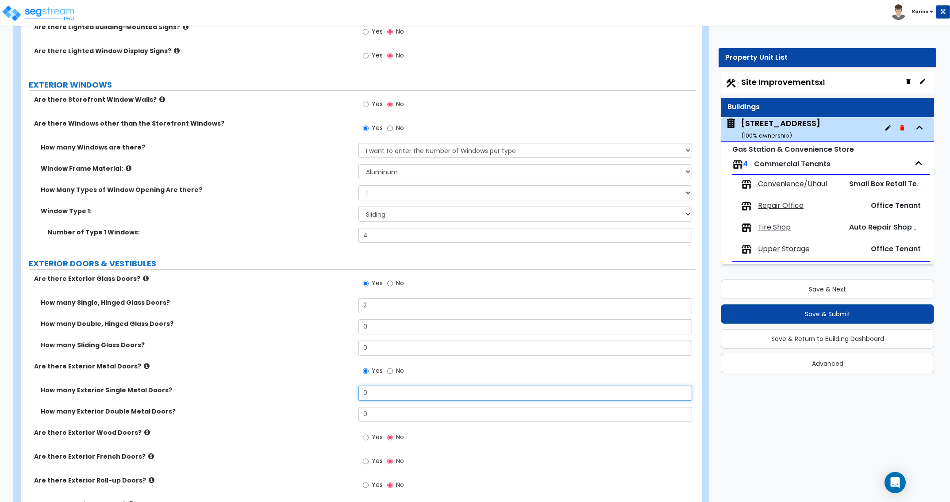
drag, startPoint x: 373, startPoint y: 392, endPoint x: 353, endPoint y: 393, distance: 20.8
click at [358, 393] on input "0" at bounding box center [524, 393] width 333 height 15
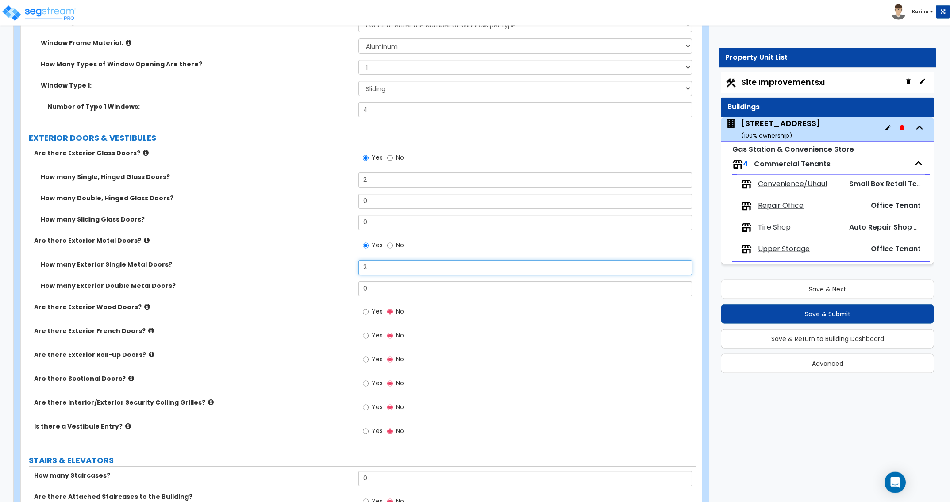
scroll to position [1038, 0]
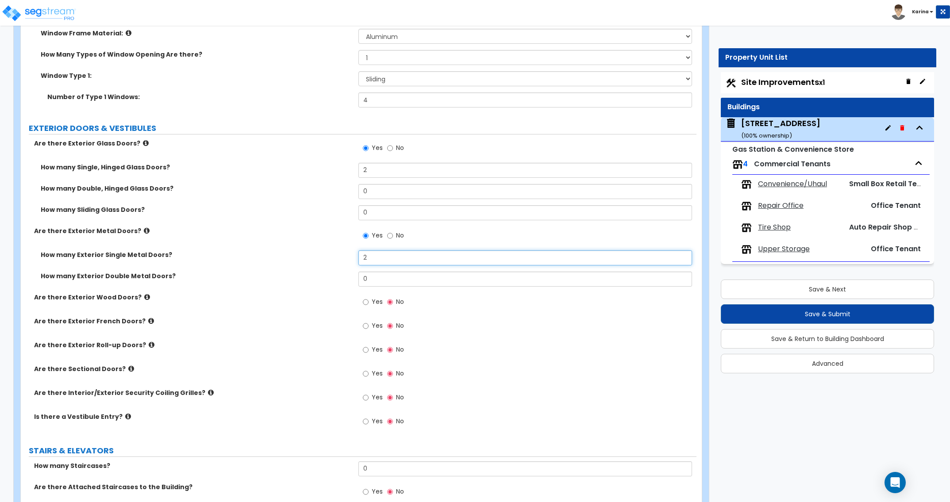
type input "2"
click at [365, 350] on input "Yes" at bounding box center [366, 350] width 6 height 10
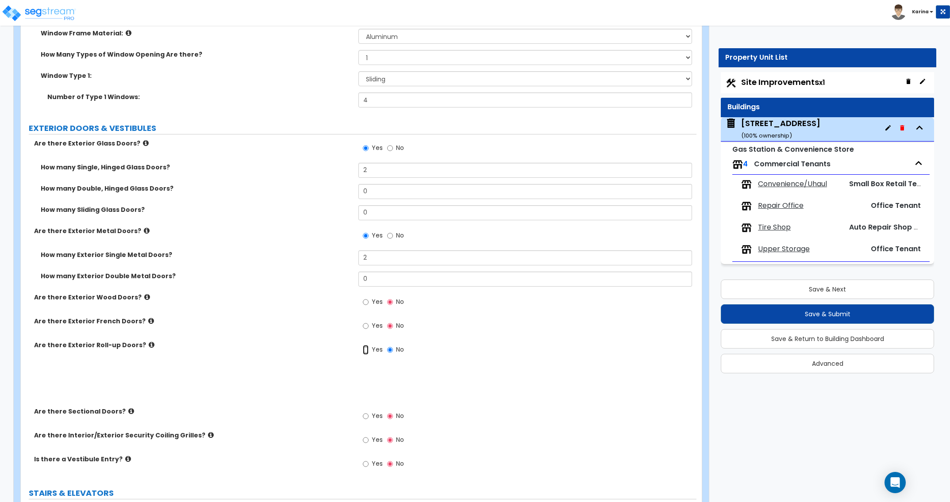
radio input "true"
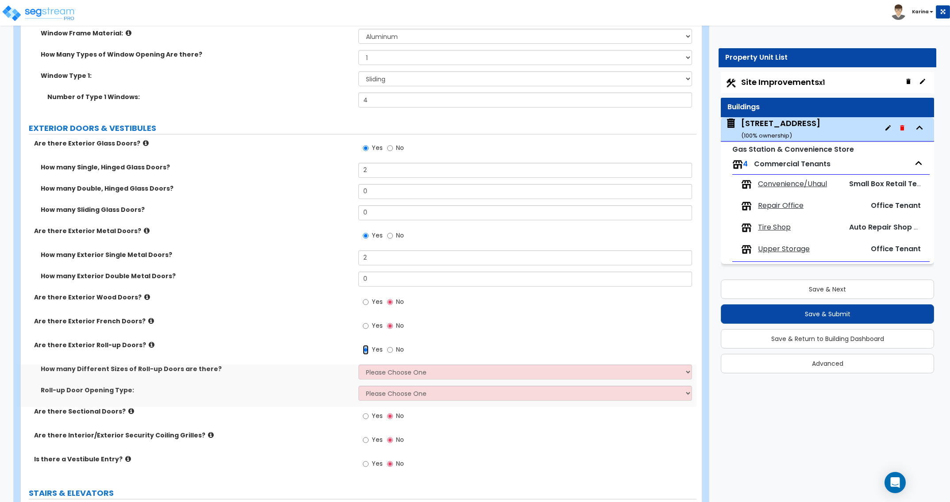
scroll to position [1083, 0]
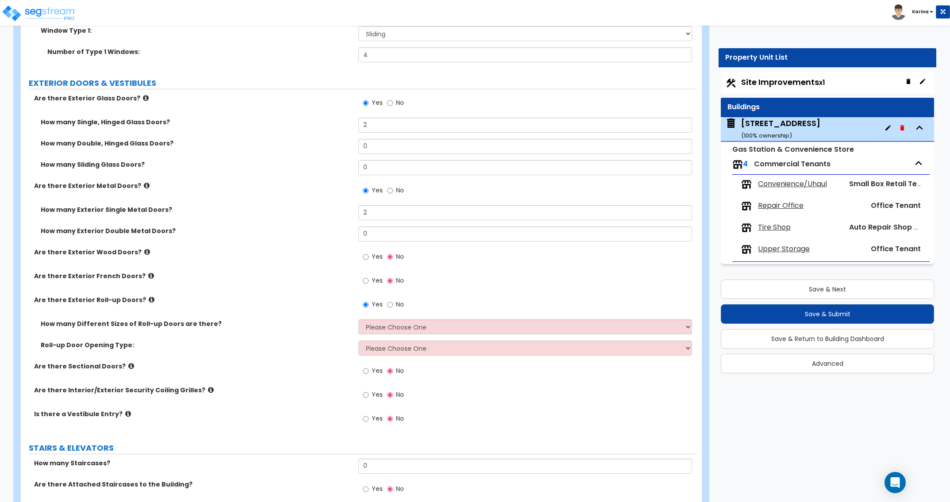
click at [257, 489] on div "Are there Attached Staircases to the Building? Yes No" at bounding box center [358, 492] width 675 height 24
click at [358, 319] on select "Please Choose One 1 2 3" at bounding box center [524, 326] width 333 height 15
select select "2"
click option "2" at bounding box center [0, 0] width 0 height 0
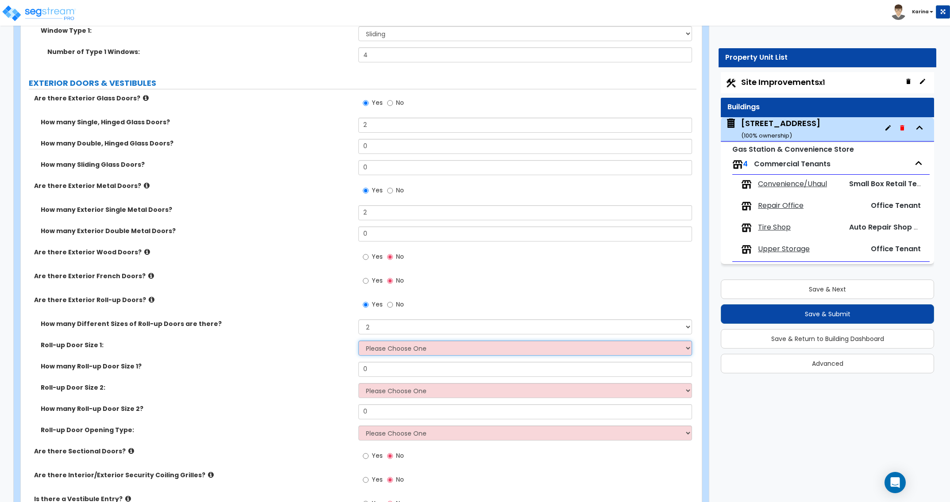
click at [358, 341] on select "Please Choose One 8' x 8' 10' x 10' 12' x 12' 14' x 14' 20' x 12' 20' x 16'" at bounding box center [524, 348] width 333 height 15
select select "3"
click option "12' x 12'" at bounding box center [0, 0] width 0 height 0
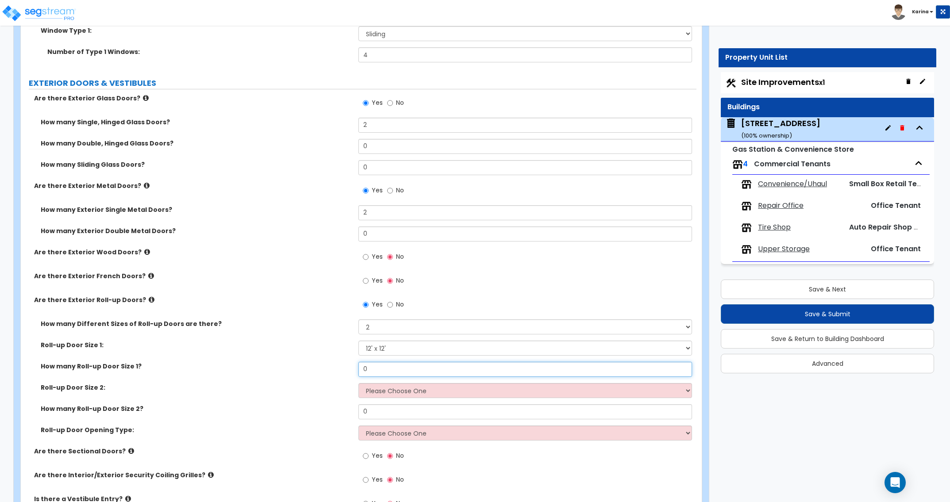
drag, startPoint x: 379, startPoint y: 369, endPoint x: 343, endPoint y: 366, distance: 35.5
click at [358, 366] on input "0" at bounding box center [524, 369] width 333 height 15
type input "1"
click at [358, 383] on select "Please Choose One 8' x 8' 10' x 10' 12' x 12' 14' x 14' 20' x 12' 20' x 16'" at bounding box center [524, 390] width 333 height 15
select select "5"
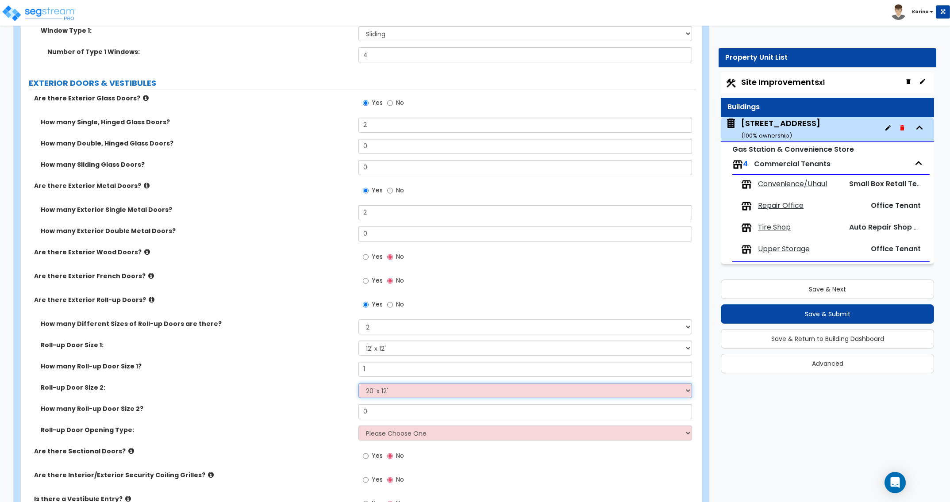
click option "20' x 12'" at bounding box center [0, 0] width 0 height 0
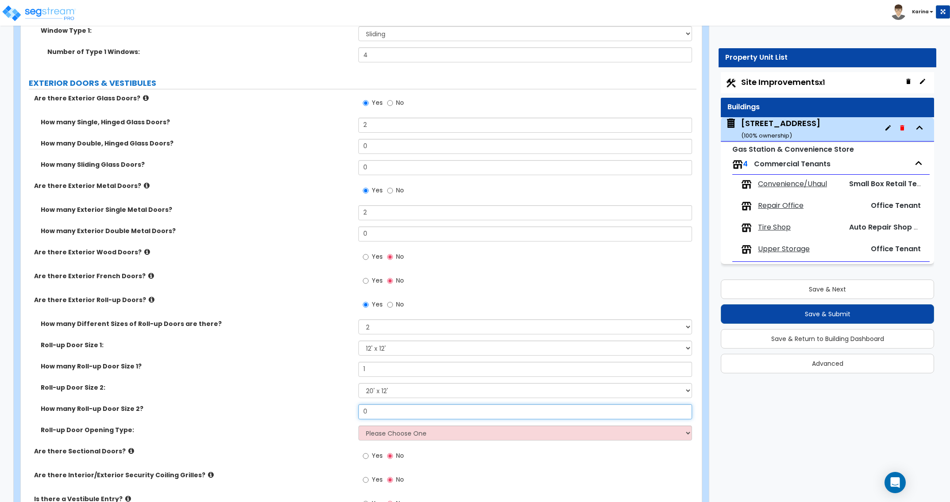
click at [374, 414] on input "0" at bounding box center [524, 411] width 333 height 15
type input "1"
click at [332, 433] on label "Roll-up Door Opening Type:" at bounding box center [196, 430] width 311 height 9
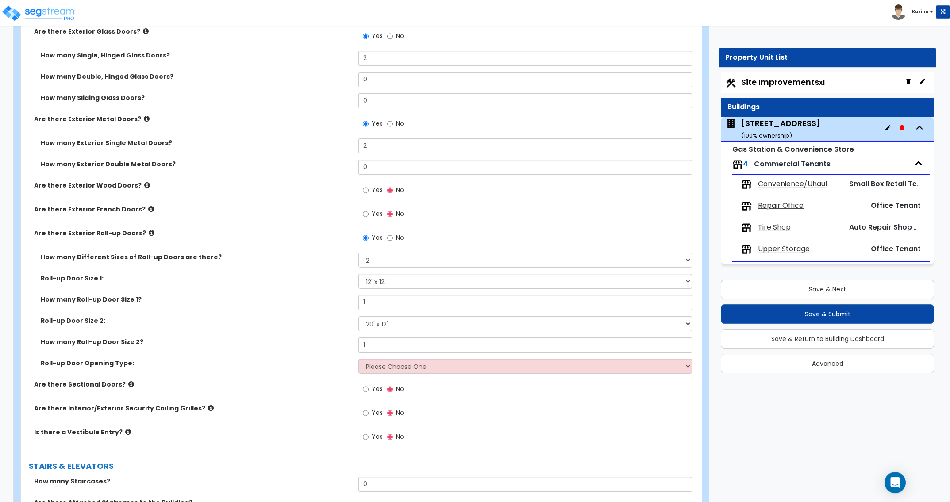
scroll to position [1173, 0]
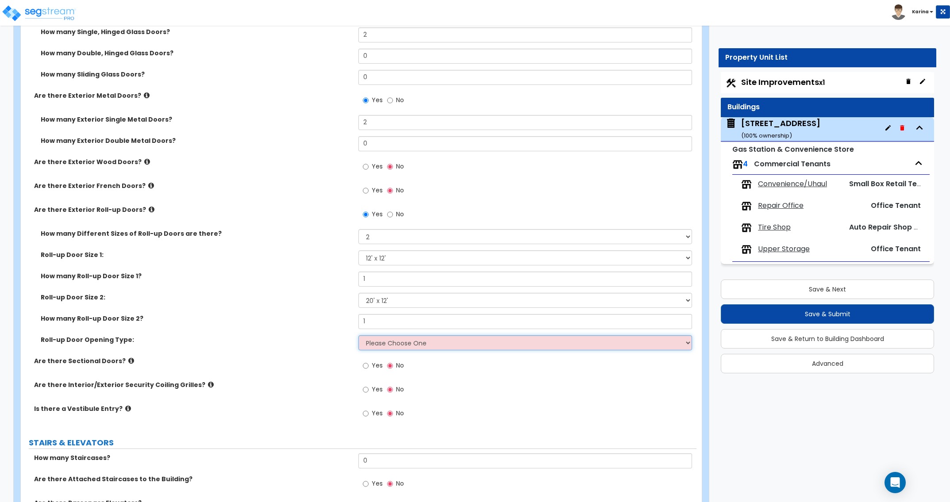
click at [358, 335] on select "Please Choose One All Manual All Motorized Some are Motorized" at bounding box center [524, 342] width 333 height 15
select select "2"
click option "All Motorized" at bounding box center [0, 0] width 0 height 0
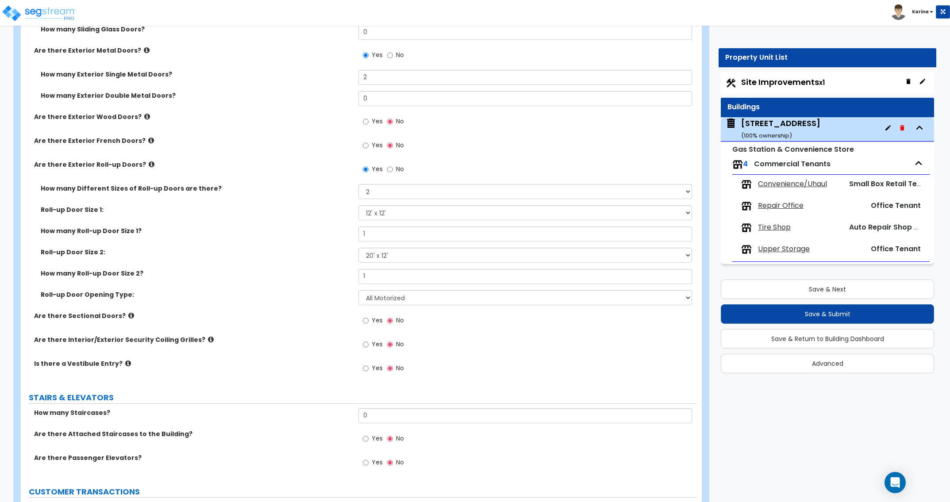
click at [128, 316] on icon at bounding box center [131, 315] width 6 height 7
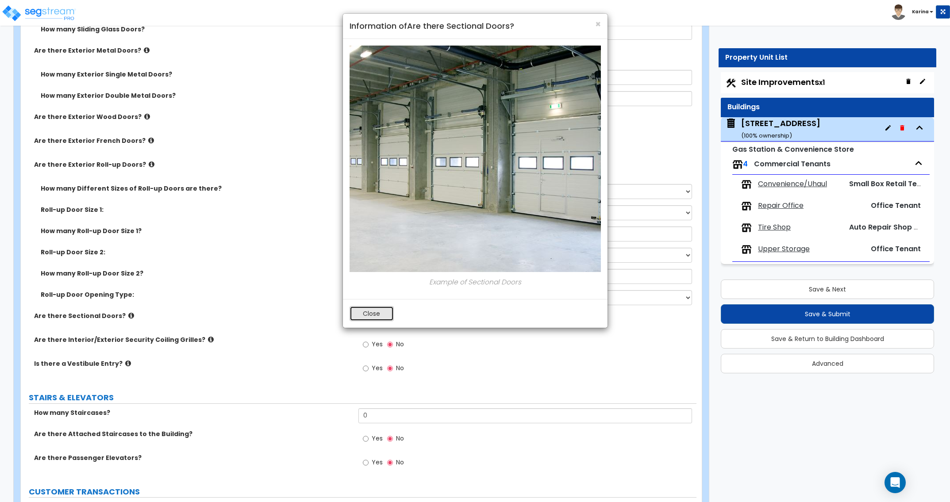
click at [383, 313] on button "Close" at bounding box center [371, 313] width 44 height 15
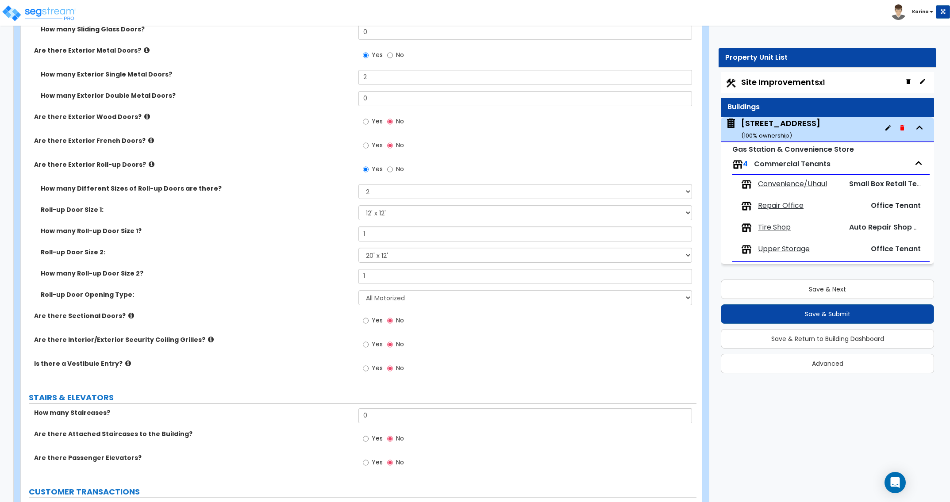
click at [149, 161] on icon at bounding box center [152, 164] width 6 height 7
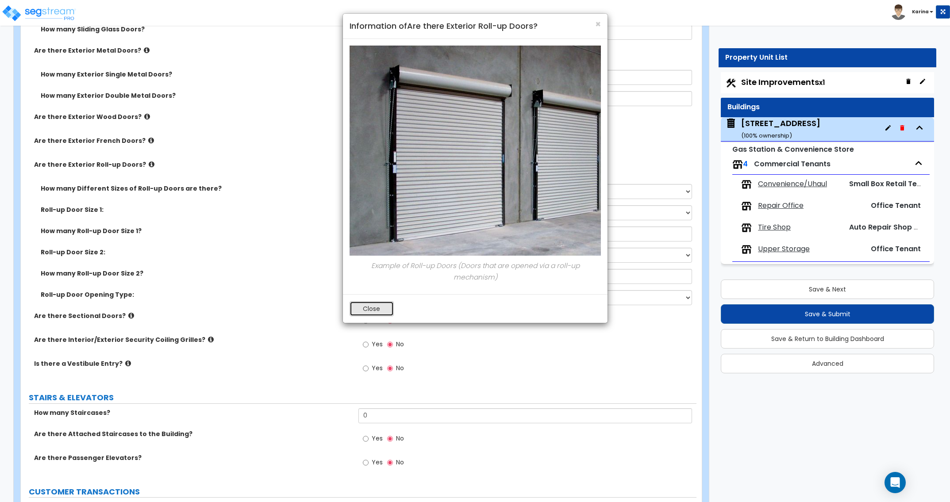
click at [376, 306] on button "Close" at bounding box center [371, 308] width 44 height 15
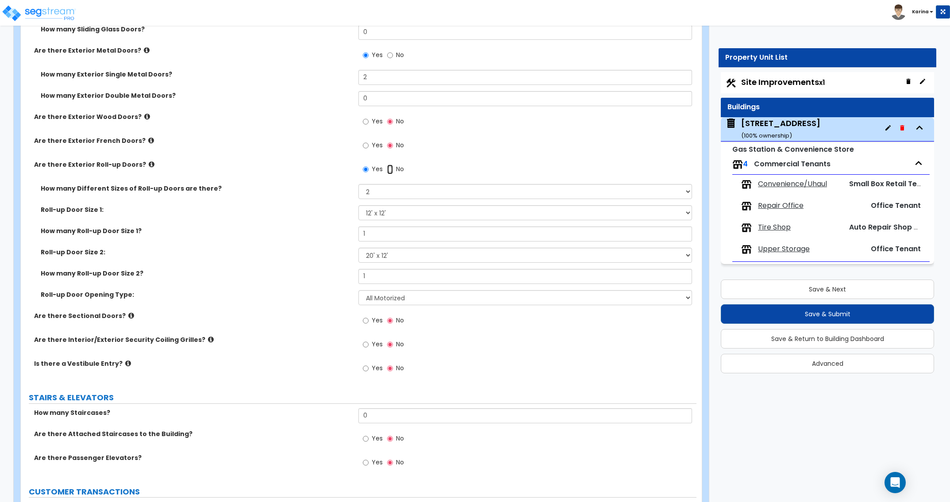
click at [393, 169] on input "No" at bounding box center [390, 170] width 6 height 10
radio input "false"
radio input "true"
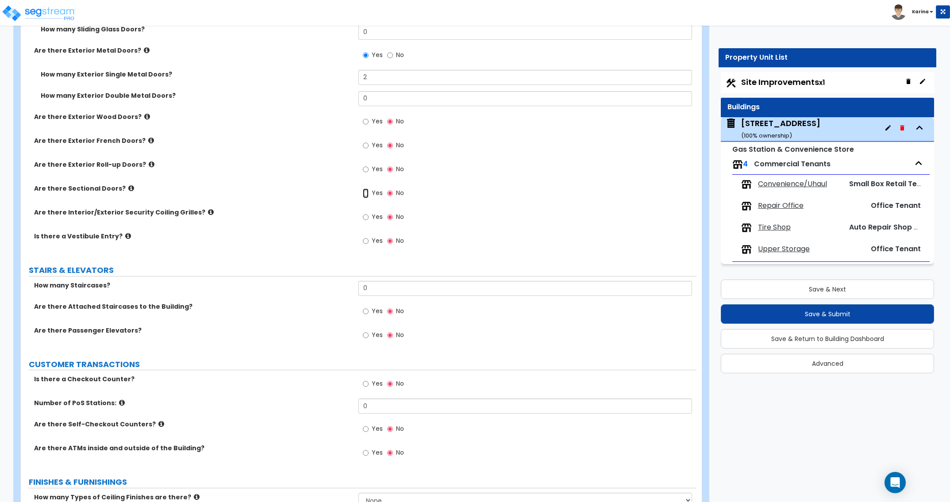
click at [365, 192] on input "Yes" at bounding box center [366, 193] width 6 height 10
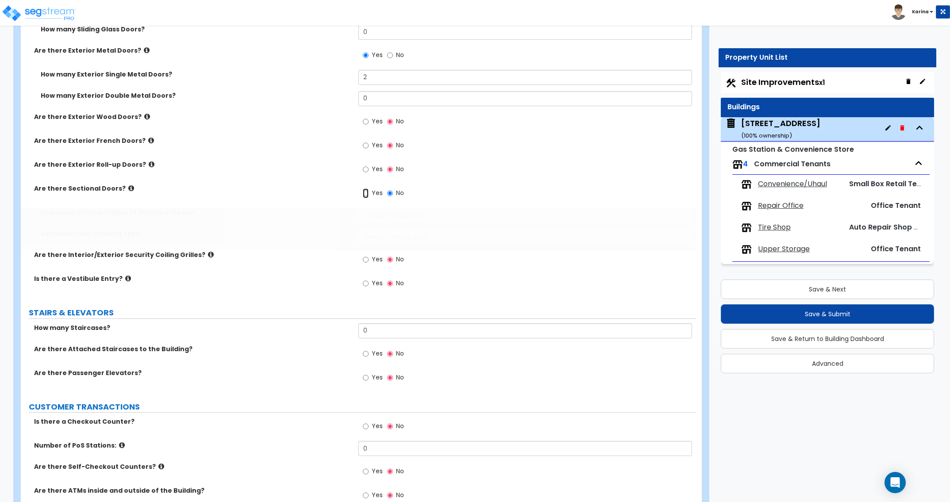
radio input "true"
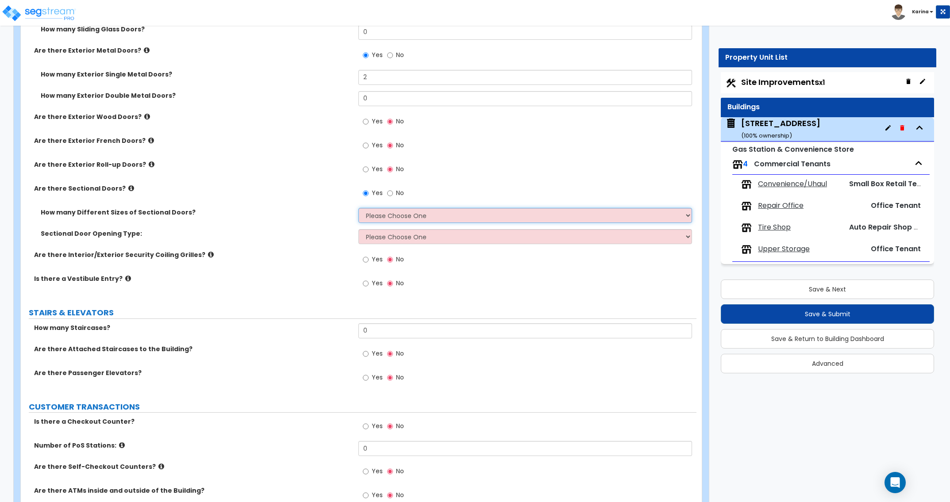
click at [358, 208] on select "Please Choose One 1 2 3" at bounding box center [524, 215] width 333 height 15
select select "2"
click option "2" at bounding box center [0, 0] width 0 height 0
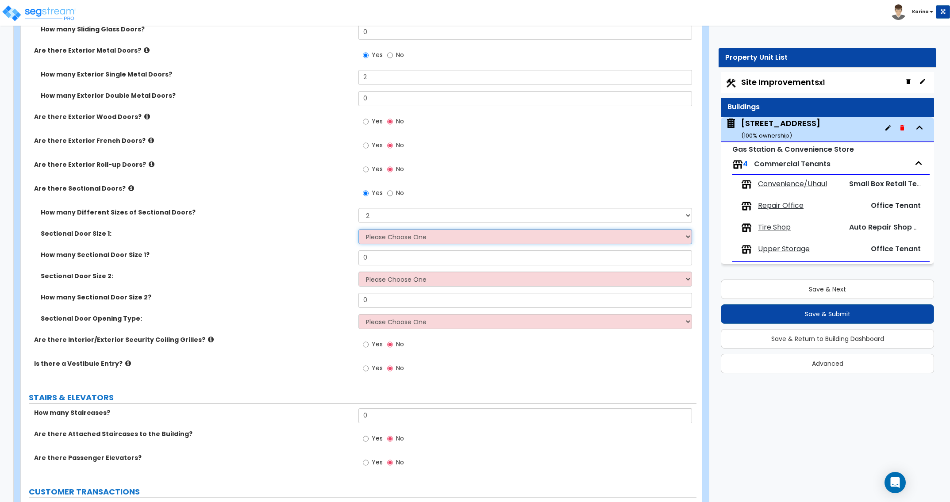
click at [358, 229] on select "Please Choose One 8' x 8' 10' x 10' 12' x 12' 20' x 14'" at bounding box center [524, 236] width 333 height 15
select select "3"
click option "12' x 12'" at bounding box center [0, 0] width 0 height 0
drag, startPoint x: 374, startPoint y: 259, endPoint x: 352, endPoint y: 259, distance: 22.1
click at [358, 259] on input "0" at bounding box center [524, 257] width 333 height 15
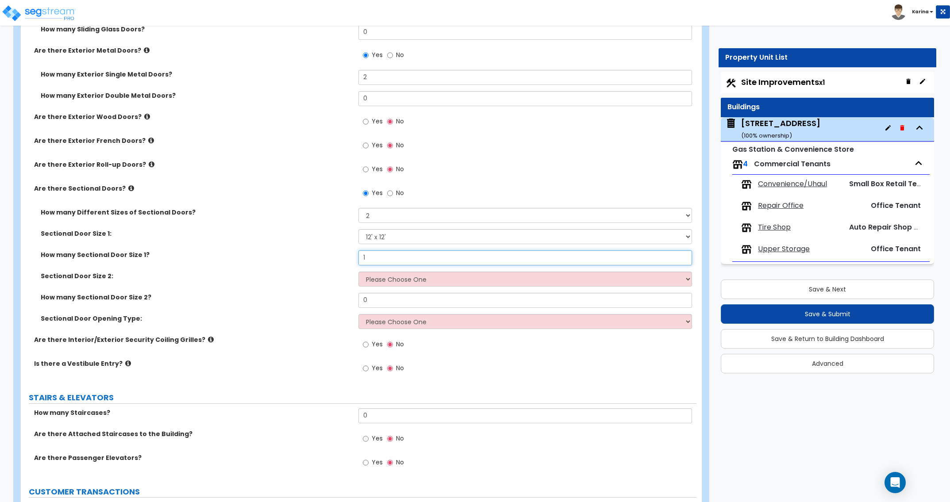
type input "1"
click at [358, 272] on select "Please Choose One 8' x 8' 10' x 10' 12' x 12' 20' x 14'" at bounding box center [524, 279] width 333 height 15
select select "4"
click option "20' x 14'" at bounding box center [0, 0] width 0 height 0
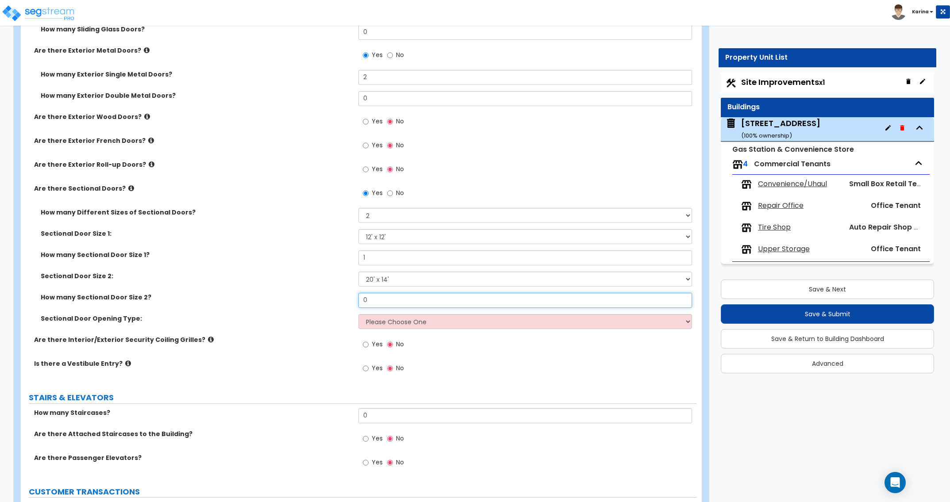
drag, startPoint x: 380, startPoint y: 303, endPoint x: 349, endPoint y: 299, distance: 31.7
click at [358, 299] on input "0" at bounding box center [524, 300] width 333 height 15
type input "1"
click at [326, 314] on label "Sectional Door Opening Type:" at bounding box center [196, 318] width 311 height 9
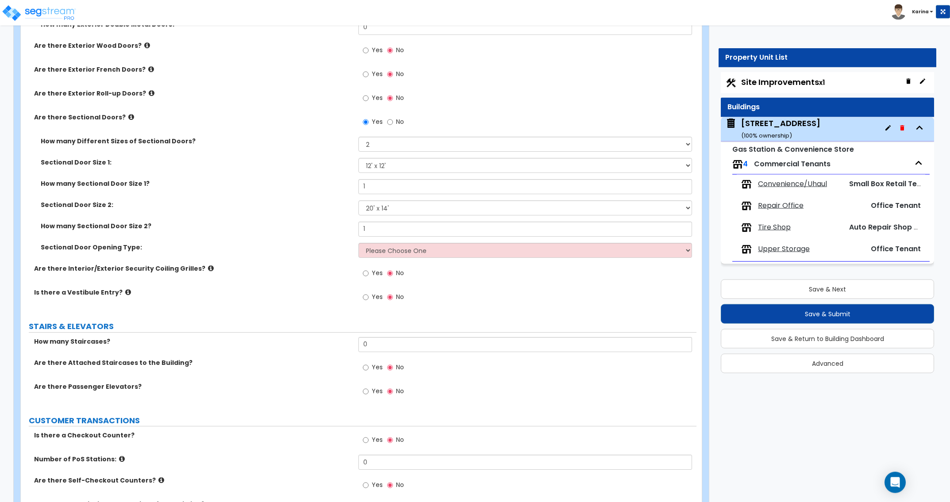
scroll to position [1308, 0]
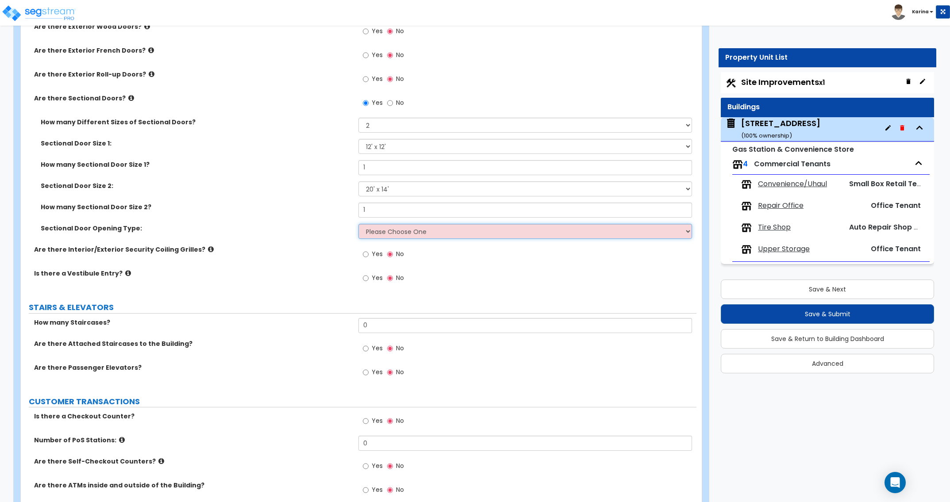
click at [358, 224] on select "Please Choose One All Manual All Motorized Some are Motorized" at bounding box center [524, 231] width 333 height 15
select select "2"
click option "All Motorized" at bounding box center [0, 0] width 0 height 0
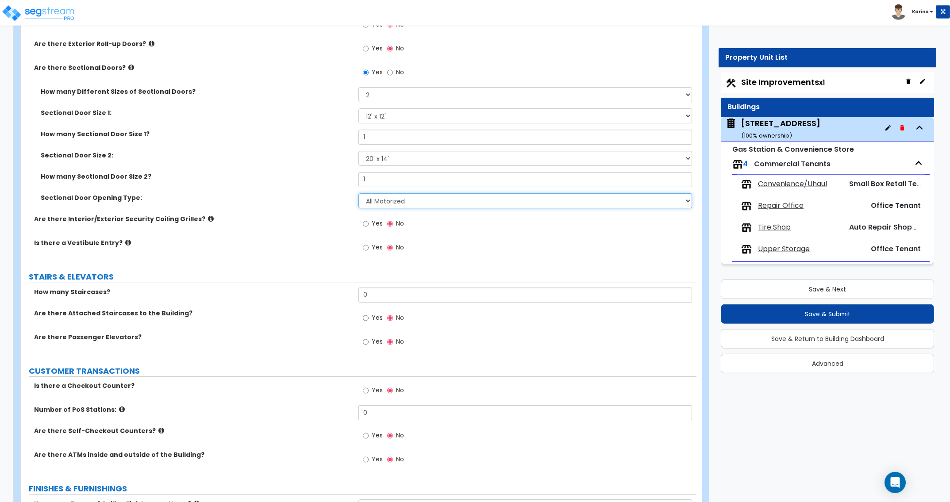
scroll to position [1399, 0]
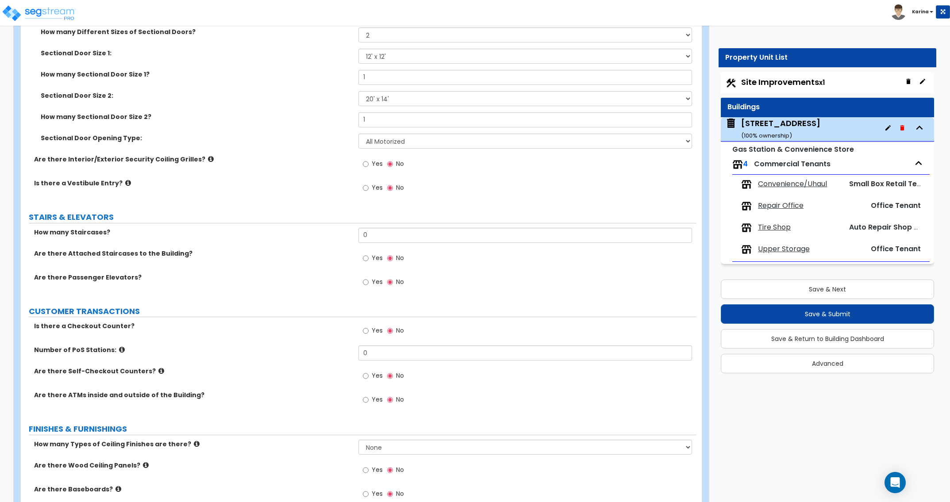
click at [304, 272] on div "Are there Attached Staircases to the Building? Yes No" at bounding box center [358, 261] width 675 height 24
drag, startPoint x: 373, startPoint y: 234, endPoint x: 342, endPoint y: 234, distance: 31.4
click at [358, 234] on input "0" at bounding box center [524, 235] width 333 height 15
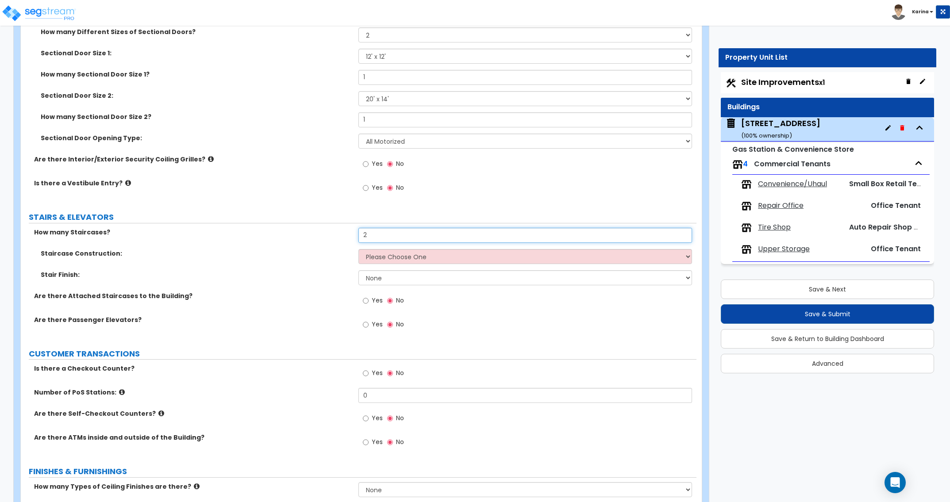
type input "2"
click at [358, 249] on select "Please Choose One Concrete Steel Wood Please Choose For Me" at bounding box center [524, 256] width 333 height 15
select select "3"
click option "Wood" at bounding box center [0, 0] width 0 height 0
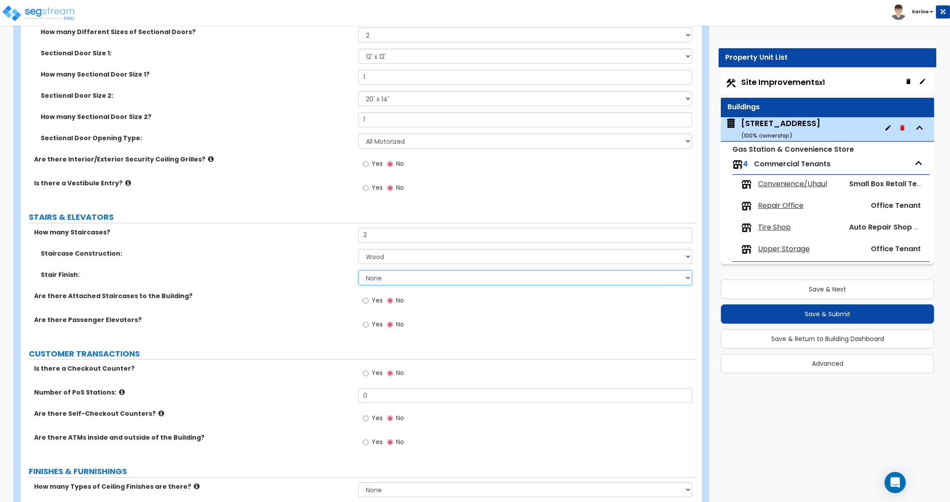
click at [358, 270] on select "None Tile Wood Laminate VCT Sheet Carpet Sheet Vinyl Carpet Tile" at bounding box center [524, 277] width 333 height 15
select select "2"
click option "Wood" at bounding box center [0, 0] width 0 height 0
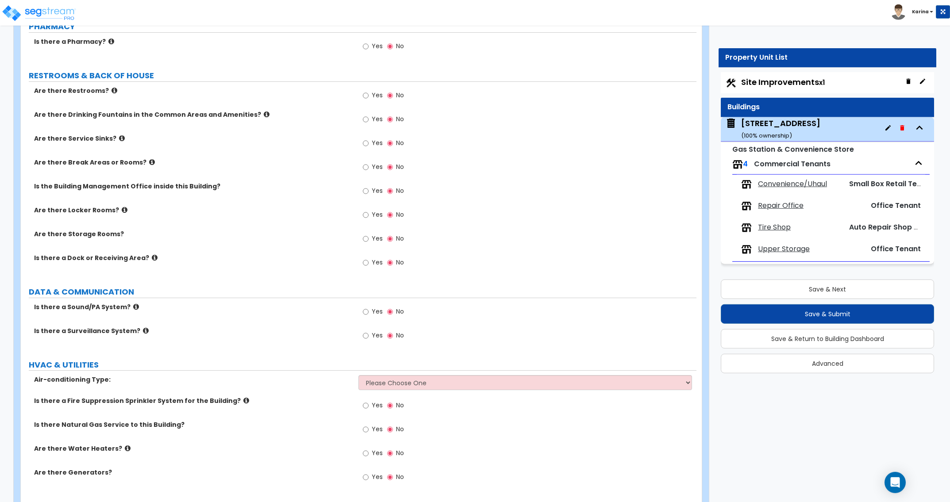
scroll to position [2387, 0]
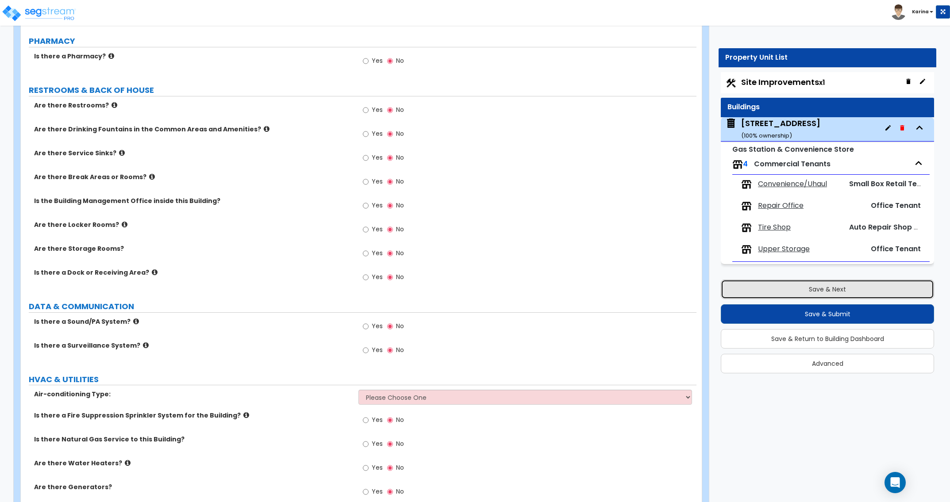
click at [784, 285] on button "Save & Next" at bounding box center [827, 289] width 213 height 19
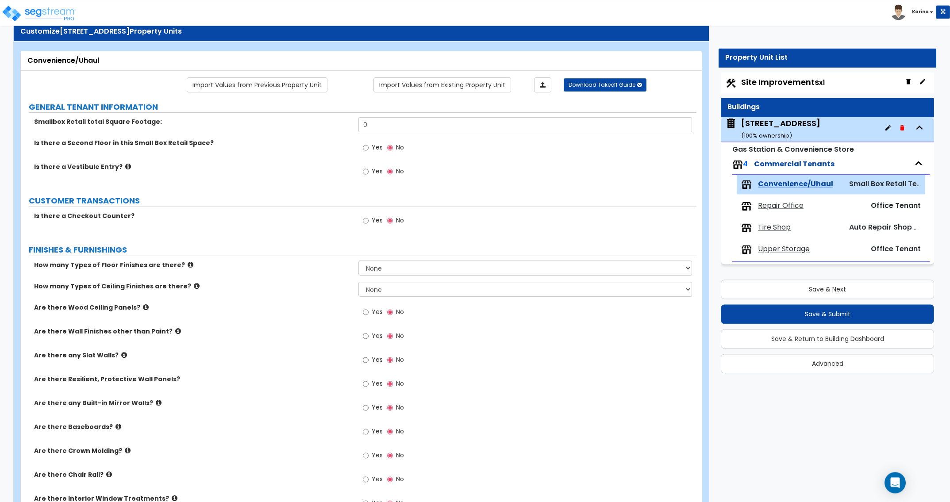
scroll to position [45, 0]
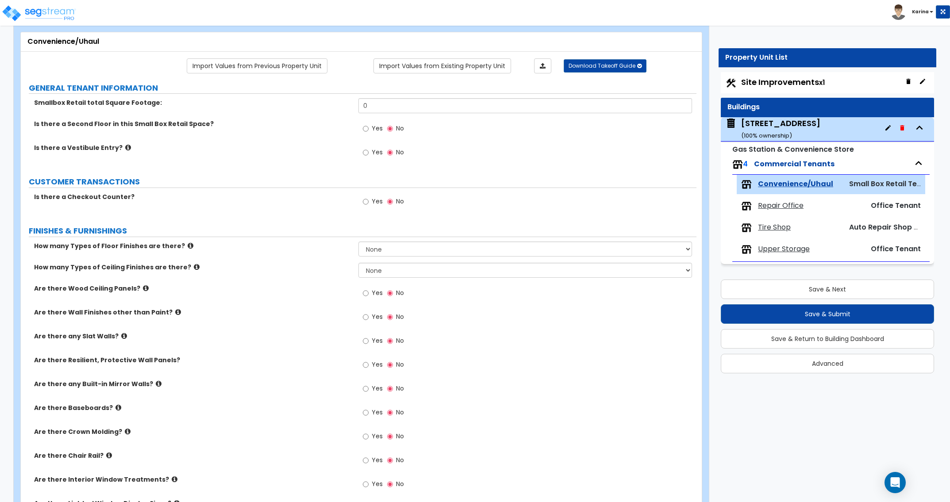
click at [35, 211] on div "Is there a Checkout Counter? Yes No" at bounding box center [358, 204] width 675 height 24
click at [358, 242] on select "None 1 2 3 4" at bounding box center [524, 249] width 333 height 15
select select "1"
click option "1" at bounding box center [0, 0] width 0 height 0
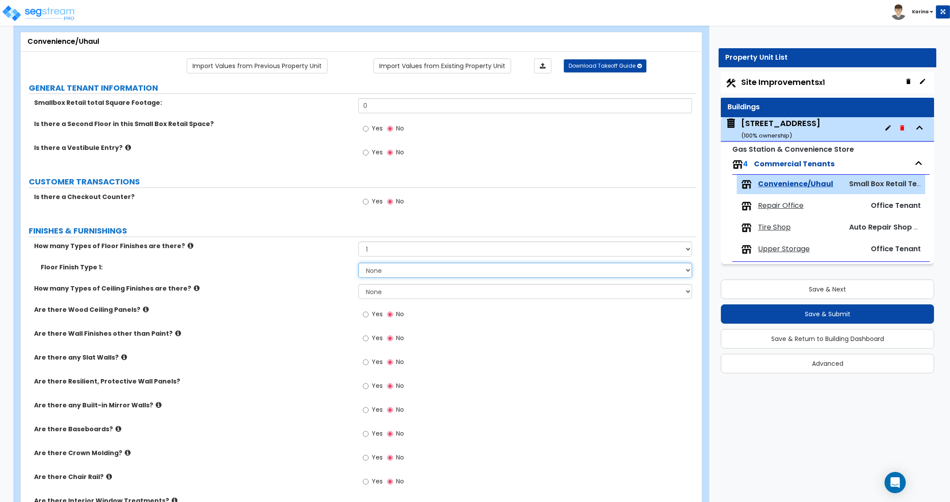
click at [358, 263] on select "None Tile Flooring Marble Flooring Hardwood Flooring Resilient Laminate Floorin…" at bounding box center [524, 270] width 333 height 15
select select "1"
click option "Tile Flooring" at bounding box center [0, 0] width 0 height 0
click at [358, 284] on select "None 1 2 3" at bounding box center [524, 291] width 333 height 15
select select "2"
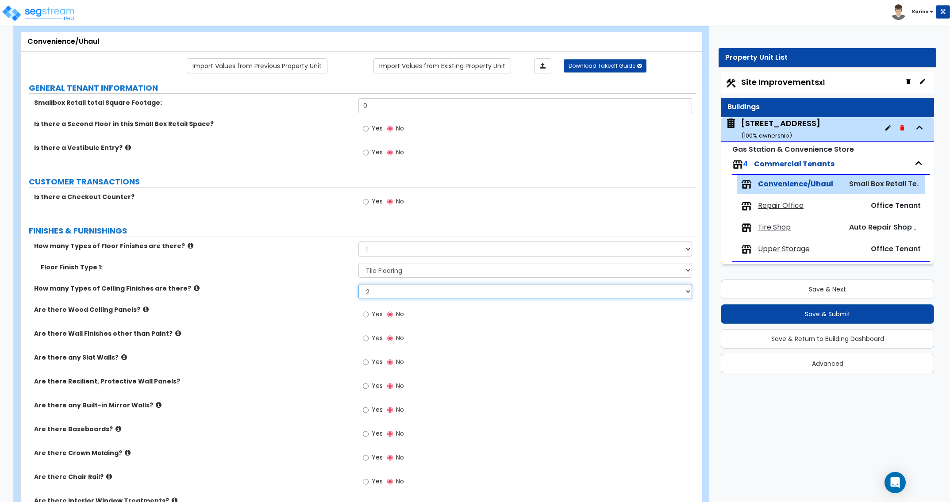
click option "2" at bounding box center [0, 0] width 0 height 0
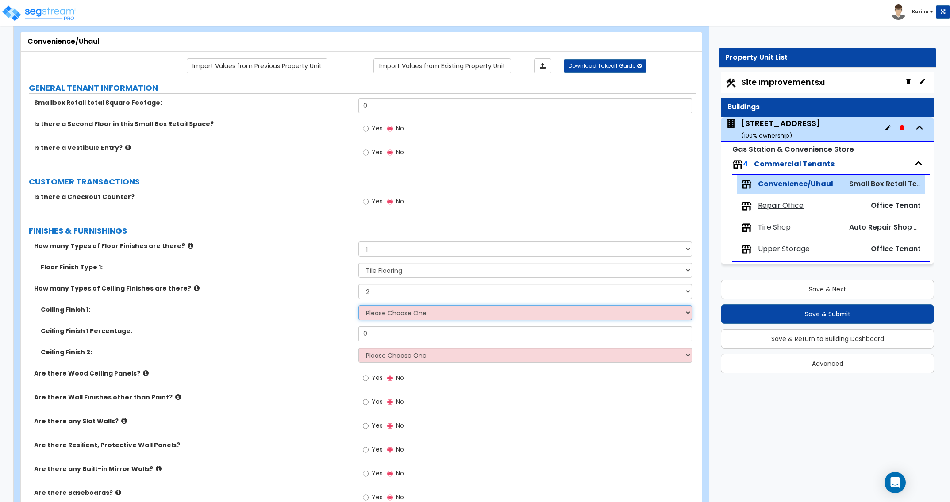
click at [358, 305] on select "Please Choose One Drop Ceiling Open Ceiling Drywall Ceiling" at bounding box center [524, 312] width 333 height 15
select select "1"
click option "Drop Ceiling" at bounding box center [0, 0] width 0 height 0
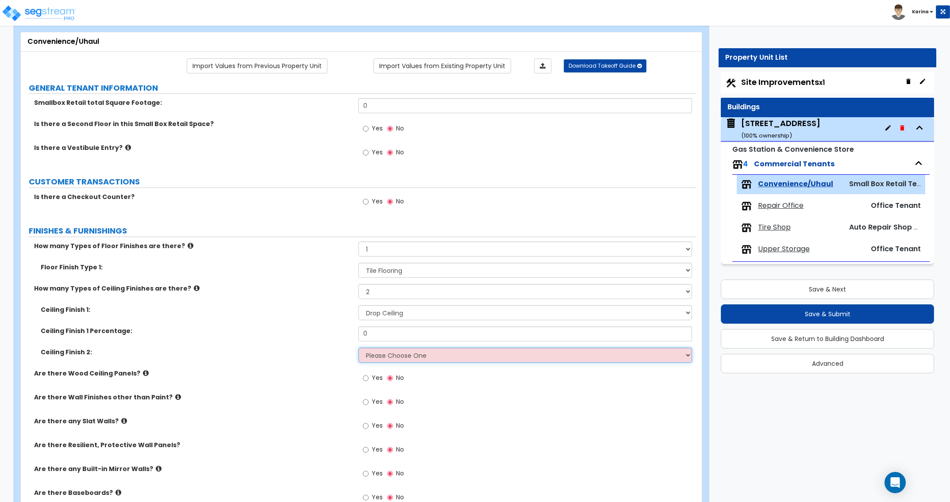
click at [358, 348] on select "Please Choose One Drop Ceiling Open Ceiling Drywall Ceiling" at bounding box center [524, 355] width 333 height 15
select select "3"
click option "Drywall Ceiling" at bounding box center [0, 0] width 0 height 0
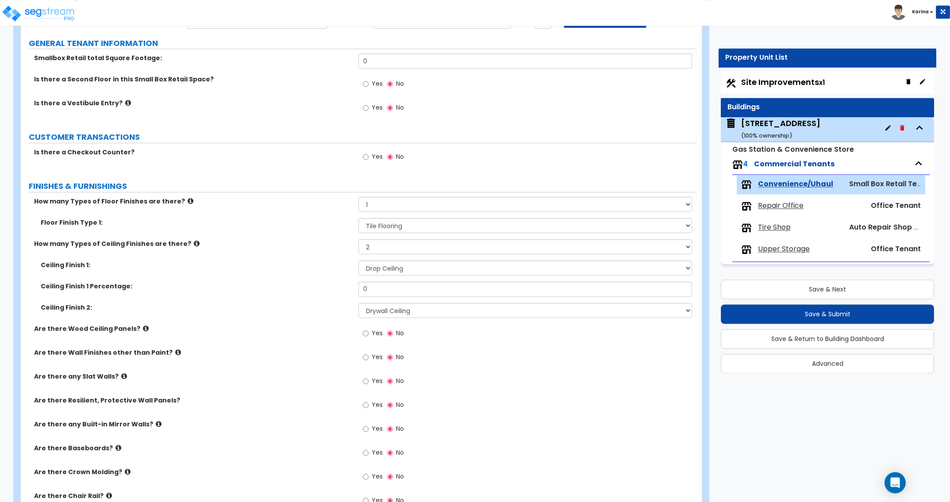
scroll to position [90, 0]
drag, startPoint x: 372, startPoint y: 291, endPoint x: 318, endPoint y: 288, distance: 53.6
click at [358, 288] on input "0" at bounding box center [524, 288] width 333 height 15
type input "66"
click at [311, 304] on label "Ceiling Finish 2:" at bounding box center [196, 307] width 311 height 9
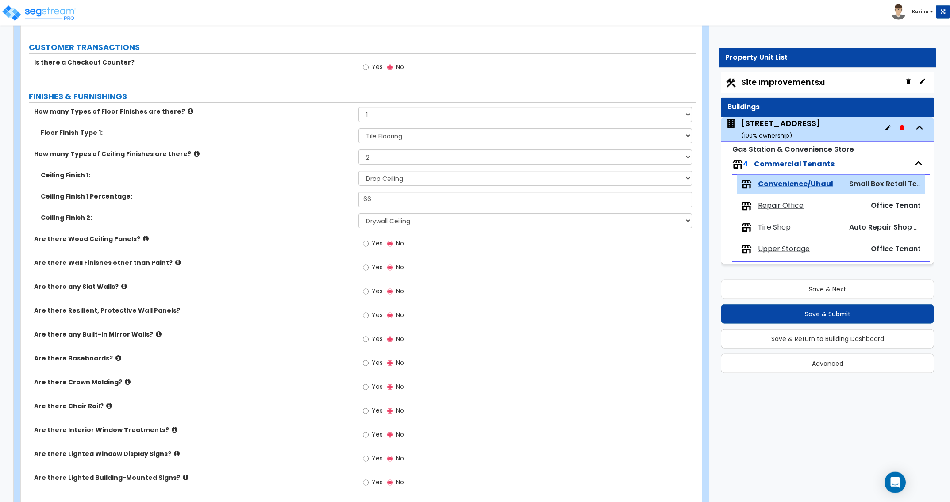
scroll to position [180, 0]
click at [366, 363] on input "Yes" at bounding box center [366, 362] width 6 height 10
radio input "true"
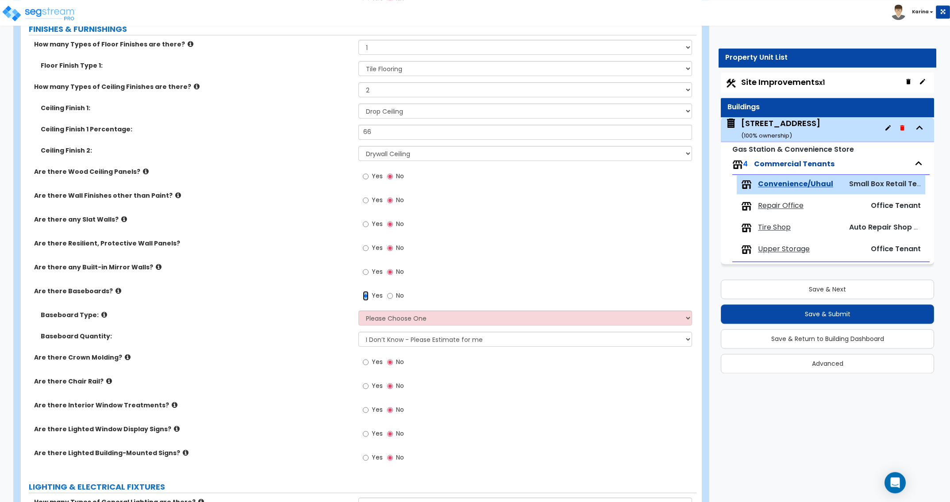
scroll to position [271, 0]
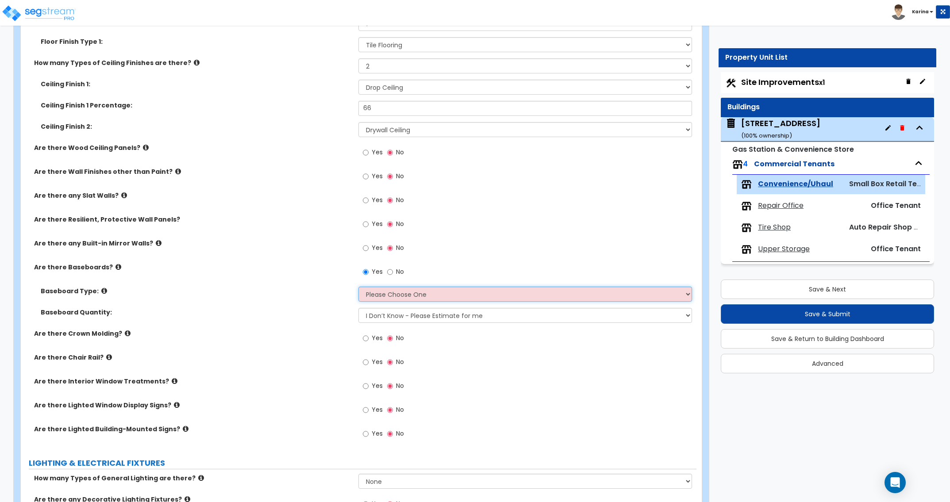
click at [358, 287] on select "Please Choose One Wood Vinyl Carpet Tile" at bounding box center [524, 294] width 333 height 15
select select "2"
click option "Vinyl" at bounding box center [0, 0] width 0 height 0
click at [316, 483] on div "How many Types of General Lighting are there? None 1 2 3" at bounding box center [358, 484] width 675 height 21
click at [358, 308] on select "I Don’t Know - Please Estimate for me I want to Enter the Linear Footage" at bounding box center [524, 315] width 333 height 15
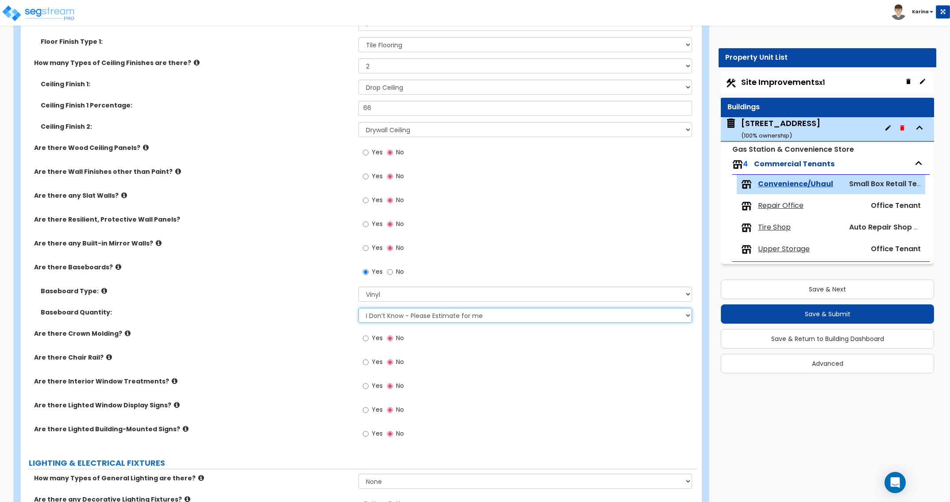
select select "1"
click option "I want to Enter the Linear Footage" at bounding box center [0, 0] width 0 height 0
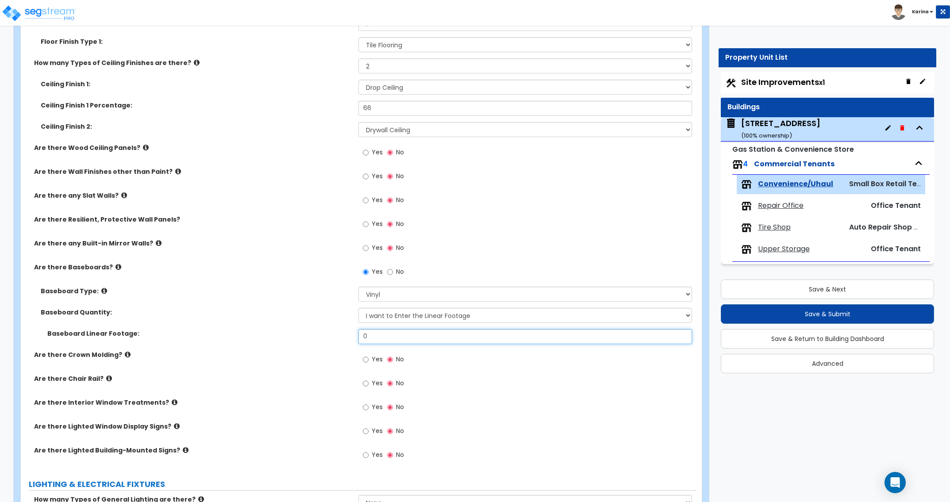
click at [386, 335] on input "0" at bounding box center [524, 336] width 333 height 15
type input "374.4"
click at [305, 334] on label "Baseboard Linear Footage:" at bounding box center [199, 333] width 304 height 9
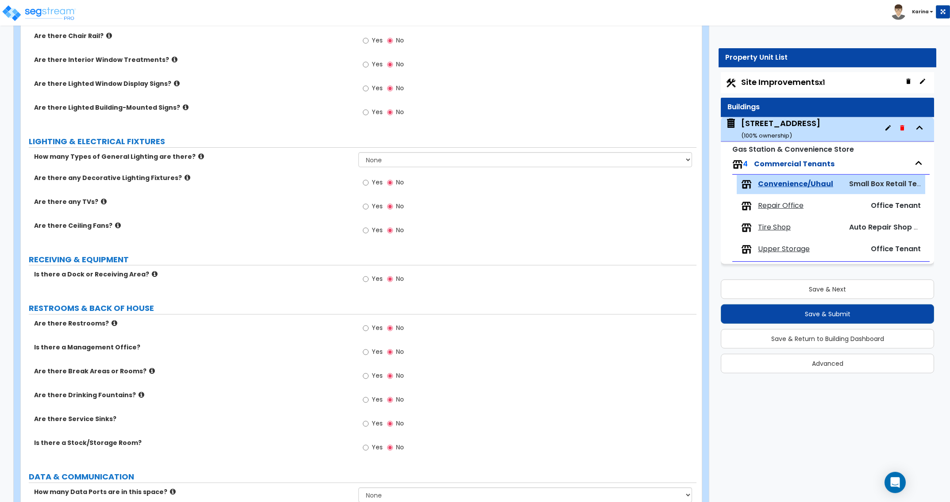
scroll to position [632, 0]
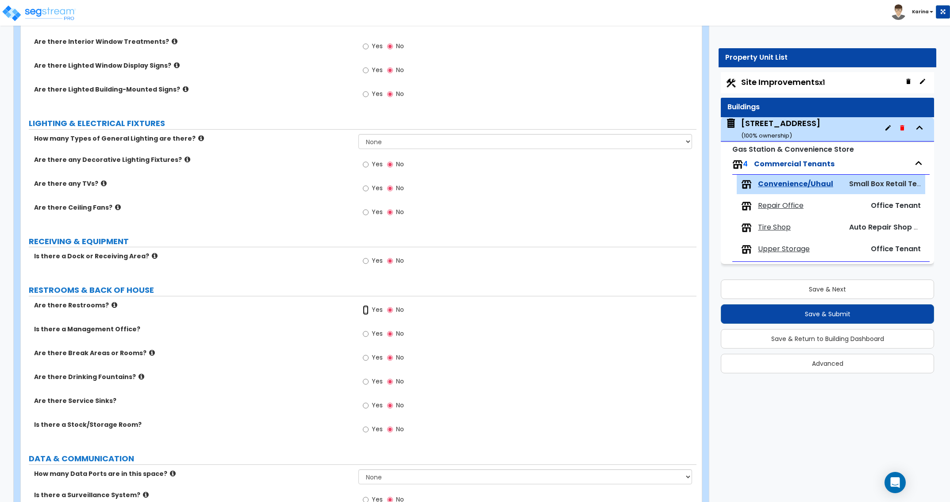
click at [364, 310] on input "Yes" at bounding box center [366, 310] width 6 height 10
radio input "true"
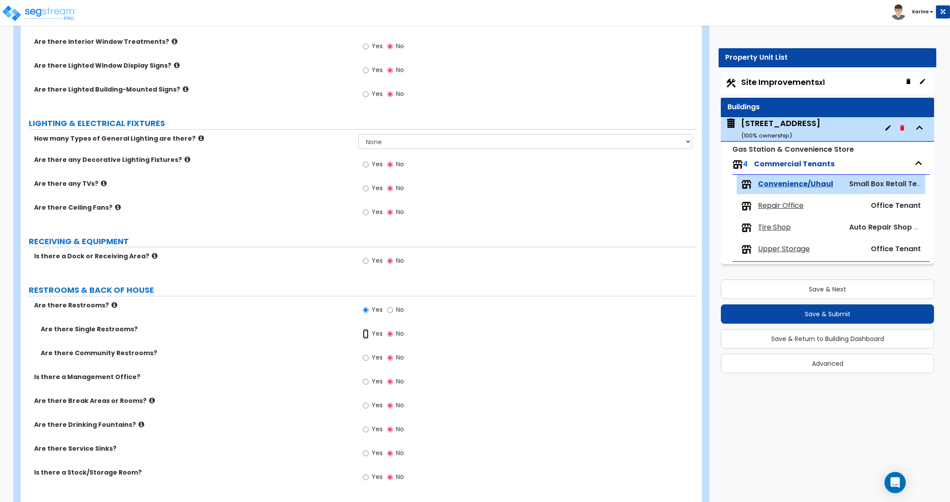
click at [364, 333] on input "Yes" at bounding box center [366, 334] width 6 height 10
radio input "true"
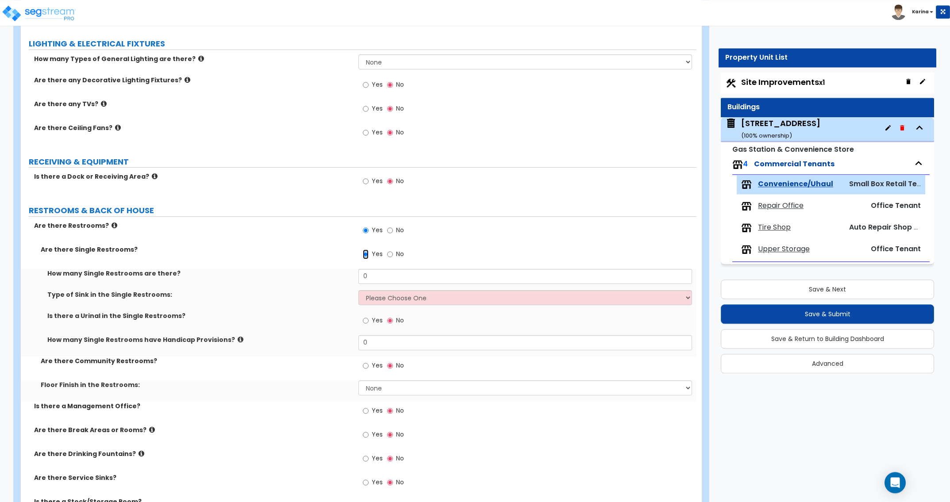
scroll to position [722, 0]
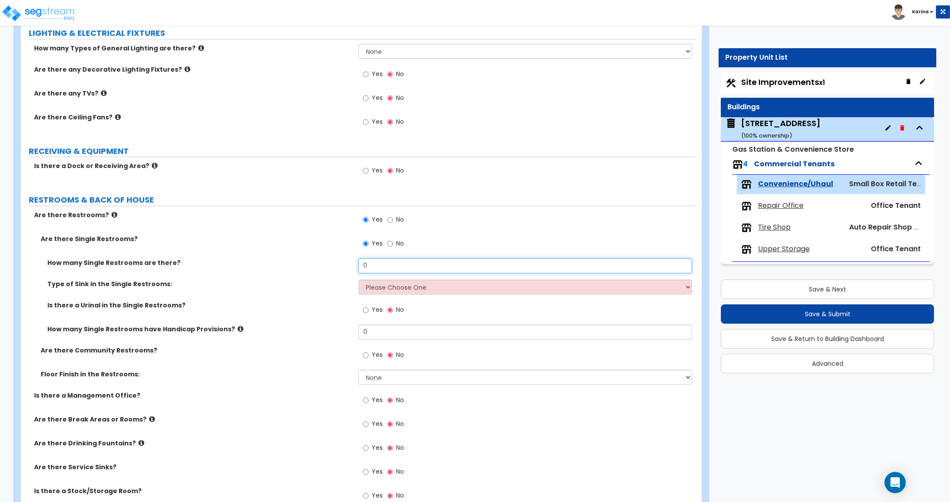
drag, startPoint x: 372, startPoint y: 267, endPoint x: 324, endPoint y: 267, distance: 48.7
click at [358, 267] on input "0" at bounding box center [524, 265] width 333 height 15
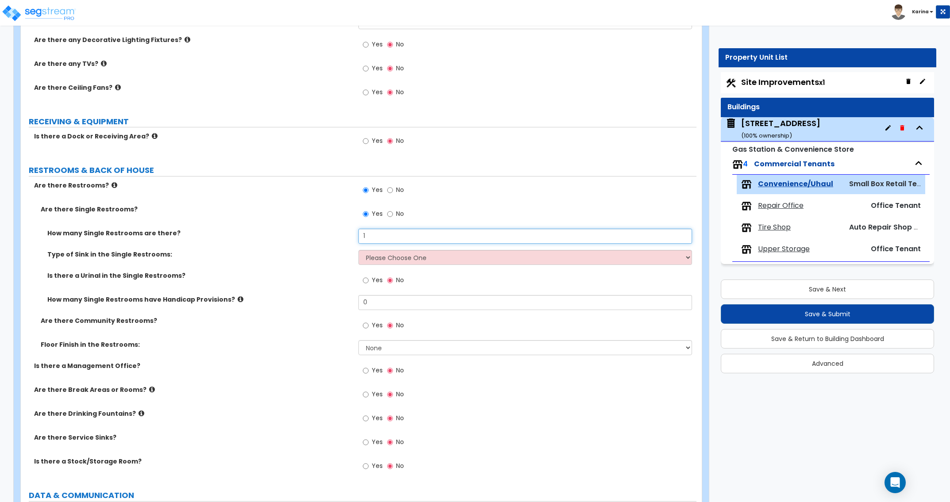
scroll to position [767, 0]
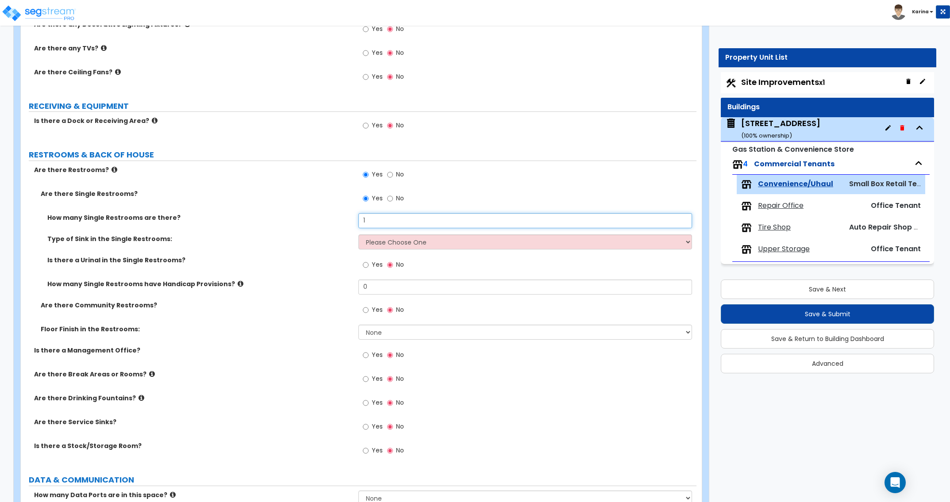
type input "1"
click at [358, 234] on select "Please Choose One Wall-mounted Vanity-mounted" at bounding box center [524, 241] width 333 height 15
select select "1"
click option "Wall-mounted" at bounding box center [0, 0] width 0 height 0
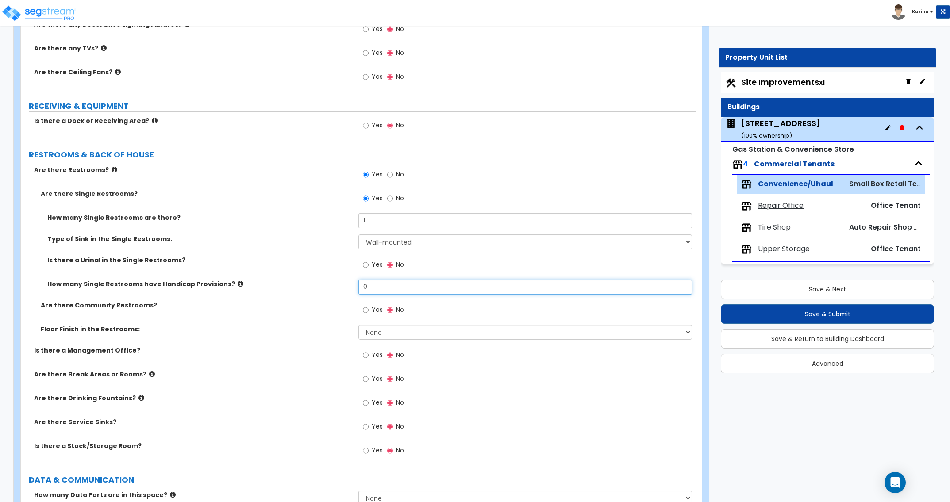
drag, startPoint x: 372, startPoint y: 287, endPoint x: 352, endPoint y: 287, distance: 19.5
click at [358, 287] on input "0" at bounding box center [524, 287] width 333 height 15
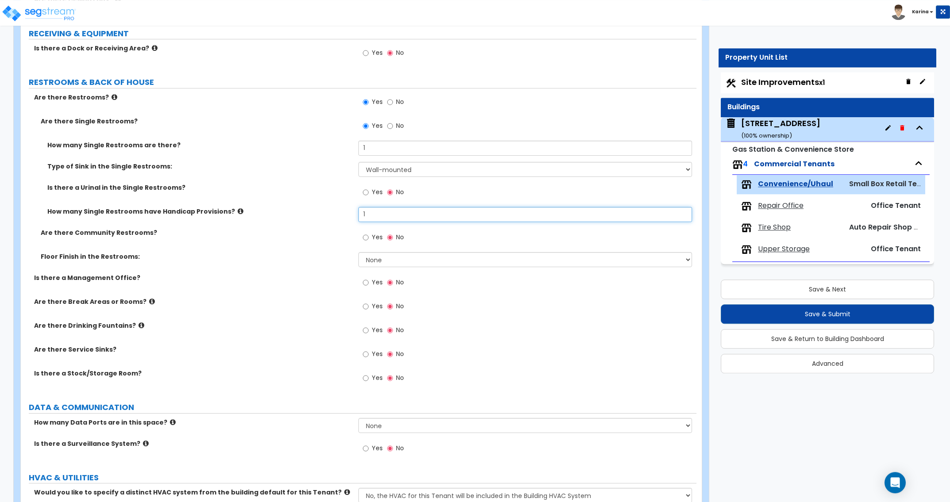
scroll to position [857, 0]
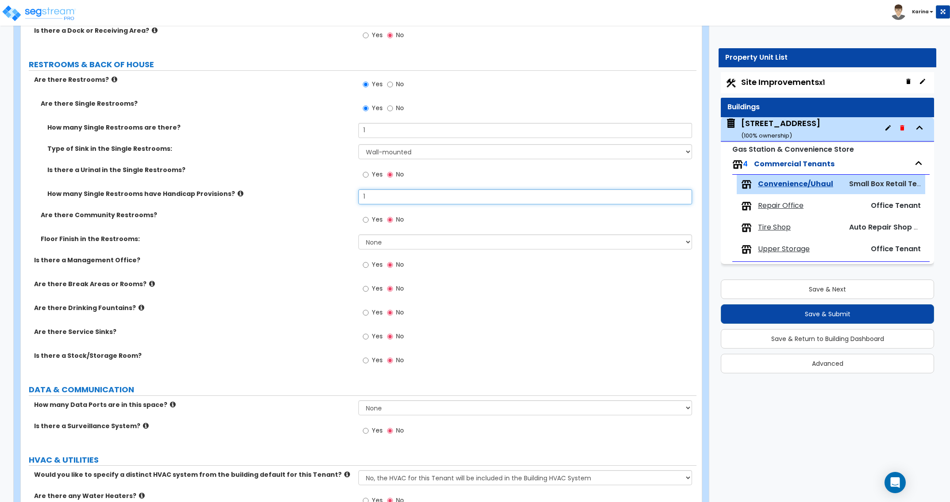
type input "1"
click at [366, 265] on input "Yes" at bounding box center [366, 265] width 6 height 10
radio input "true"
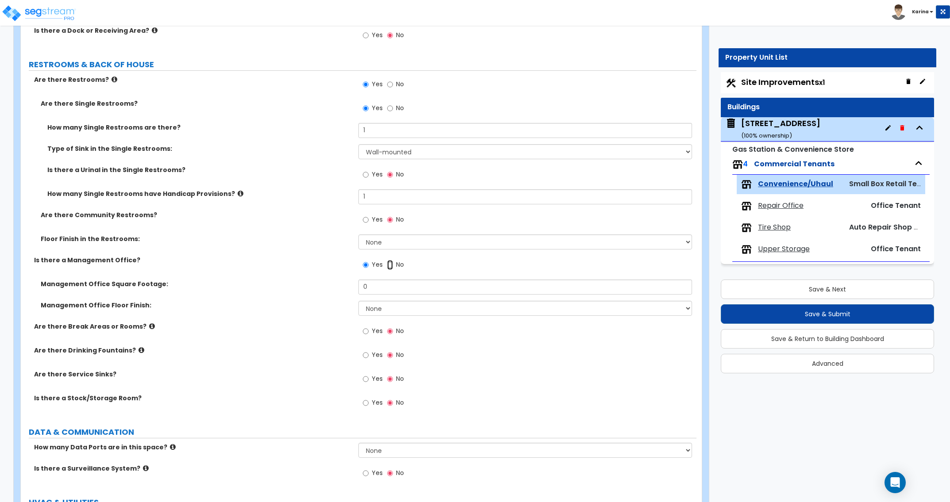
click at [389, 266] on input "No" at bounding box center [390, 265] width 6 height 10
radio input "false"
radio input "true"
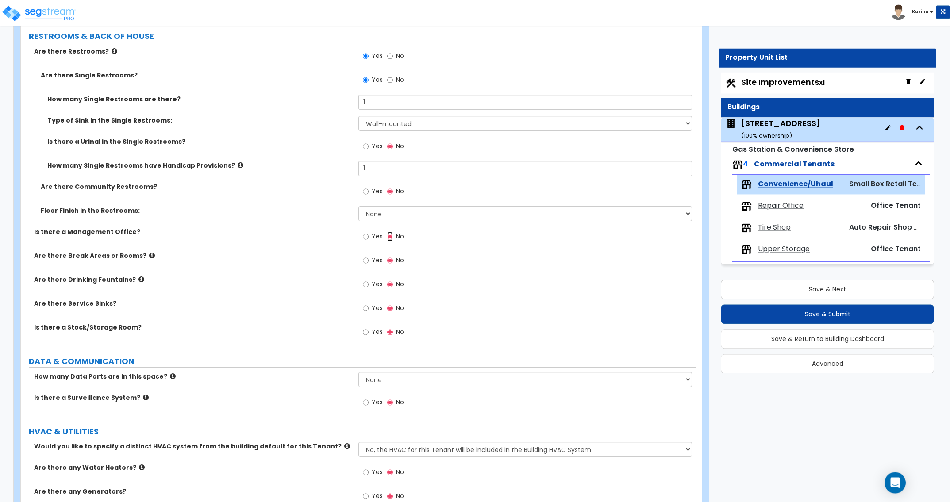
scroll to position [902, 0]
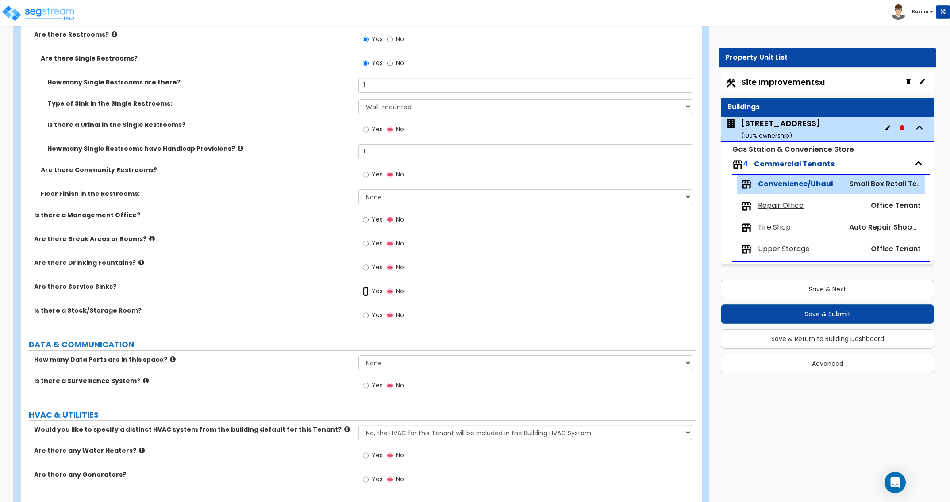
click at [366, 292] on input "Yes" at bounding box center [366, 292] width 6 height 10
radio input "true"
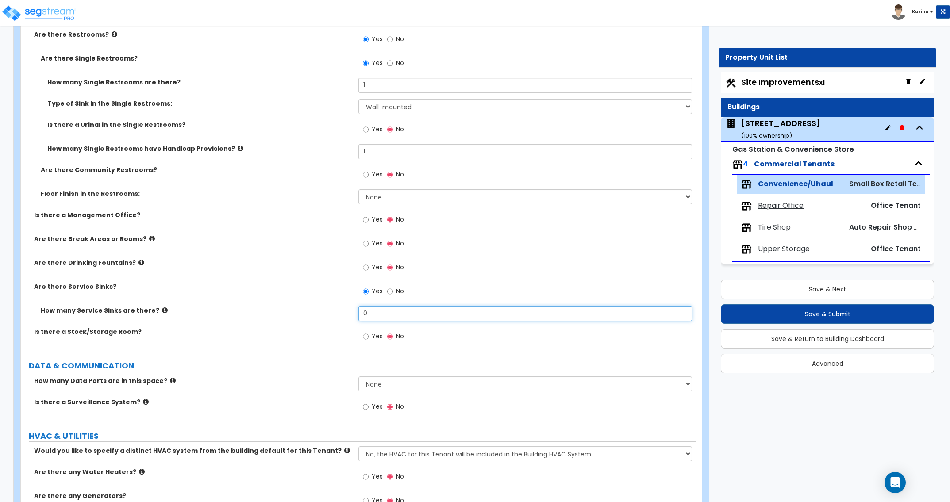
drag, startPoint x: 364, startPoint y: 316, endPoint x: 345, endPoint y: 315, distance: 19.1
click at [358, 315] on input "0" at bounding box center [524, 313] width 333 height 15
type input "1"
click at [302, 315] on div "How many Service Sinks are there? 1" at bounding box center [358, 316] width 675 height 21
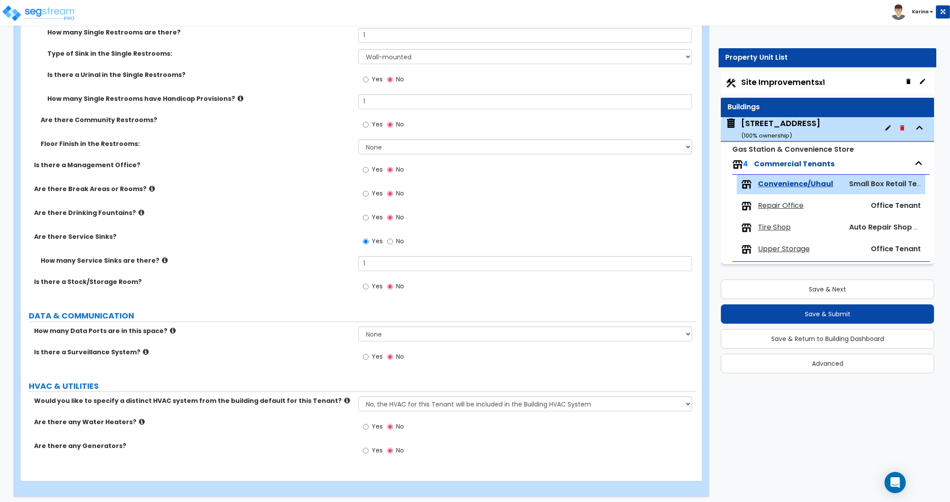
scroll to position [956, 0]
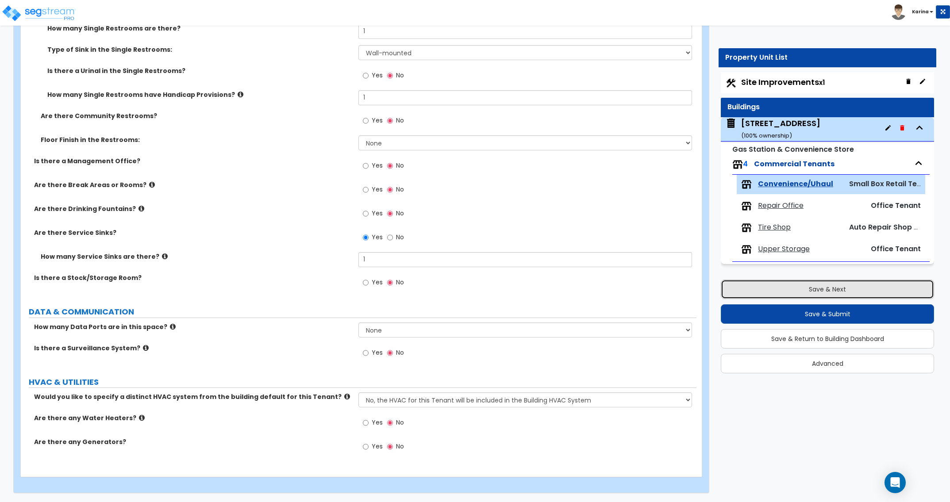
click at [792, 292] on button "Save & Next" at bounding box center [827, 289] width 213 height 19
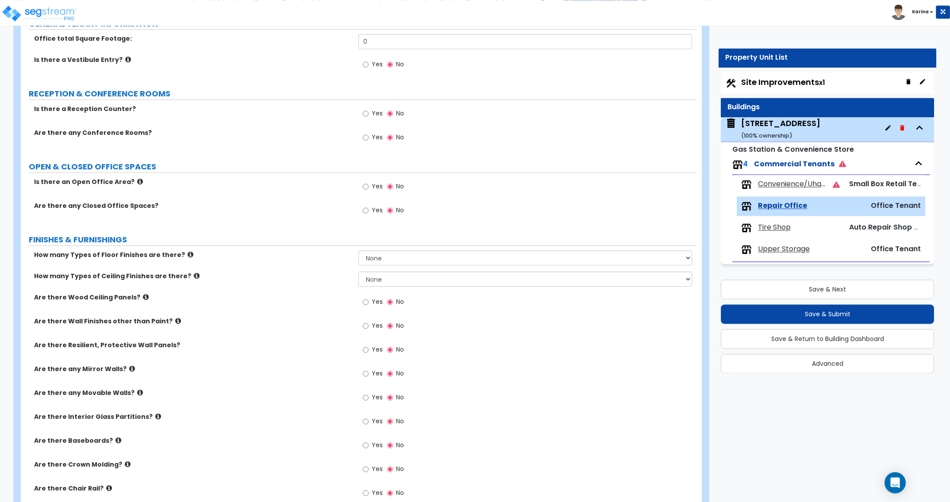
scroll to position [135, 0]
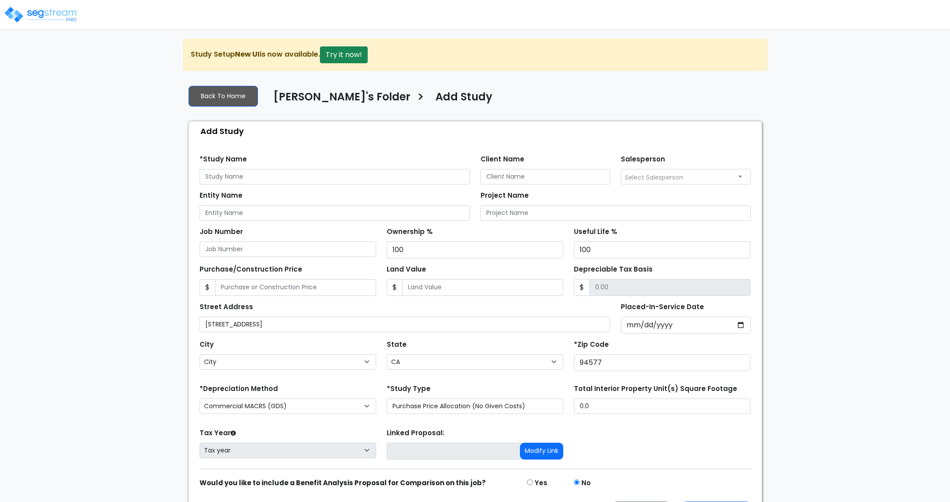
select select "CA"
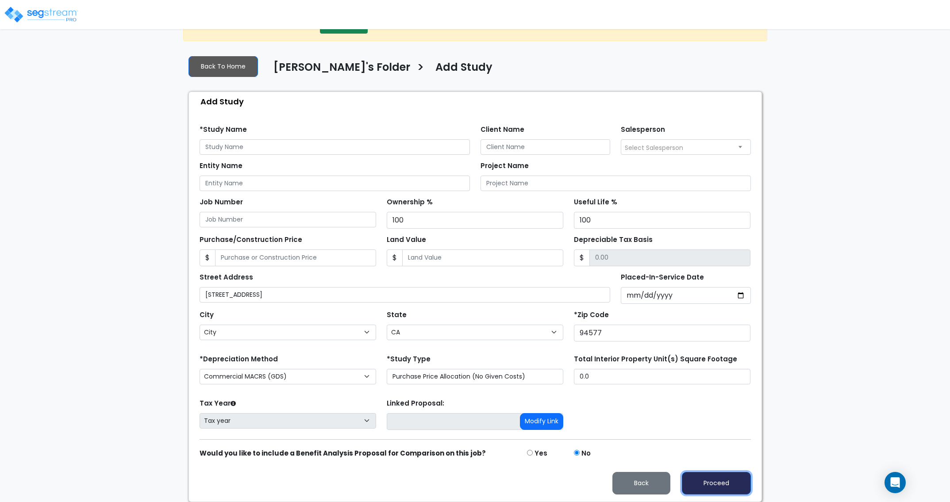
click at [718, 484] on button "Proceed" at bounding box center [716, 483] width 69 height 23
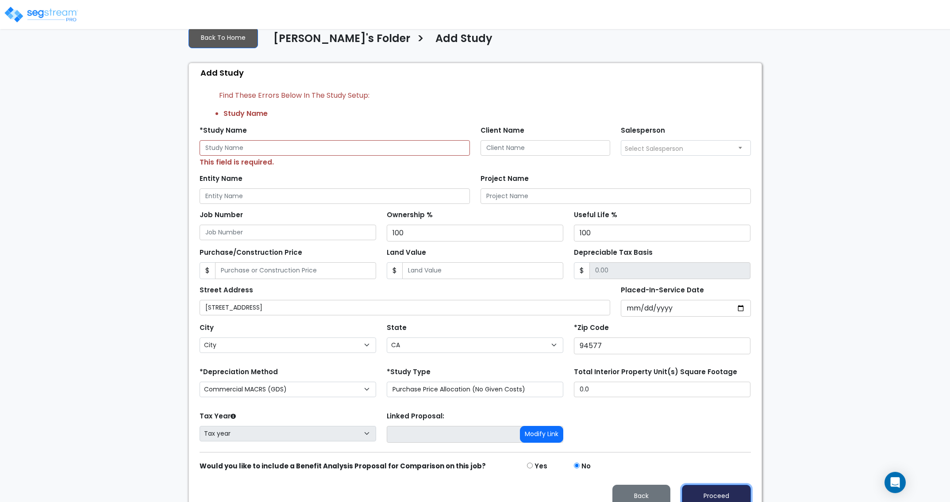
scroll to position [73, 0]
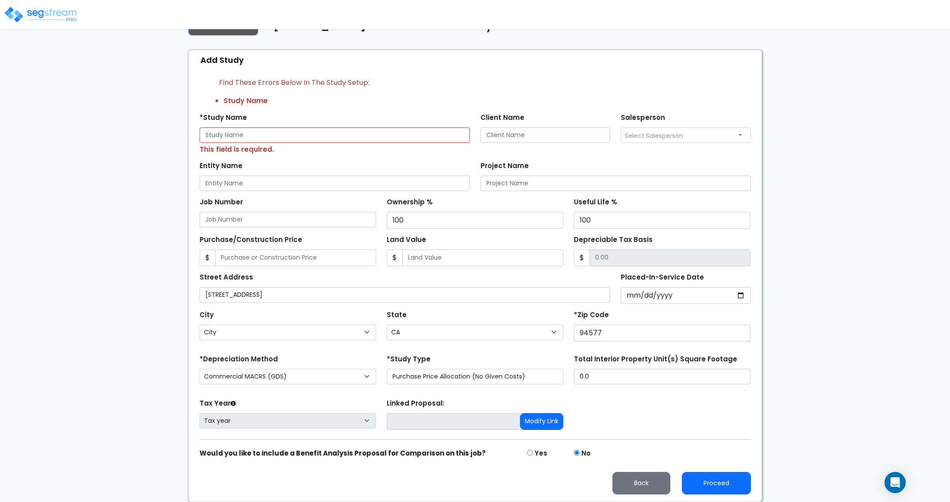
click at [42, 15] on img at bounding box center [41, 15] width 75 height 18
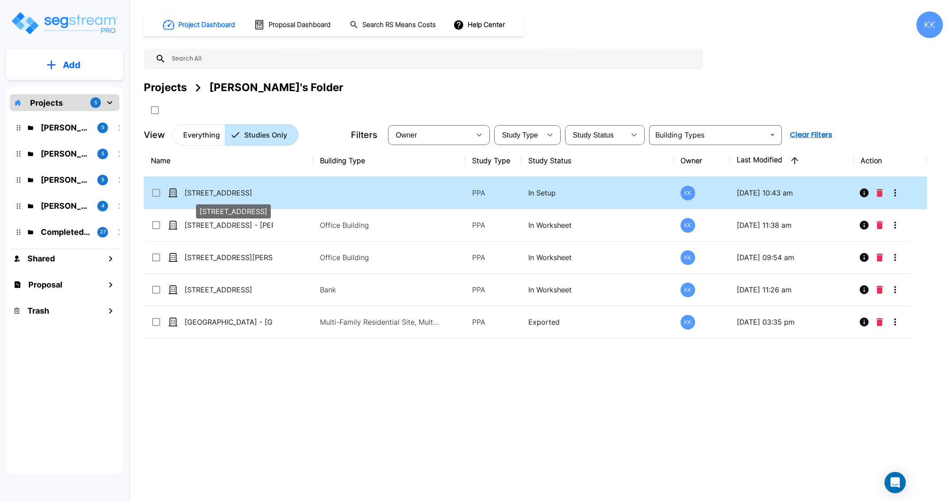
click at [199, 196] on p "[STREET_ADDRESS]" at bounding box center [228, 193] width 88 height 11
click at [207, 193] on p "[STREET_ADDRESS]" at bounding box center [228, 193] width 88 height 11
checkbox input "false"
click at [207, 193] on p "[STREET_ADDRESS]" at bounding box center [228, 193] width 88 height 11
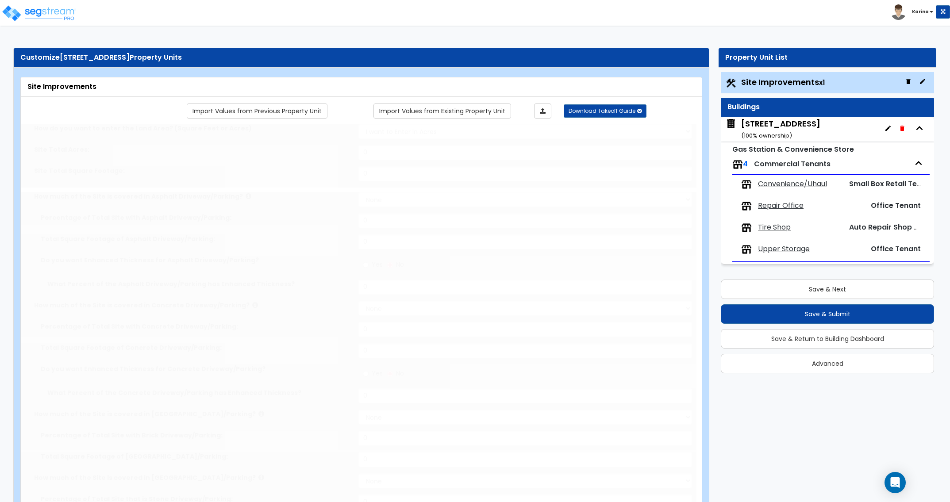
select select "2"
type input "53404"
select select "2"
type input "20568"
select select "2"
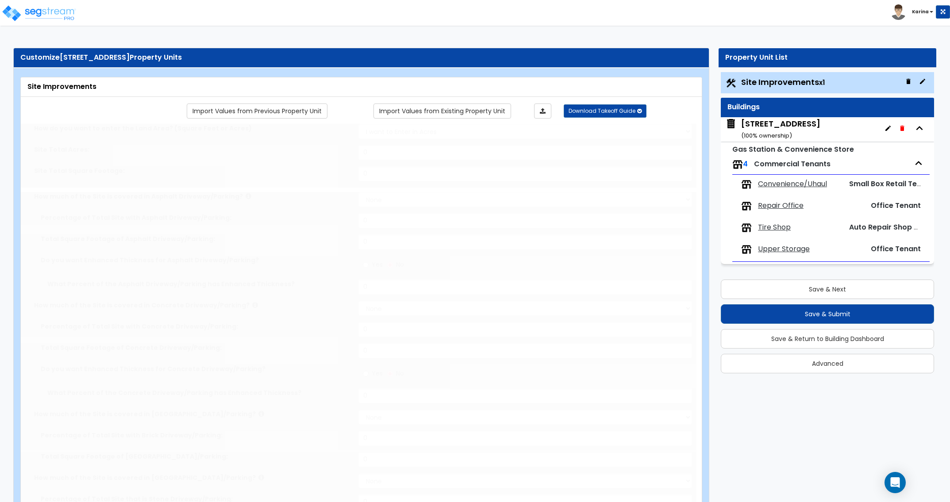
type input "21942.2"
radio input "true"
type input "26"
radio input "true"
select select "1"
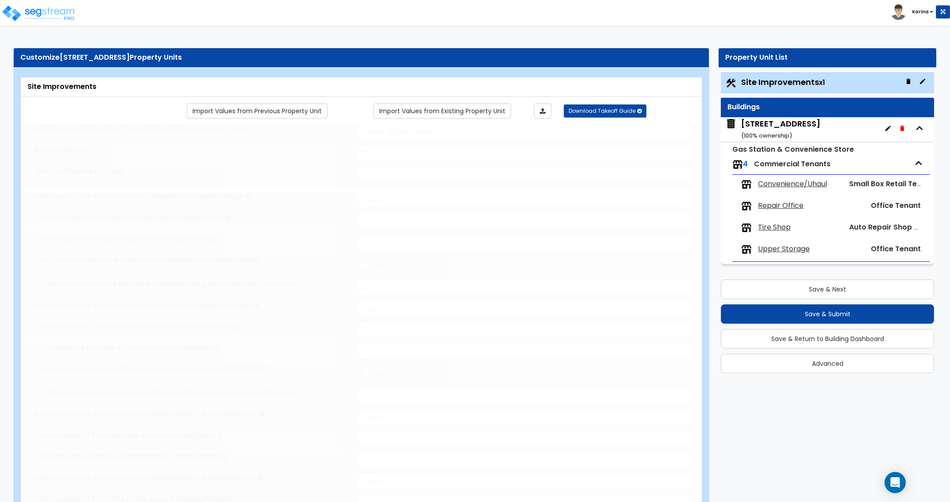
type input "291.5"
radio input "true"
select select "1"
type input "5"
radio input "true"
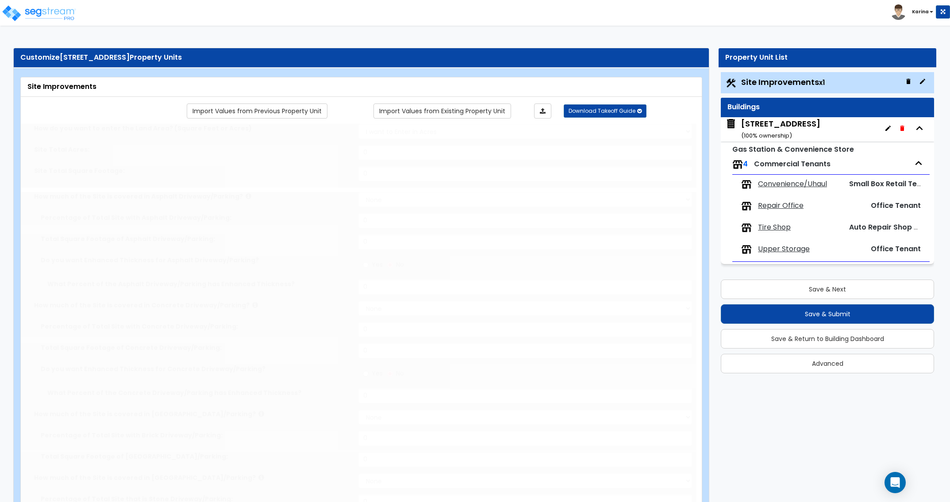
type input "1"
radio input "true"
select select "1"
type input "1"
radio input "true"
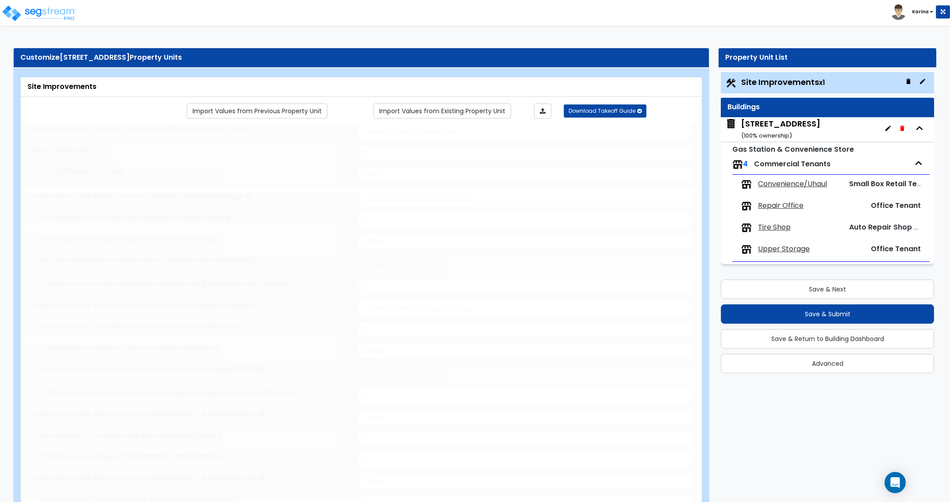
radio input "true"
type input "5"
type input "3"
type input "825.3"
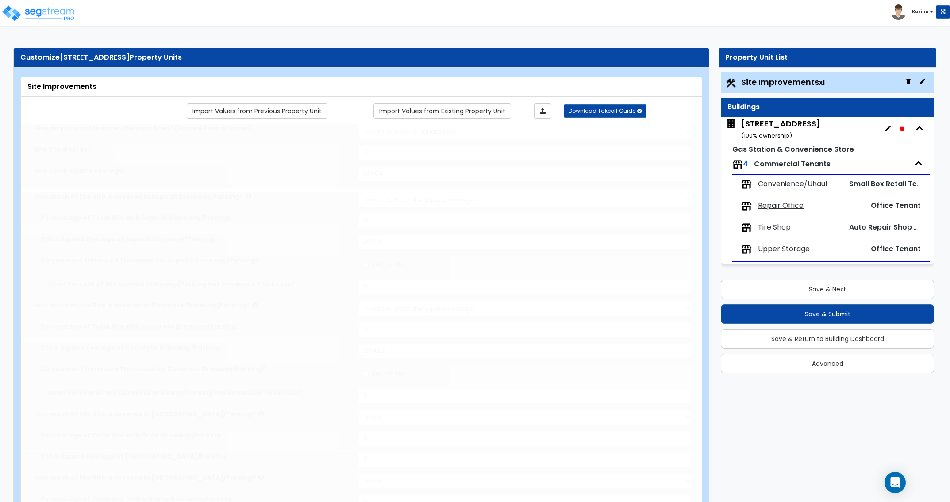
select select "4"
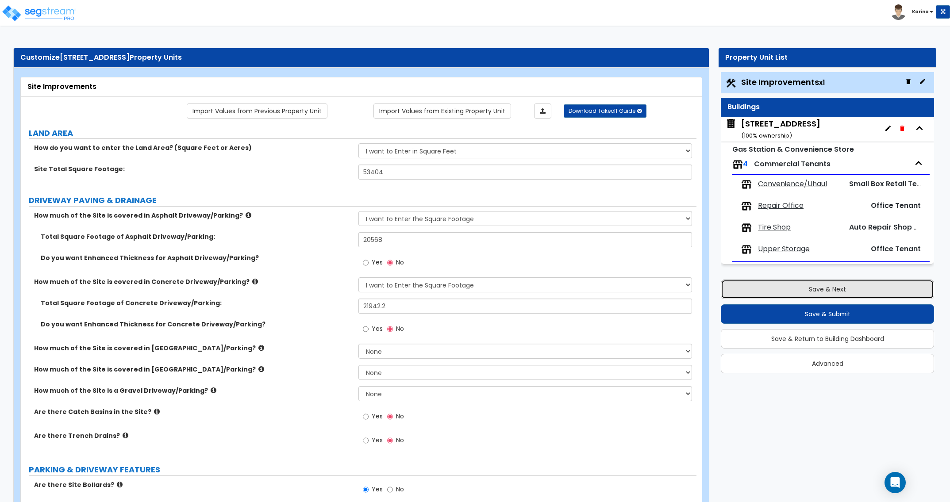
click at [771, 288] on button "Save & Next" at bounding box center [827, 289] width 213 height 19
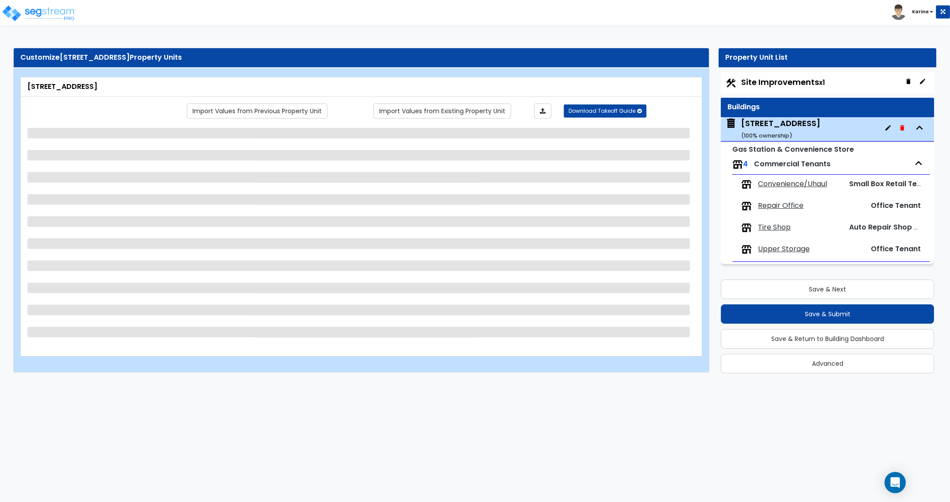
select select "2"
select select "6"
select select "1"
select select "10"
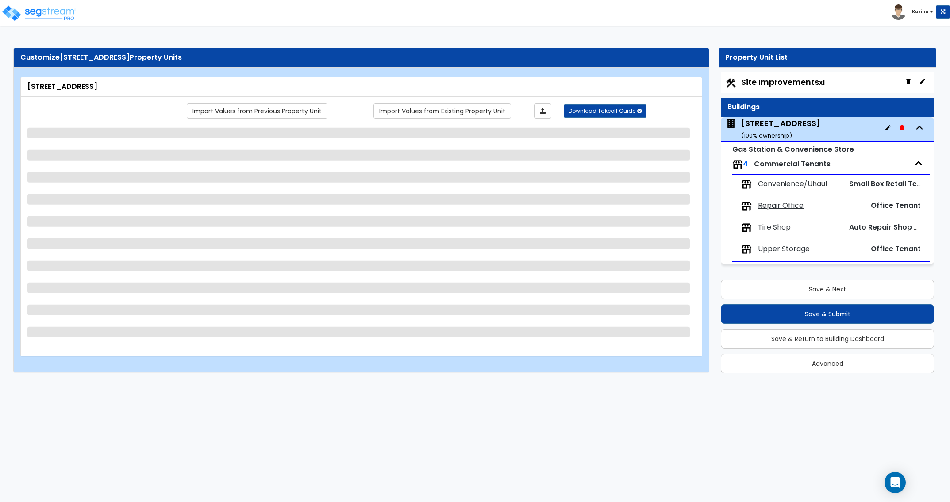
select select "2"
select select "1"
select select "2"
select select "1"
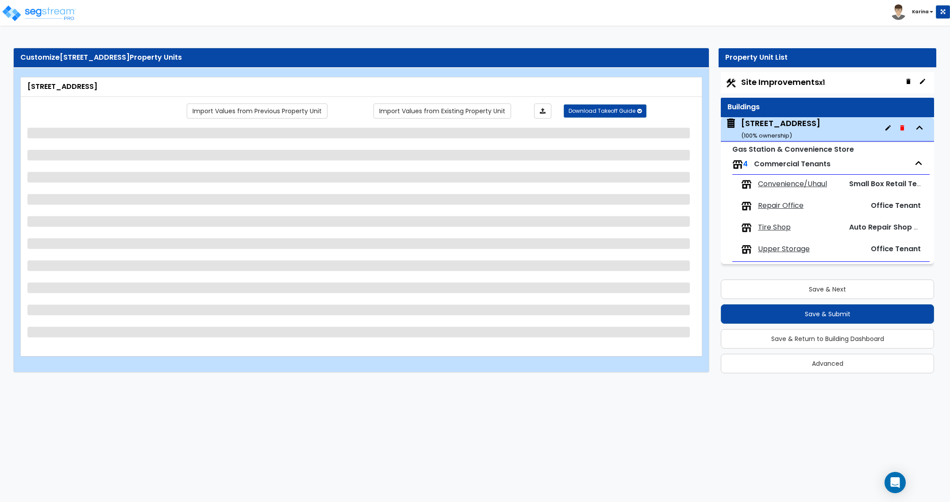
select select "1"
select select "2"
select select "3"
select select "4"
select select "2"
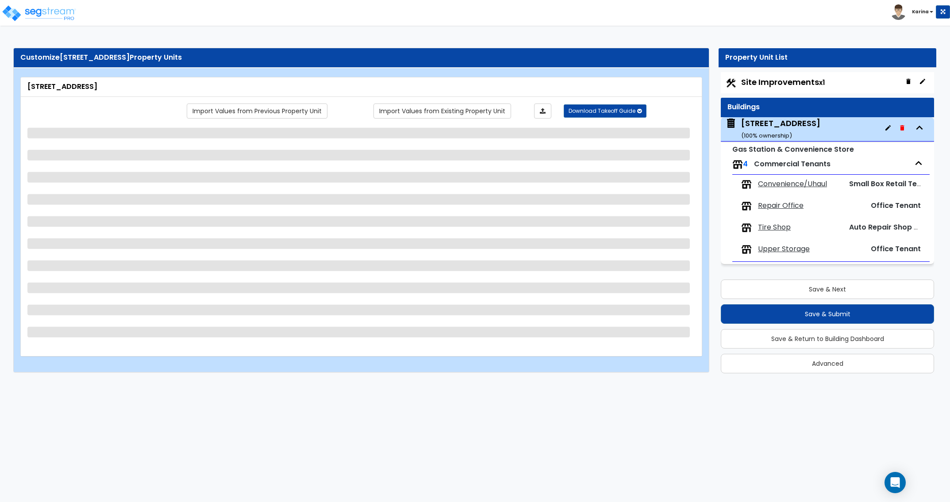
select select "3"
select select "2"
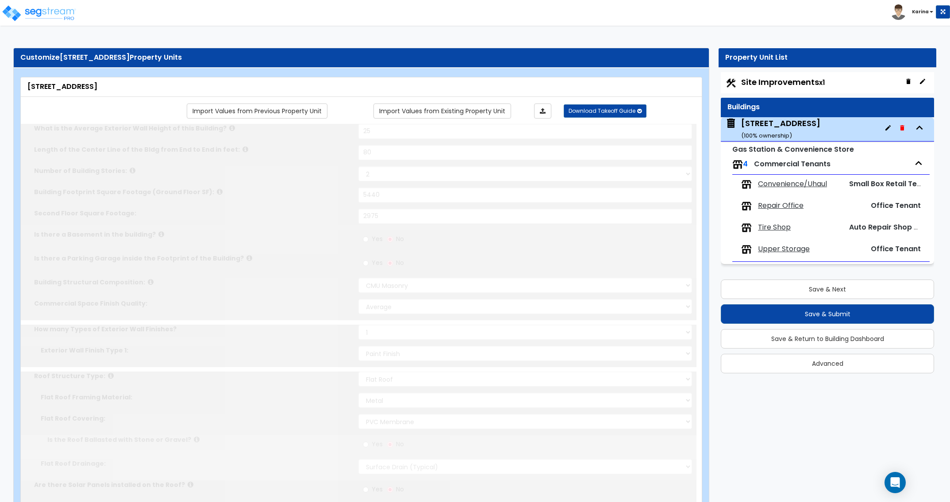
select select "2"
radio input "true"
select select "2"
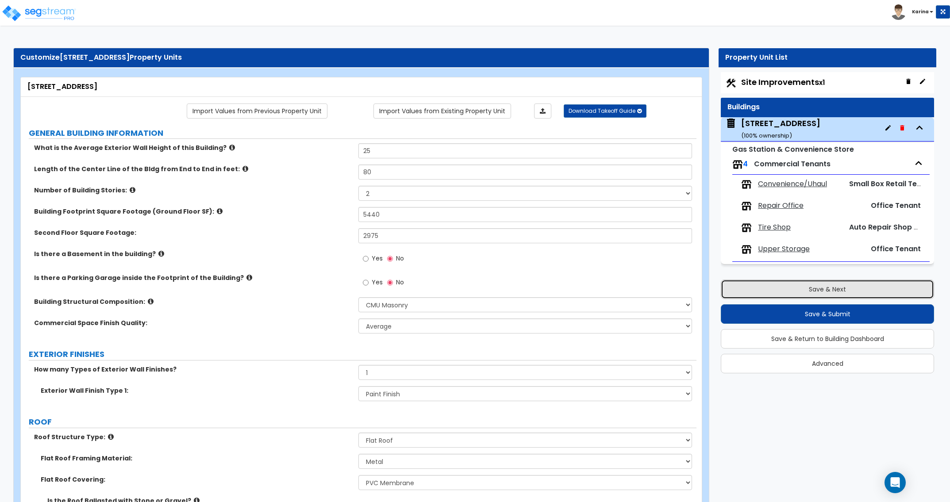
click at [762, 289] on button "Save & Next" at bounding box center [827, 289] width 213 height 19
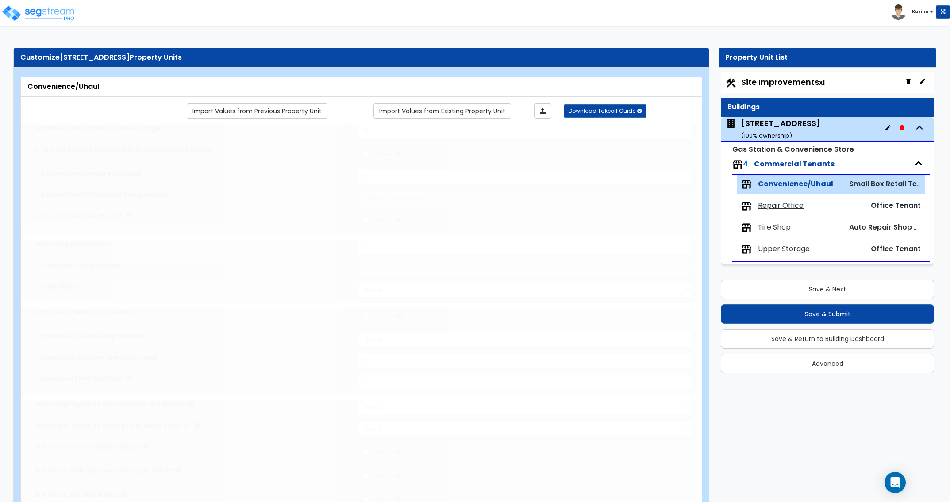
select select "1"
select select "2"
radio input "true"
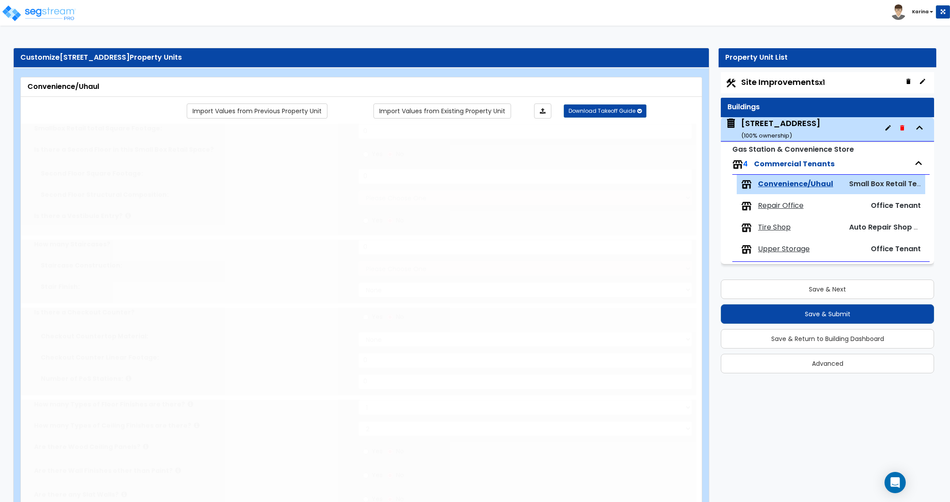
select select "1"
select select "3"
select select "2"
select select "1"
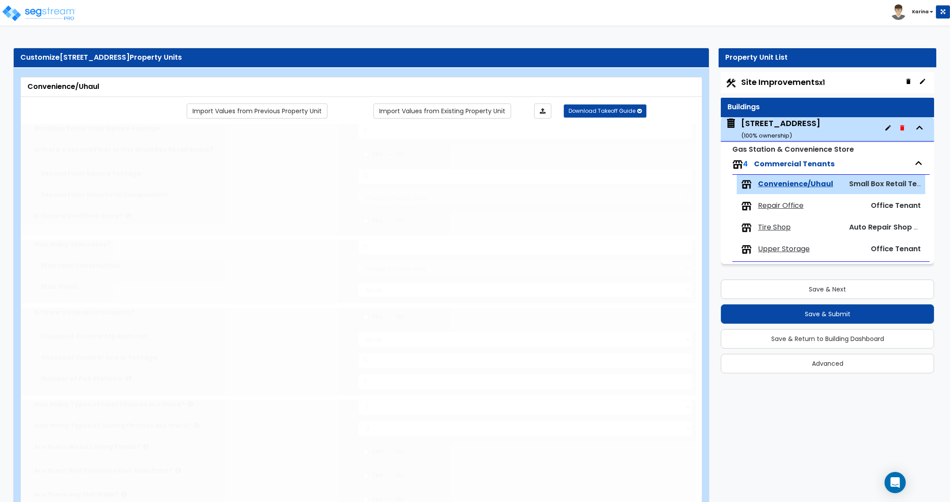
select select "1"
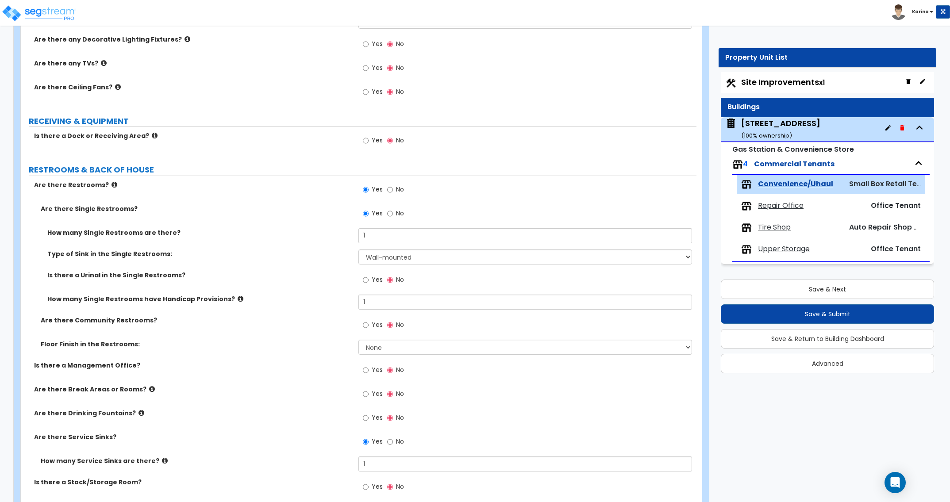
scroll to position [767, 0]
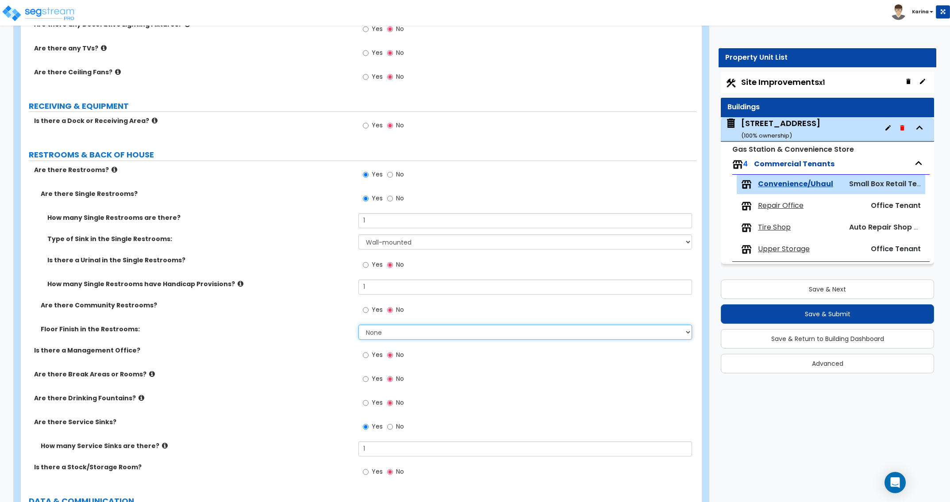
click at [358, 325] on select "None Tile Flooring Resilient Laminate Flooring VCT Flooring Sheet Vinyl Flooring" at bounding box center [524, 332] width 333 height 15
select select "1"
click option "Tile Flooring" at bounding box center [0, 0] width 0 height 0
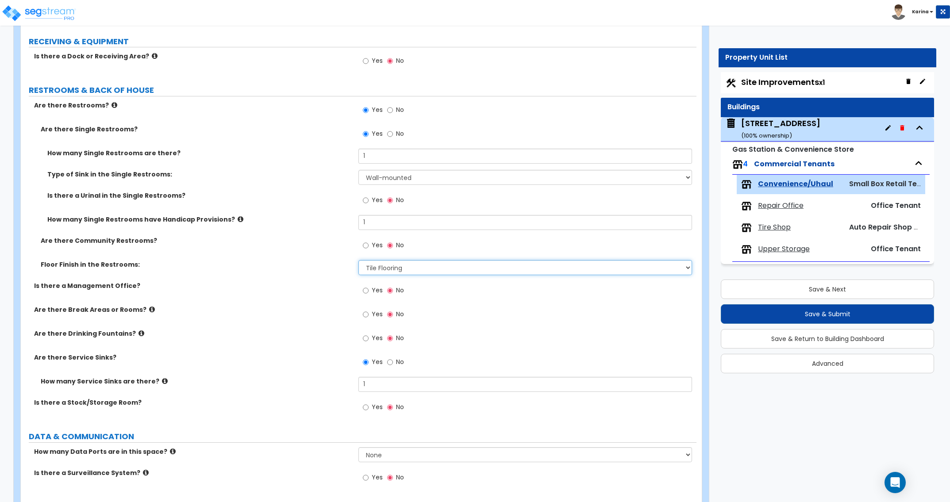
scroll to position [857, 0]
